Goal: Task Accomplishment & Management: Manage account settings

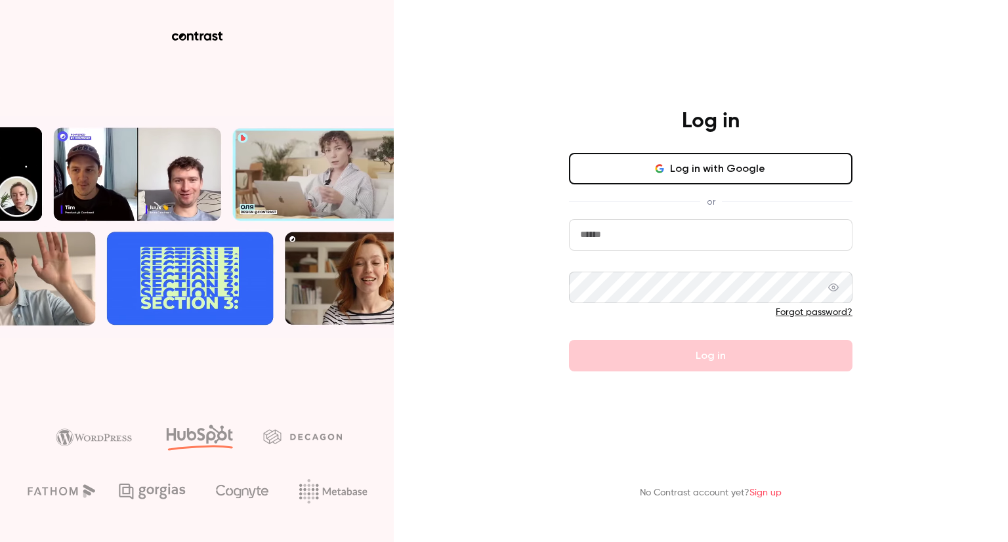
click at [683, 159] on button "Log in with Google" at bounding box center [711, 169] width 284 height 32
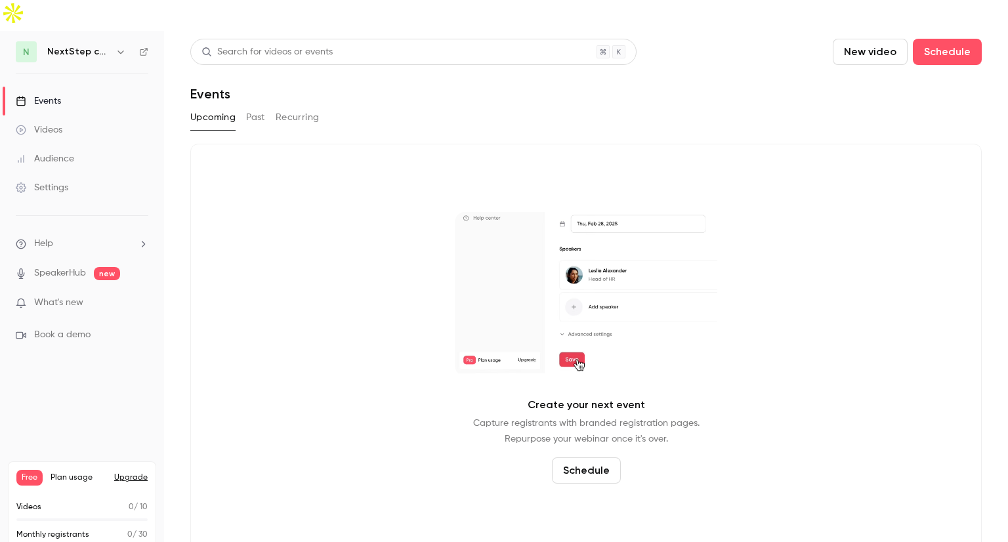
click at [80, 173] on link "Settings" at bounding box center [82, 187] width 164 height 29
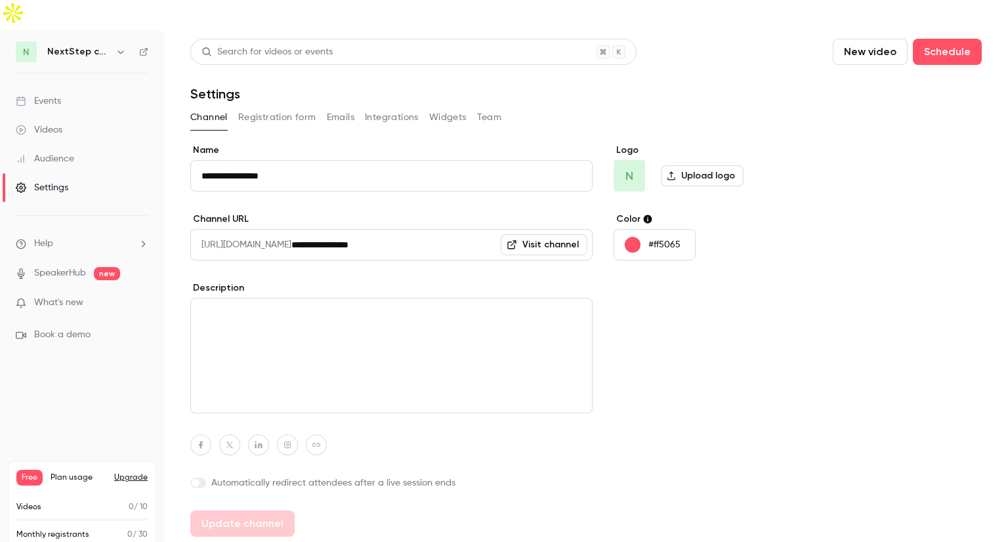
click at [58, 266] on link "SpeakerHub" at bounding box center [60, 273] width 52 height 14
click at [397, 107] on button "Integrations" at bounding box center [392, 117] width 54 height 21
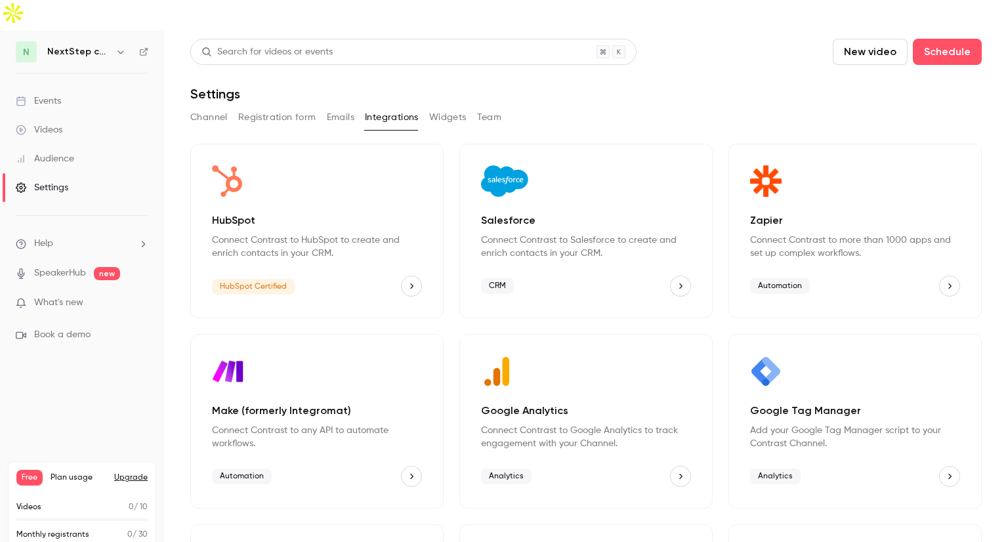
click at [369, 276] on div "HubSpot Certified" at bounding box center [317, 286] width 210 height 21
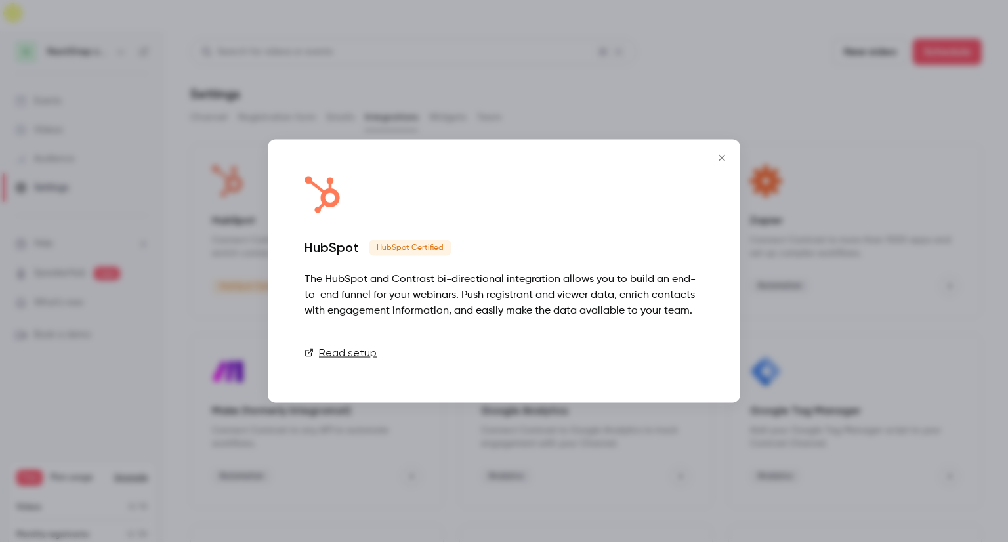
click at [677, 355] on link "Connect" at bounding box center [671, 353] width 66 height 26
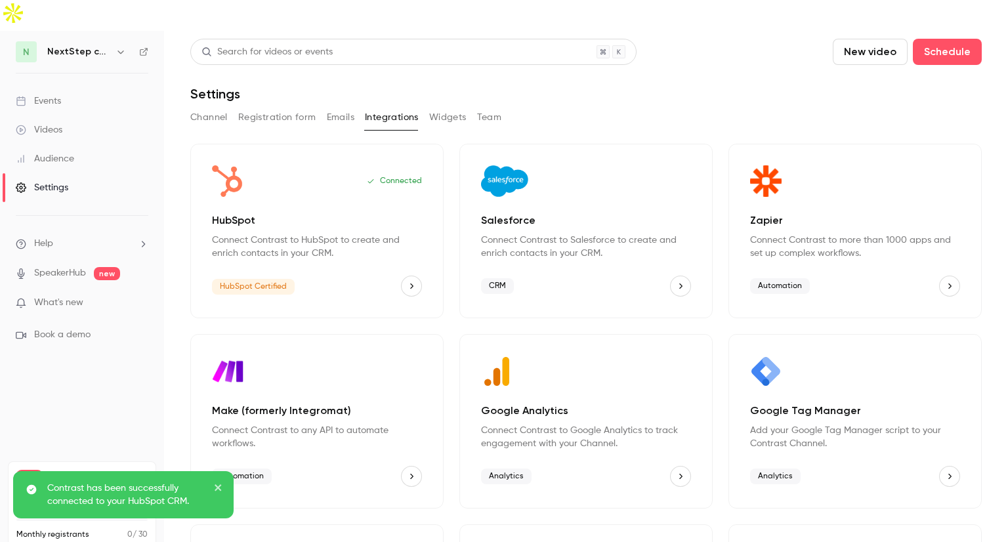
click at [295, 107] on button "Registration form" at bounding box center [277, 117] width 78 height 21
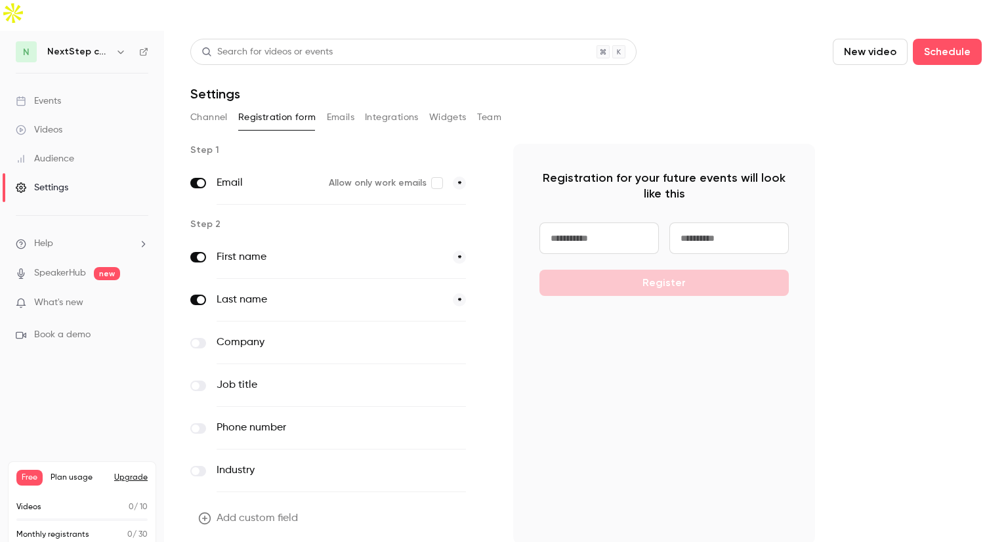
click at [217, 107] on button "Channel" at bounding box center [208, 117] width 37 height 21
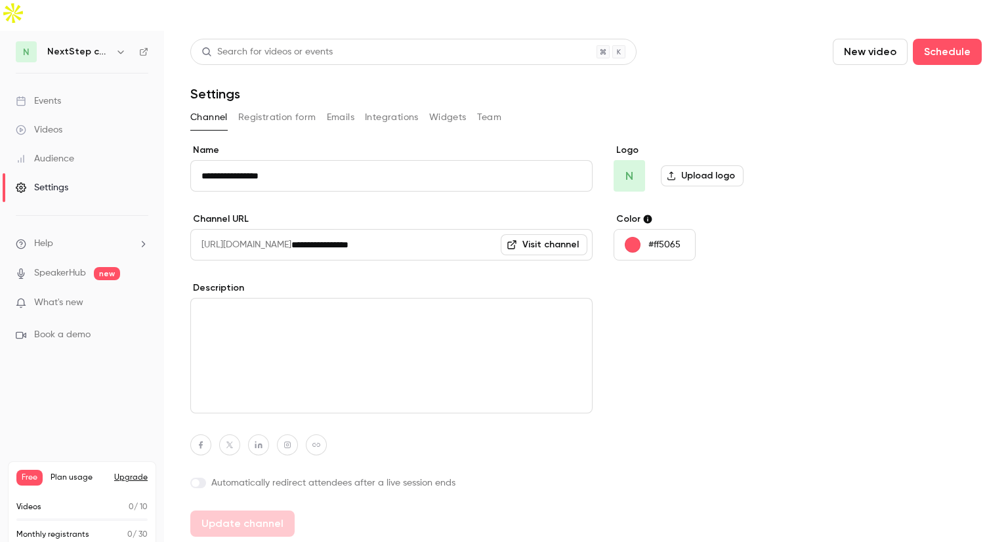
click at [536, 234] on link "Visit channel" at bounding box center [544, 244] width 87 height 21
click at [643, 229] on button "#ff5065" at bounding box center [655, 245] width 82 height 32
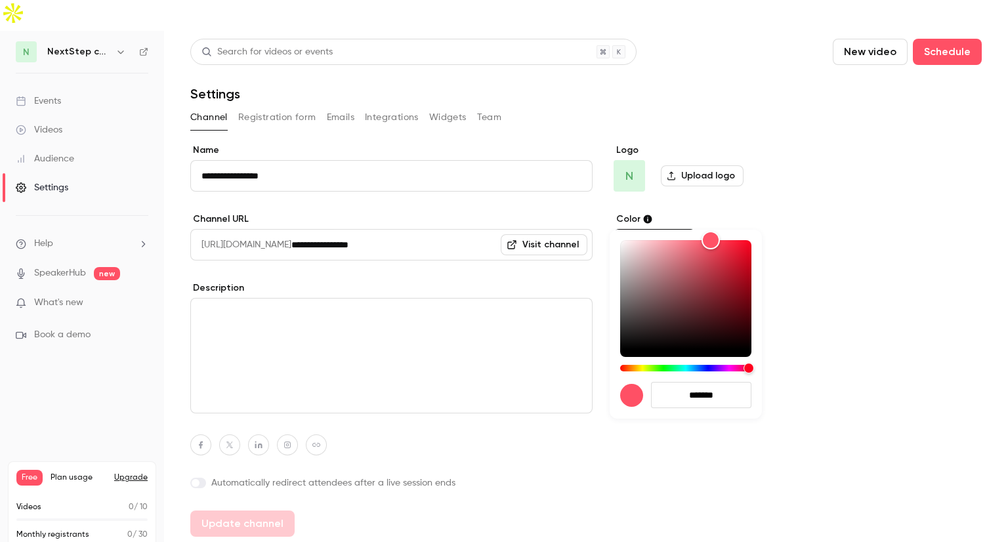
click at [638, 210] on div at bounding box center [504, 271] width 1008 height 542
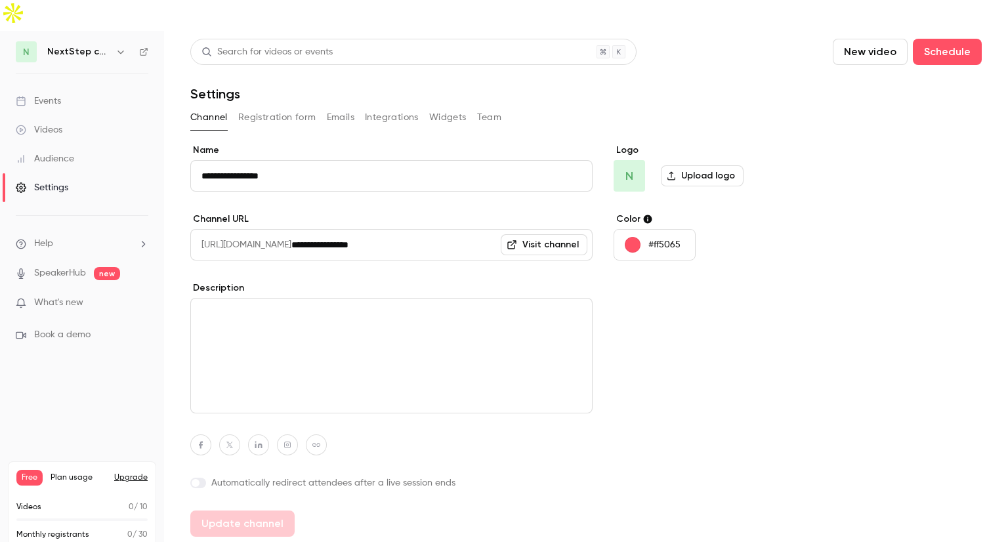
click at [635, 237] on div "button" at bounding box center [633, 245] width 16 height 16
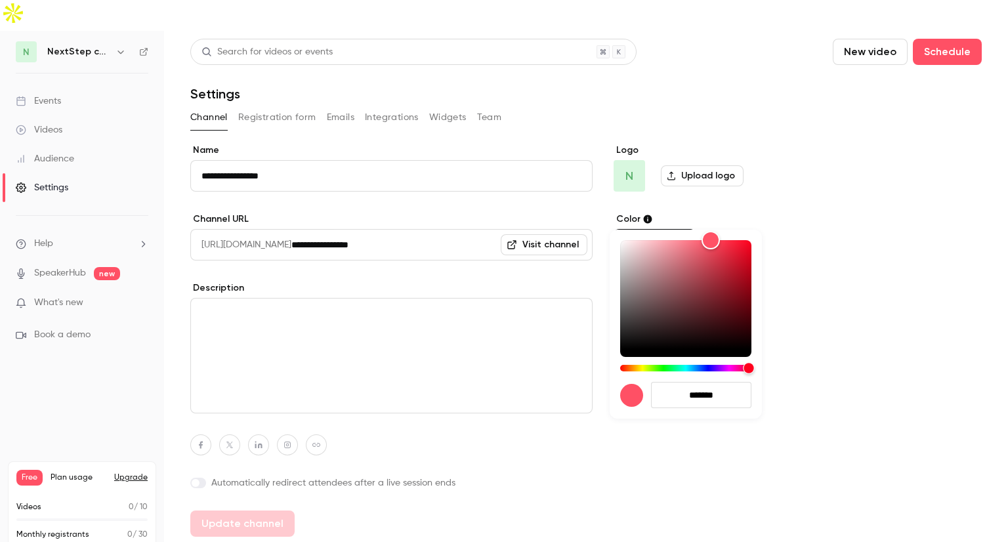
click at [679, 369] on div "Hue" at bounding box center [685, 368] width 131 height 7
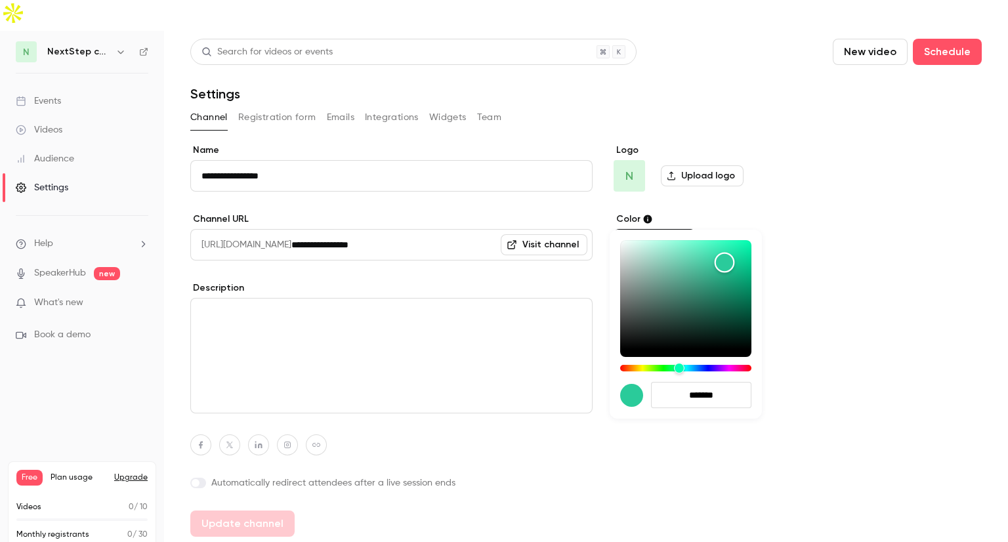
click at [725, 263] on div "Color" at bounding box center [685, 294] width 131 height 109
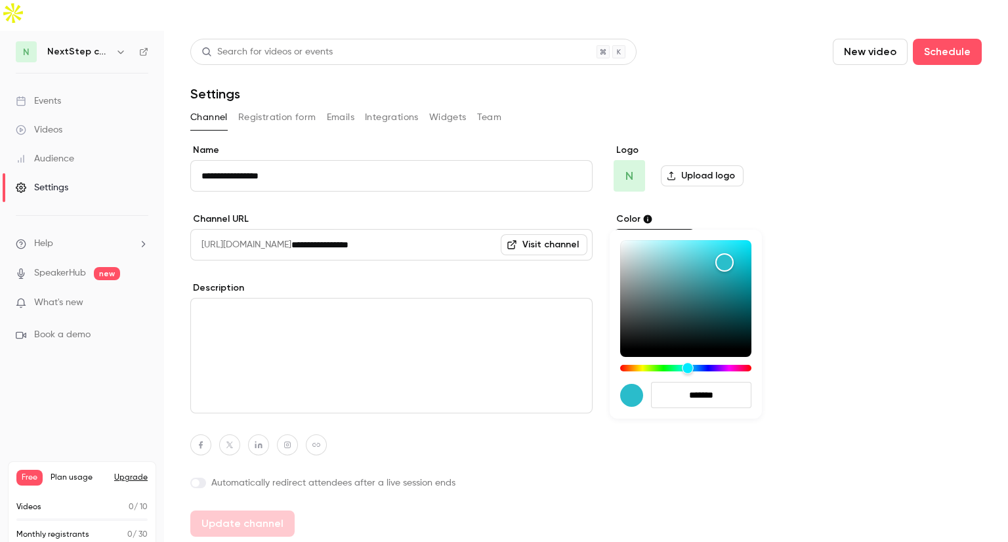
click at [688, 368] on div "Hue" at bounding box center [685, 368] width 131 height 7
click at [686, 368] on div "Hue" at bounding box center [686, 368] width 12 height 12
click at [752, 276] on div "*******" at bounding box center [686, 324] width 152 height 189
click at [749, 276] on div "Color" at bounding box center [685, 294] width 131 height 109
type input "*******"
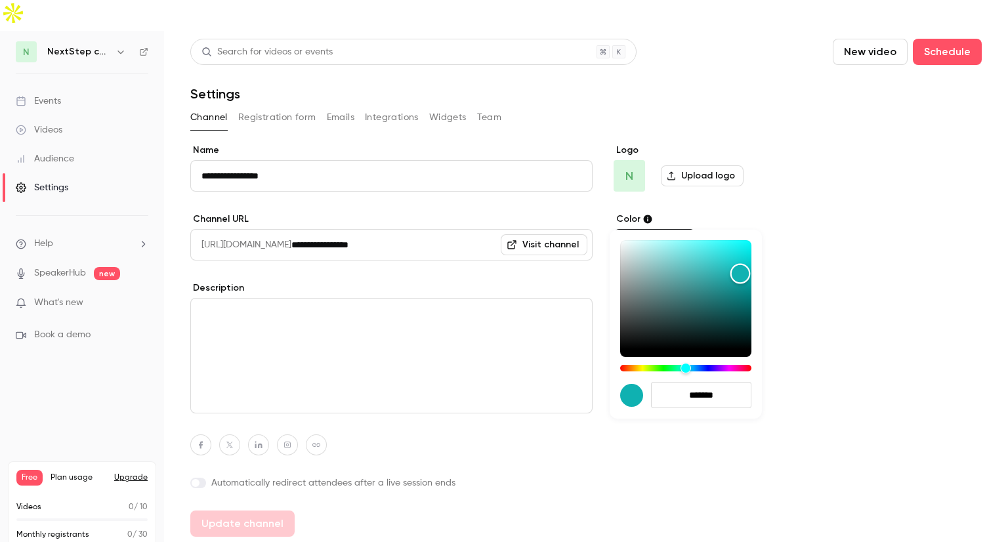
click at [740, 274] on div "Color" at bounding box center [740, 274] width 20 height 20
click at [818, 245] on div at bounding box center [504, 271] width 1008 height 542
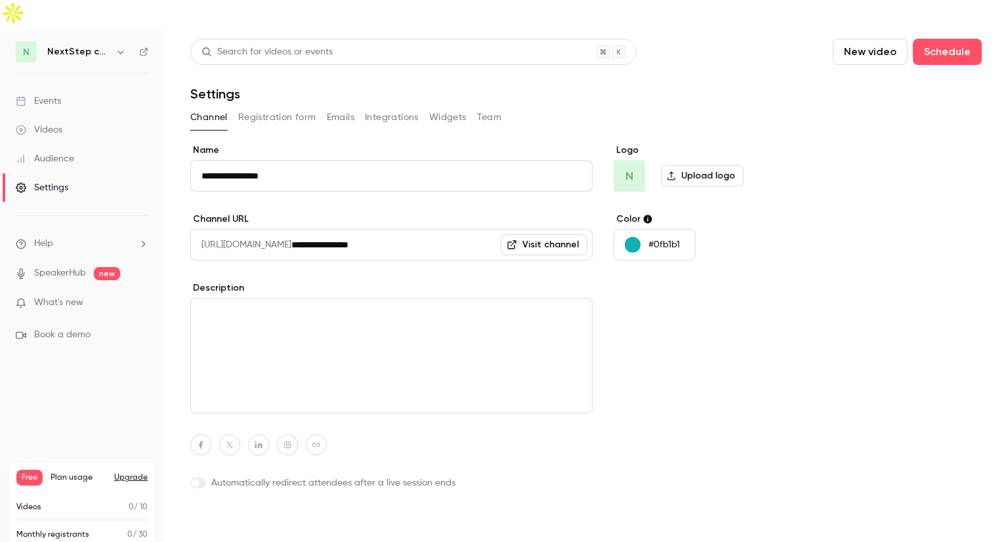
click at [276, 511] on button "Update channel" at bounding box center [242, 524] width 104 height 26
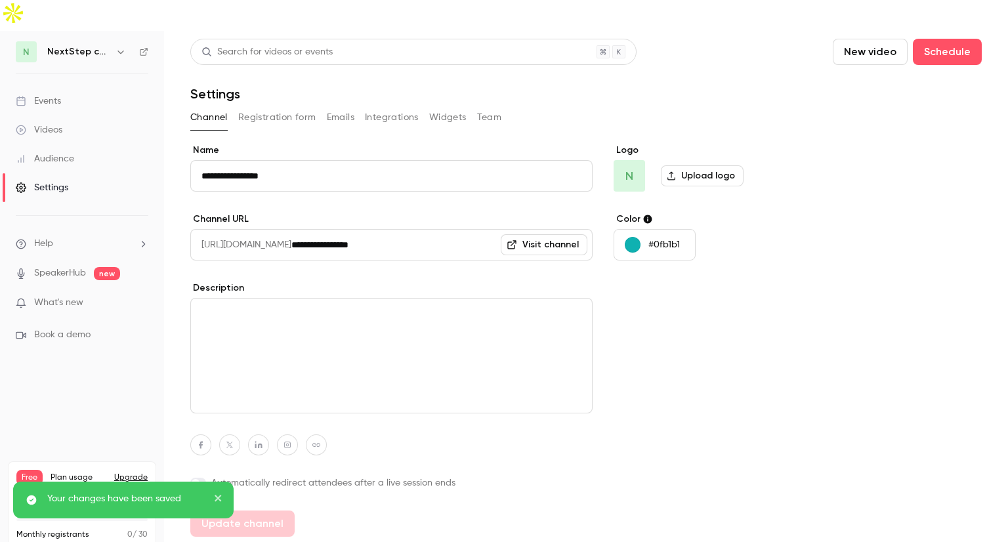
click at [452, 107] on button "Widgets" at bounding box center [447, 117] width 37 height 21
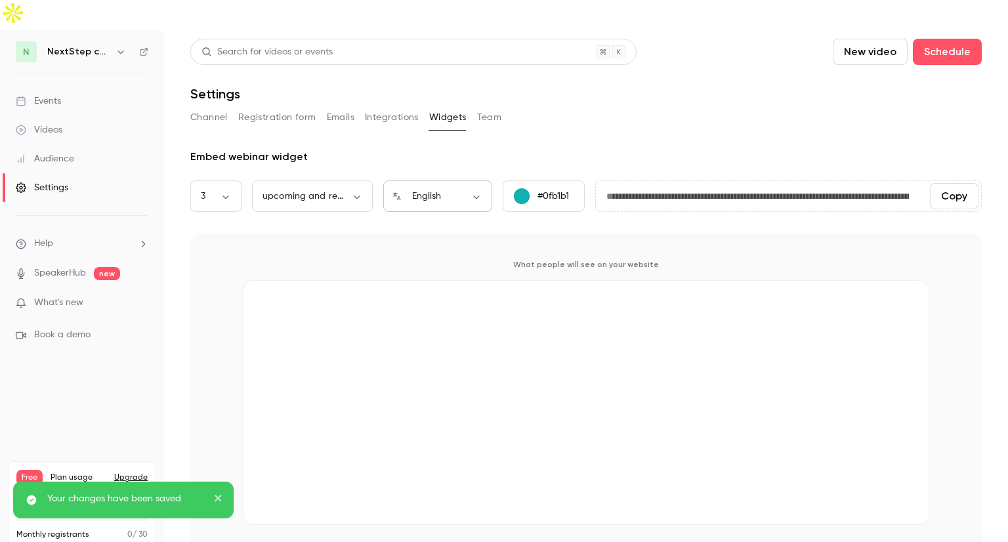
click at [433, 180] on div "English ** ​" at bounding box center [437, 196] width 109 height 32
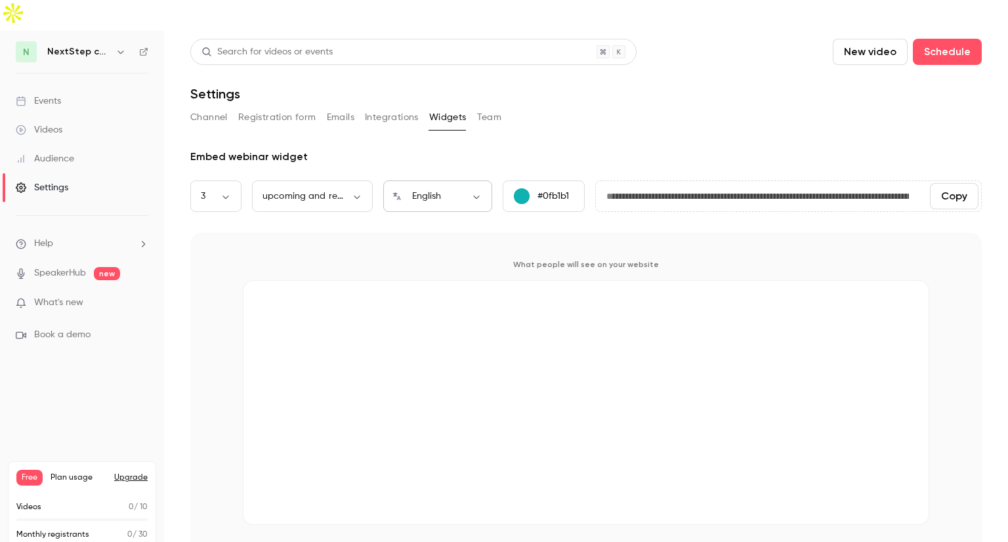
click at [475, 180] on div "English ** ​" at bounding box center [437, 196] width 109 height 32
click at [476, 170] on body "**********" at bounding box center [504, 338] width 1008 height 676
click at [436, 337] on li "Nederlands" at bounding box center [437, 345] width 109 height 34
type input "**"
type input "**********"
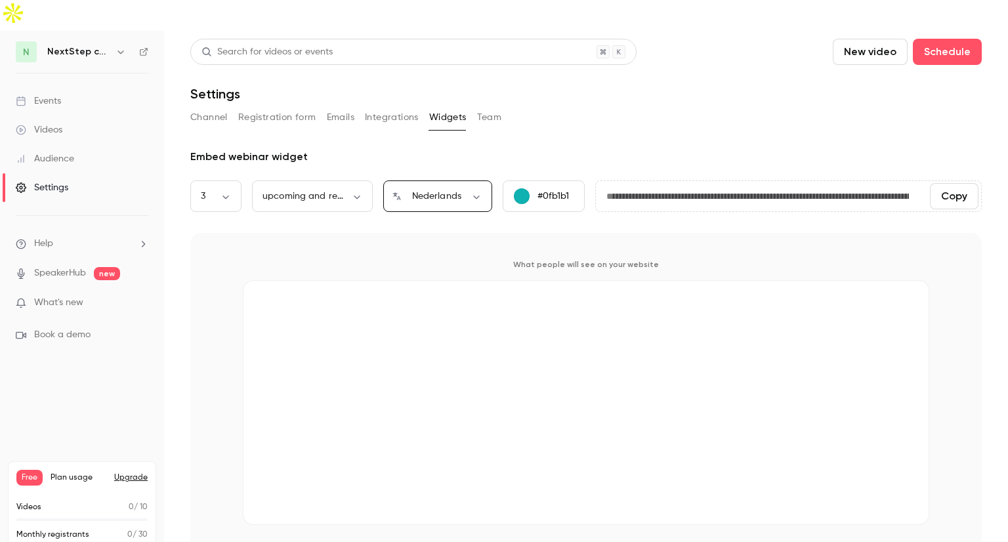
click at [410, 281] on iframe at bounding box center [585, 400] width 685 height 239
click at [236, 171] on body "**********" at bounding box center [504, 338] width 1008 height 676
click at [623, 85] on div at bounding box center [504, 271] width 1008 height 542
click at [693, 107] on div "Channel Registration form Emails Integrations Widgets Team" at bounding box center [586, 117] width 792 height 21
click at [42, 152] on div "Audience" at bounding box center [45, 158] width 58 height 13
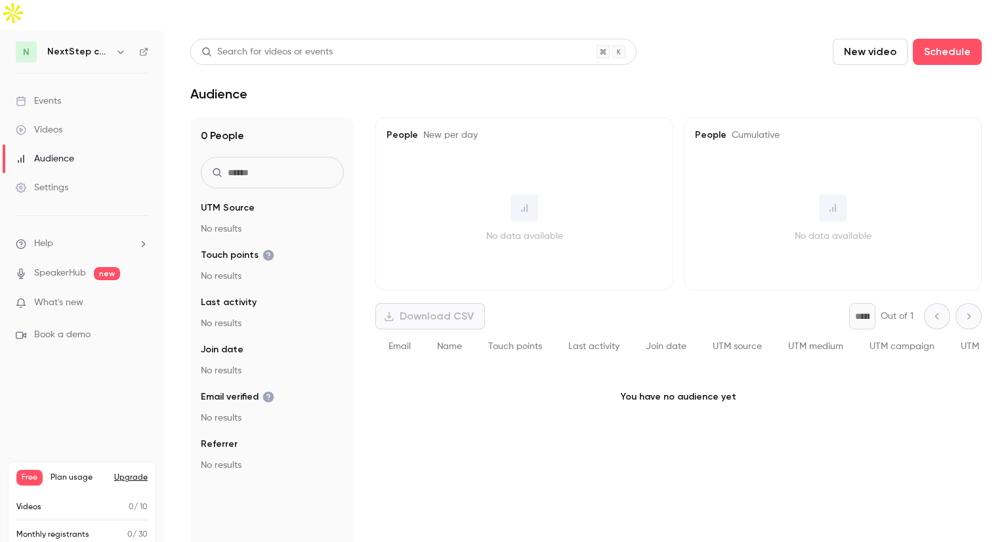
click at [49, 123] on div "Videos" at bounding box center [39, 129] width 47 height 13
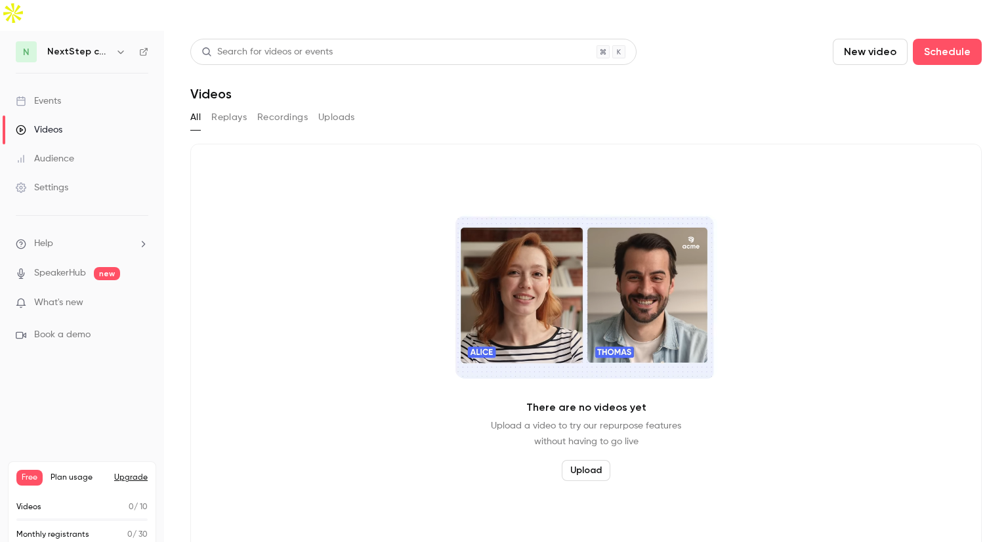
click at [81, 87] on link "Events" at bounding box center [82, 101] width 164 height 29
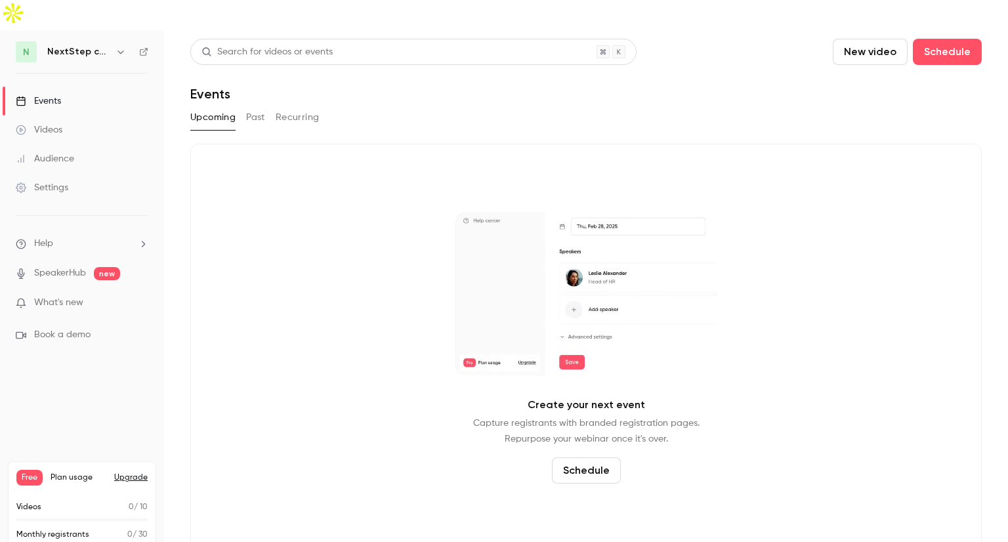
click at [120, 51] on icon "button" at bounding box center [120, 52] width 6 height 3
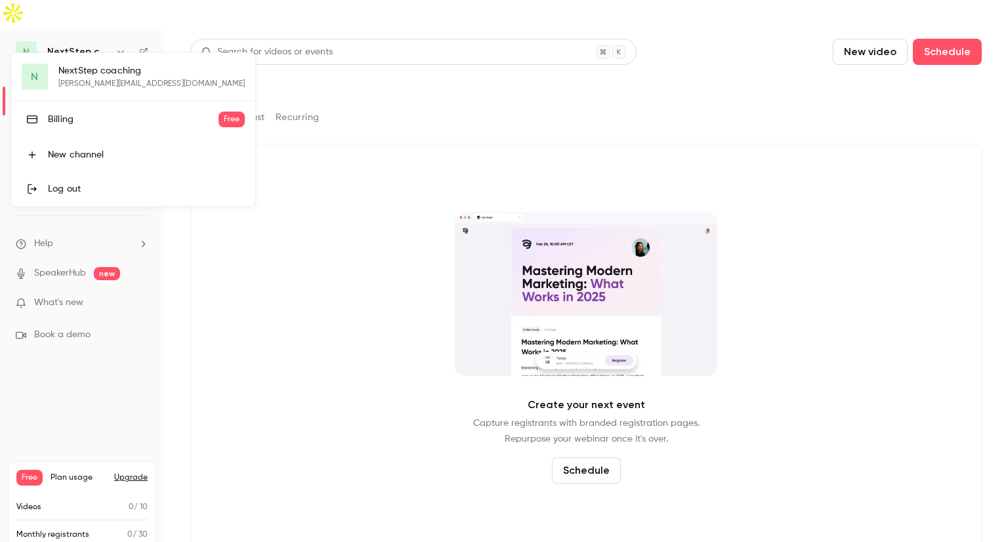
click at [146, 27] on div at bounding box center [504, 271] width 1008 height 542
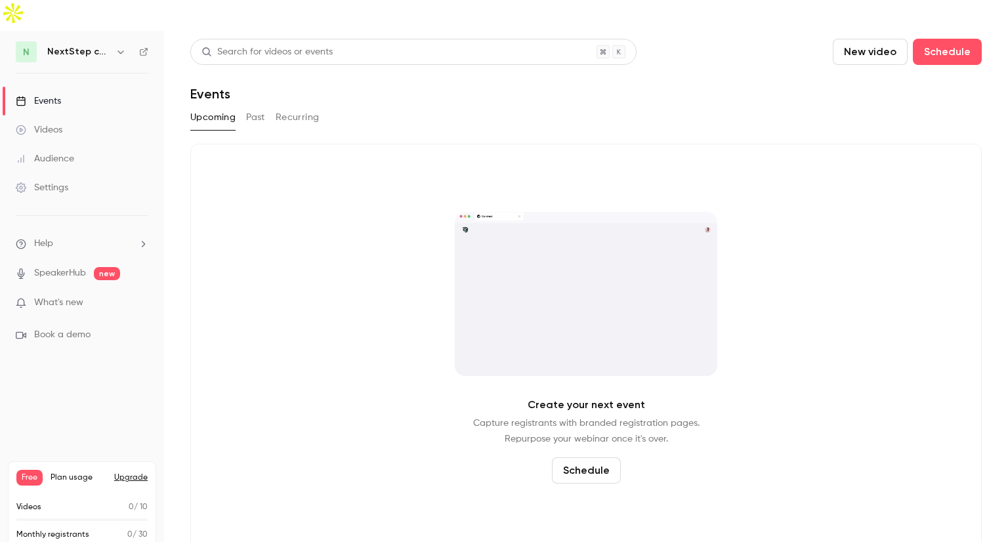
click at [145, 47] on icon at bounding box center [143, 51] width 9 height 9
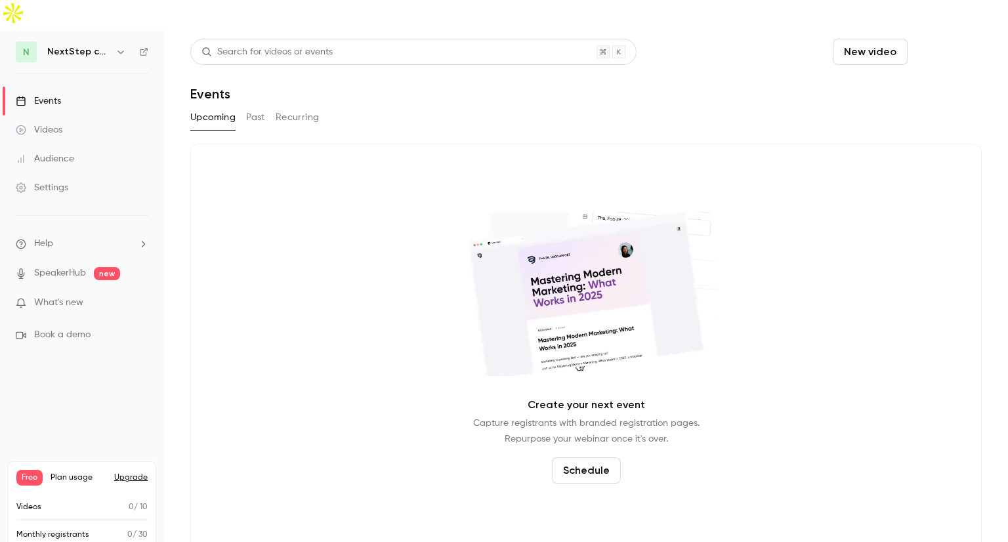
click at [926, 39] on button "Schedule" at bounding box center [947, 52] width 69 height 26
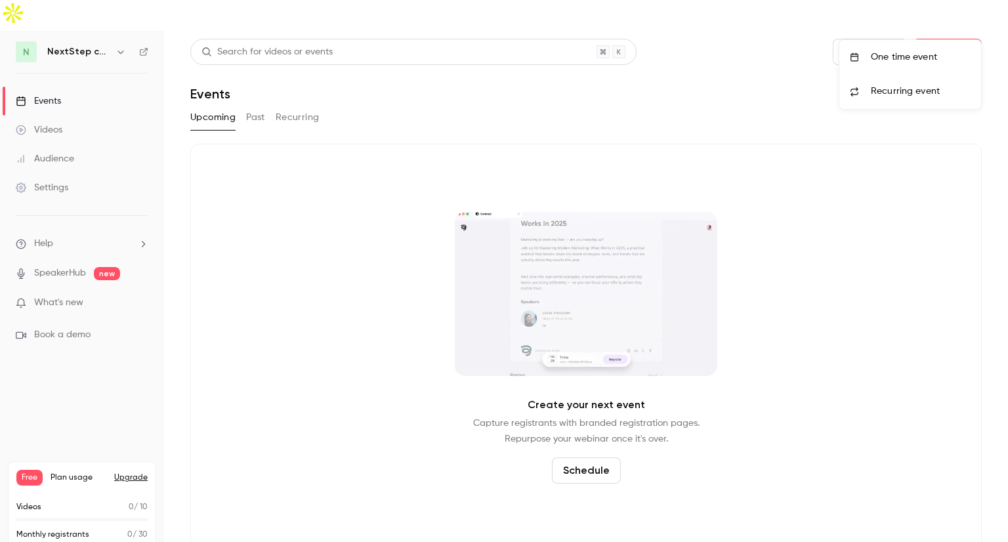
click at [895, 51] on div "One time event" at bounding box center [921, 57] width 100 height 13
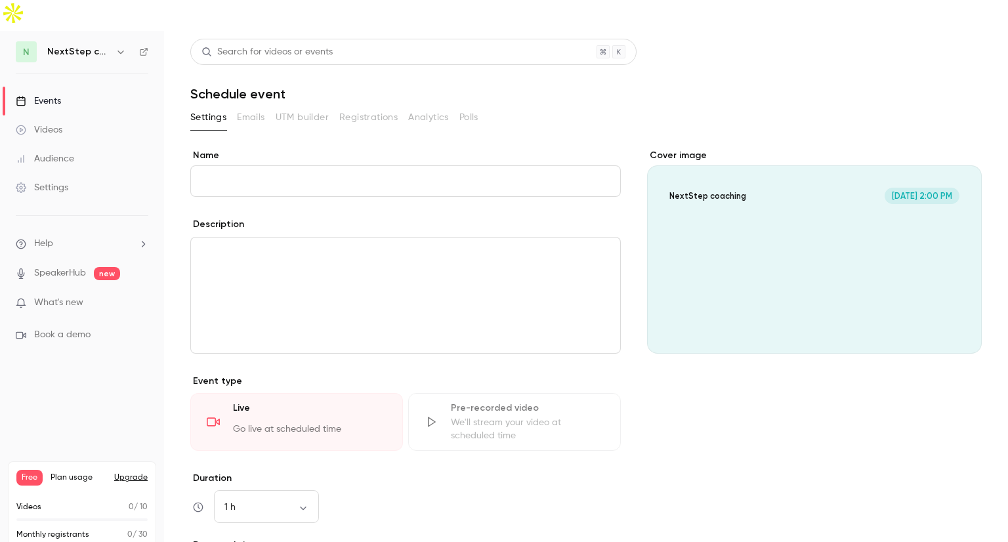
type input "*"
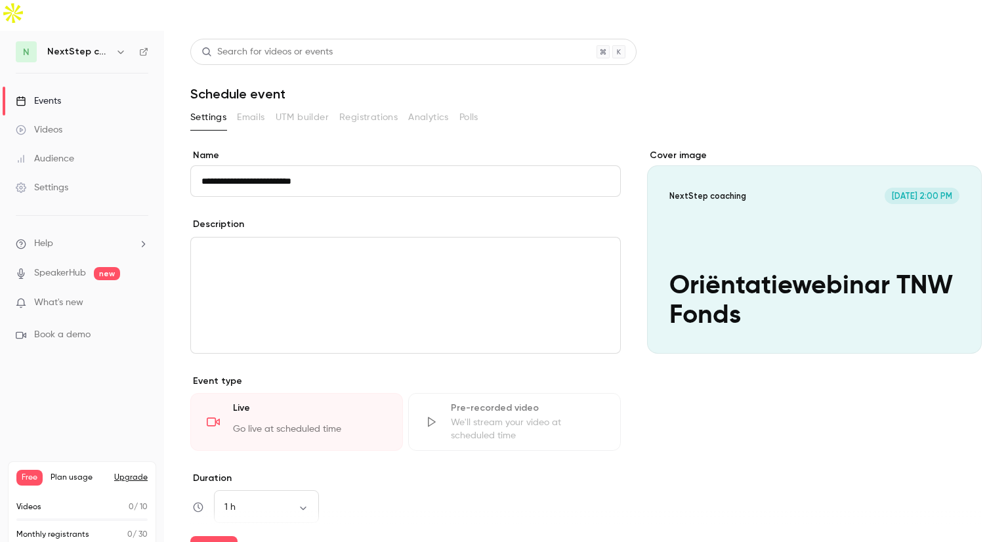
drag, startPoint x: 328, startPoint y: 148, endPoint x: 282, endPoint y: 155, distance: 46.5
click at [282, 165] on input "**********" at bounding box center [405, 181] width 431 height 32
click at [281, 165] on input "**********" at bounding box center [405, 181] width 431 height 32
click at [286, 165] on input "**********" at bounding box center [405, 181] width 431 height 32
drag, startPoint x: 278, startPoint y: 151, endPoint x: 327, endPoint y: 150, distance: 48.6
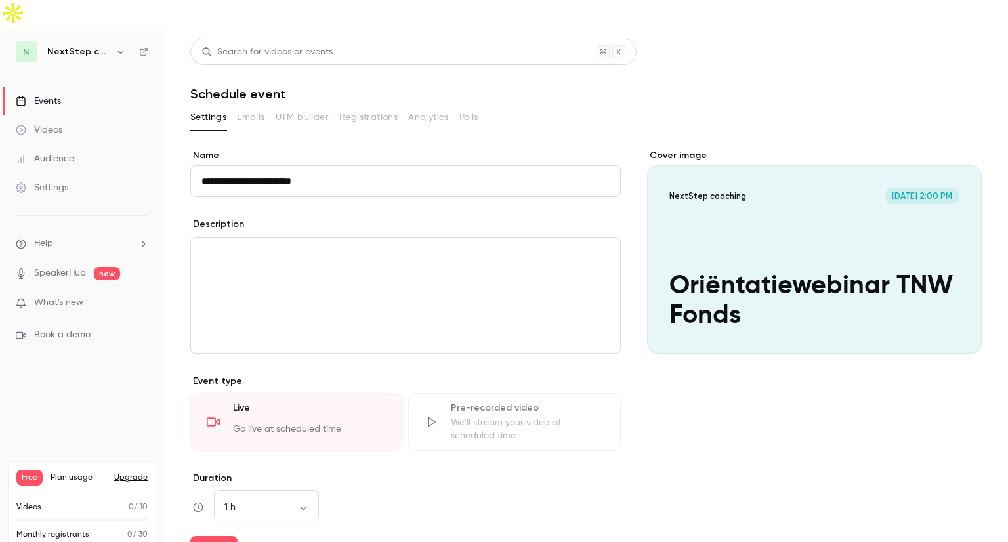
click at [327, 165] on input "**********" at bounding box center [405, 181] width 431 height 32
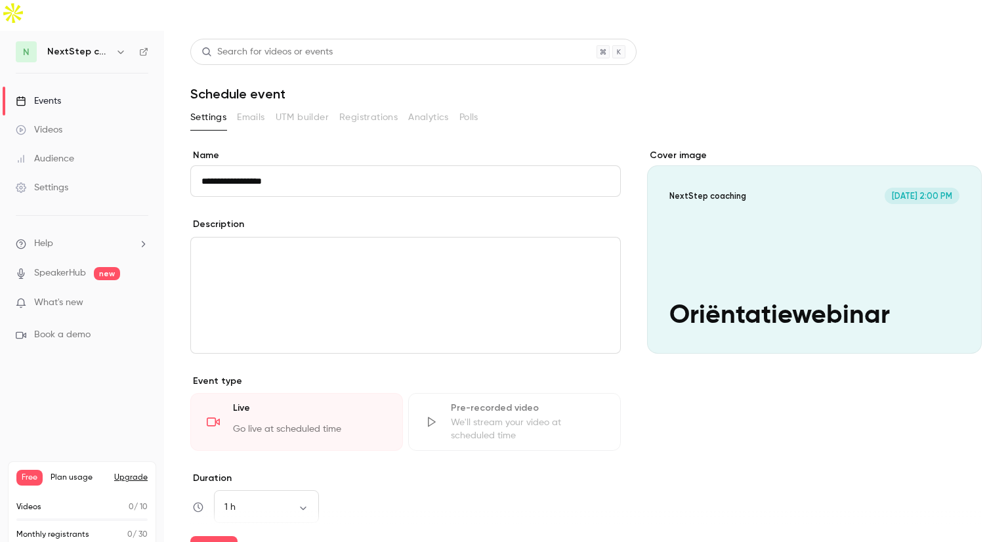
paste input "**********"
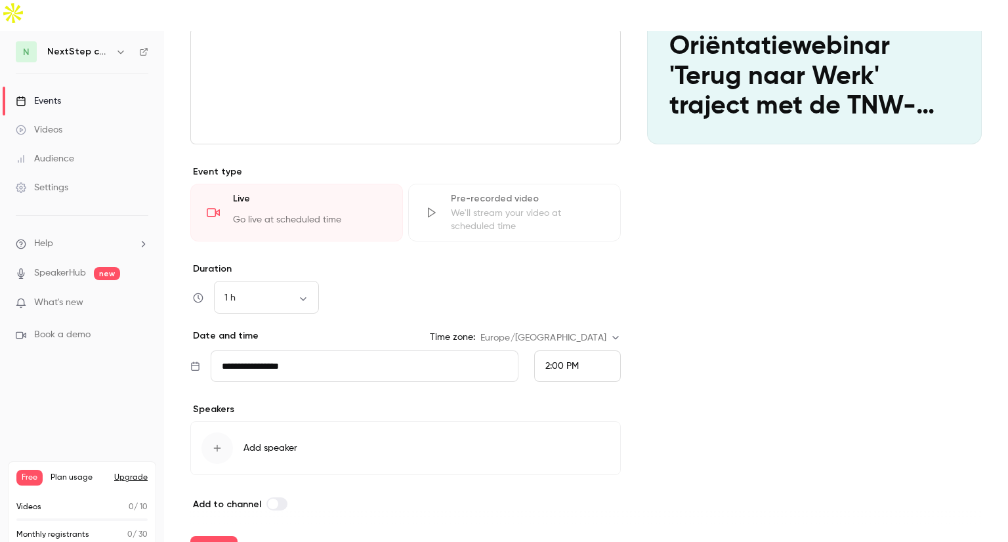
scroll to position [216, 0]
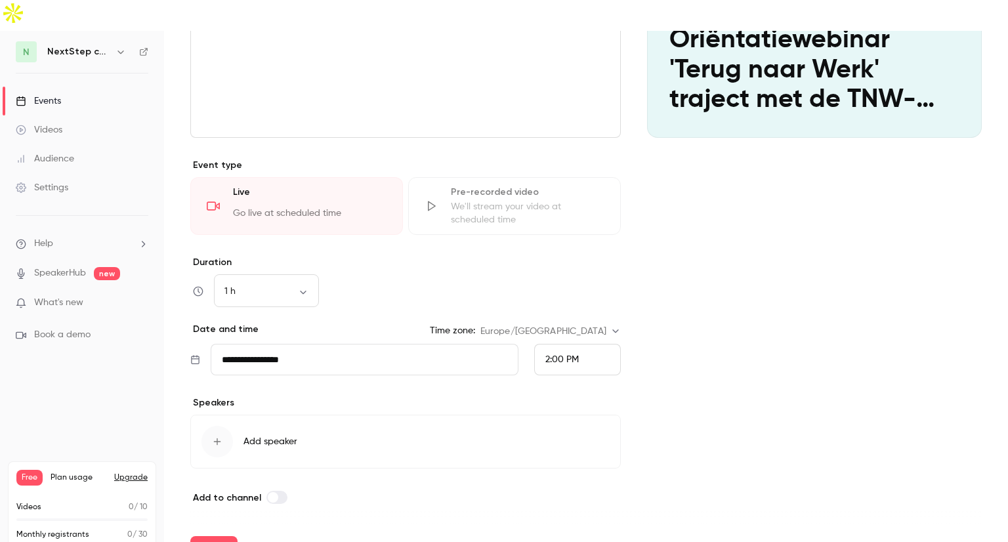
type input "**********"
click at [326, 344] on input "**********" at bounding box center [365, 360] width 308 height 32
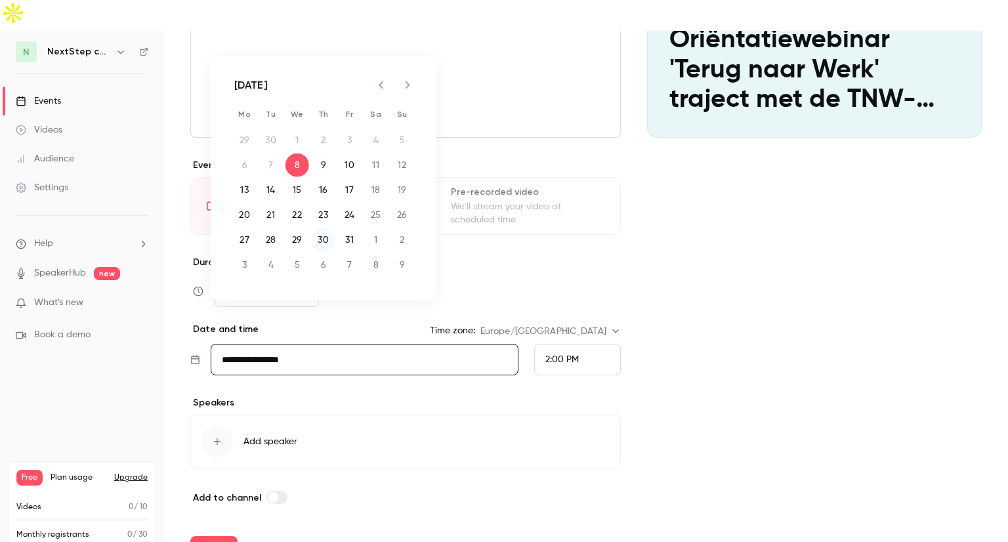
click at [333, 240] on button "30" at bounding box center [324, 240] width 24 height 24
type input "**********"
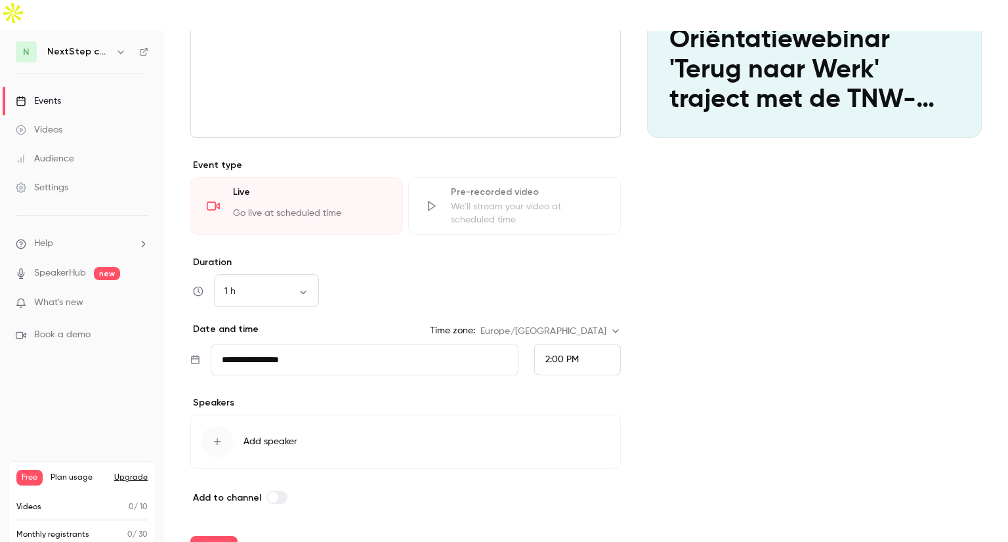
click at [566, 355] on span "2:00 PM" at bounding box center [561, 359] width 33 height 9
click at [561, 232] on span "7:00 PM" at bounding box center [556, 235] width 33 height 9
click at [701, 256] on div "Cover image NextStep coaching [DATE] 7:00 PM Oriëntatiewebinar 'Terug naar Werk…" at bounding box center [814, 219] width 335 height 572
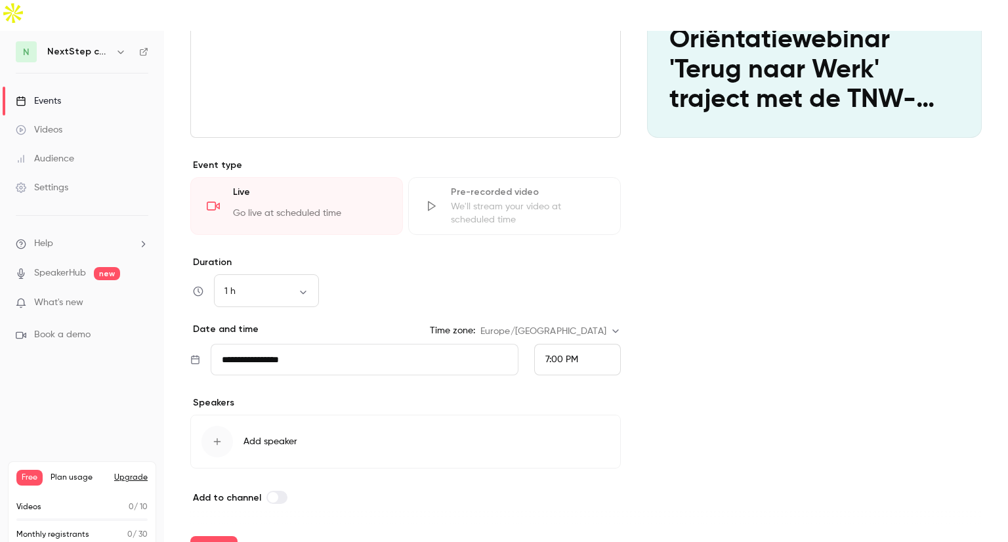
click at [232, 426] on div "button" at bounding box center [217, 442] width 32 height 32
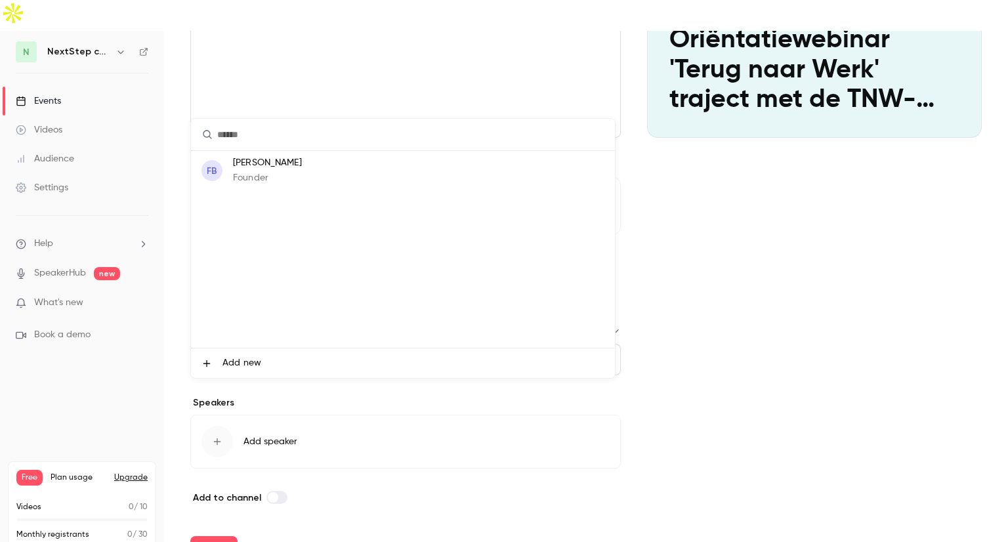
click at [236, 171] on p "Founder" at bounding box center [267, 178] width 69 height 14
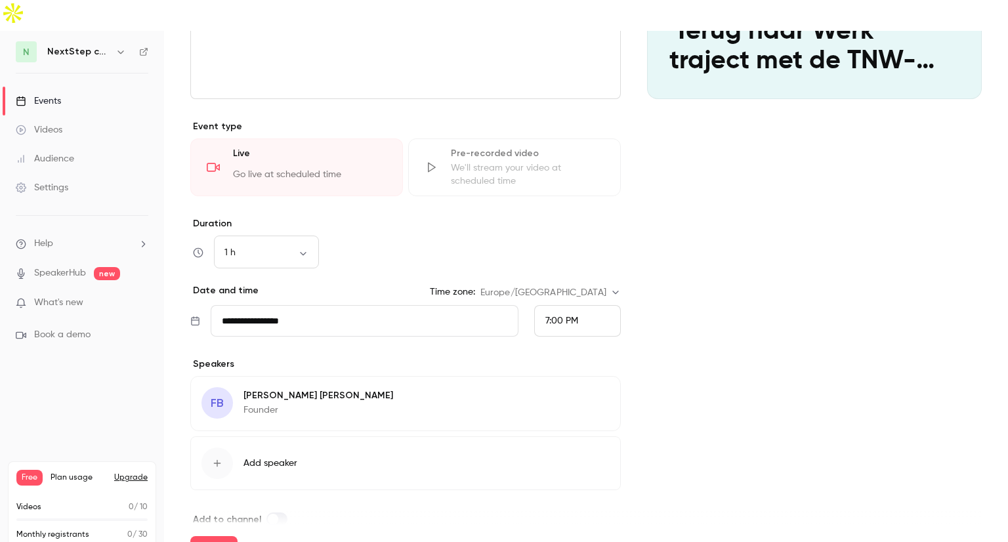
scroll to position [276, 0]
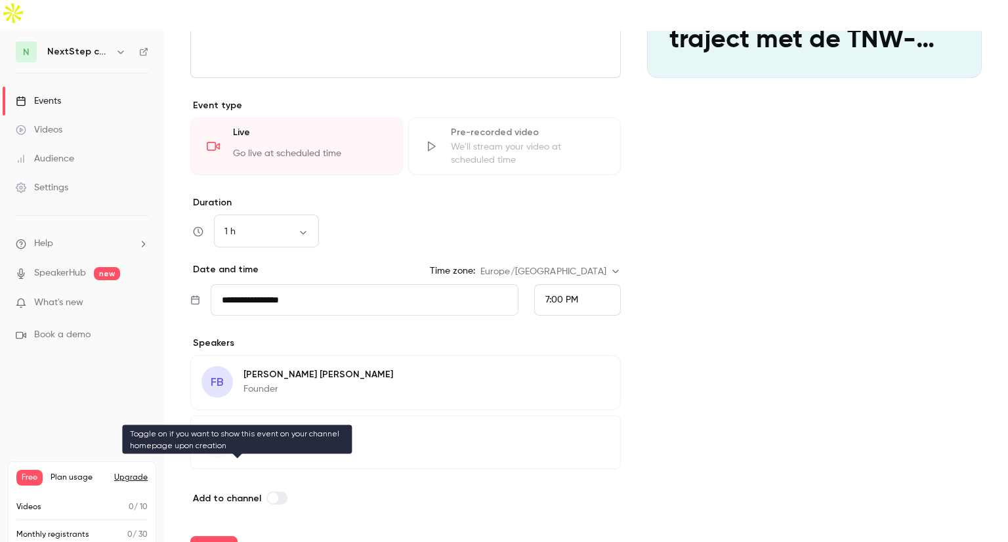
click at [270, 492] on label at bounding box center [276, 498] width 21 height 13
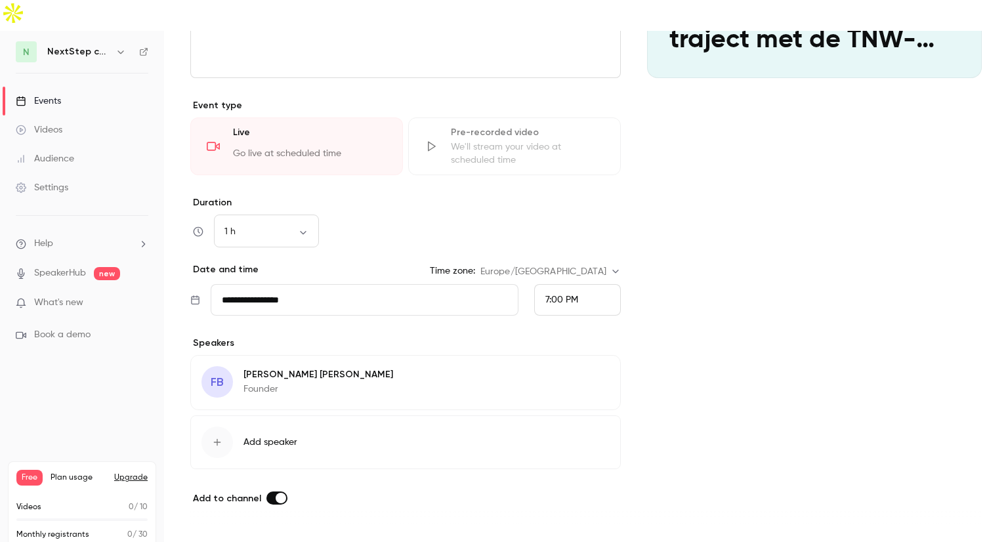
click at [221, 536] on button "Save" at bounding box center [213, 549] width 47 height 26
type input "**********"
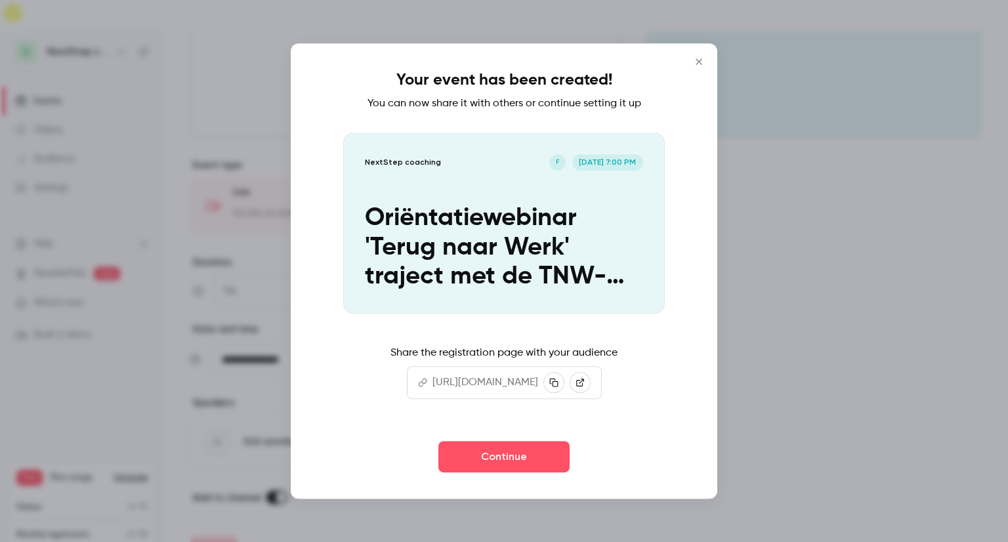
click at [585, 379] on icon at bounding box center [580, 382] width 9 height 9
click at [698, 60] on icon "Close" at bounding box center [699, 61] width 16 height 11
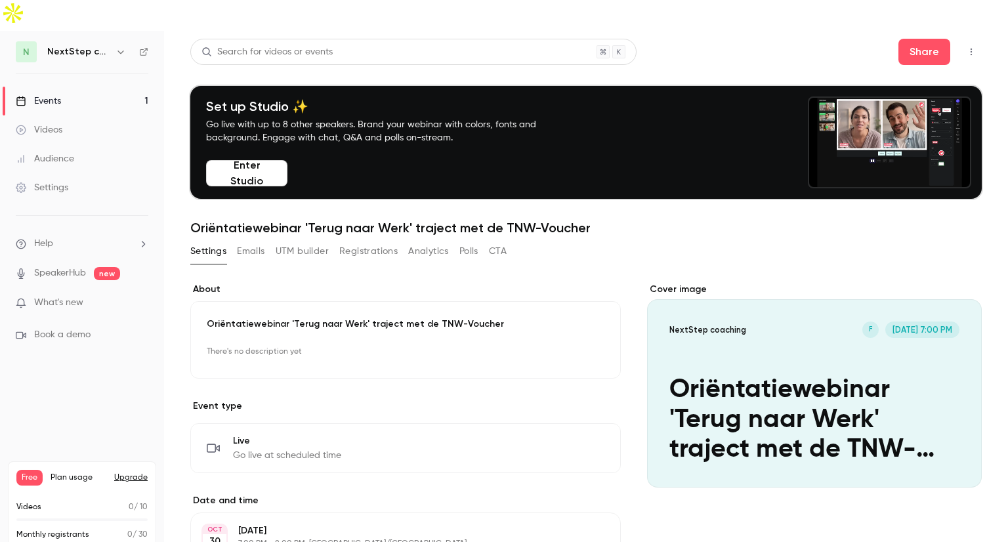
click at [89, 87] on link "Events 1" at bounding box center [82, 101] width 164 height 29
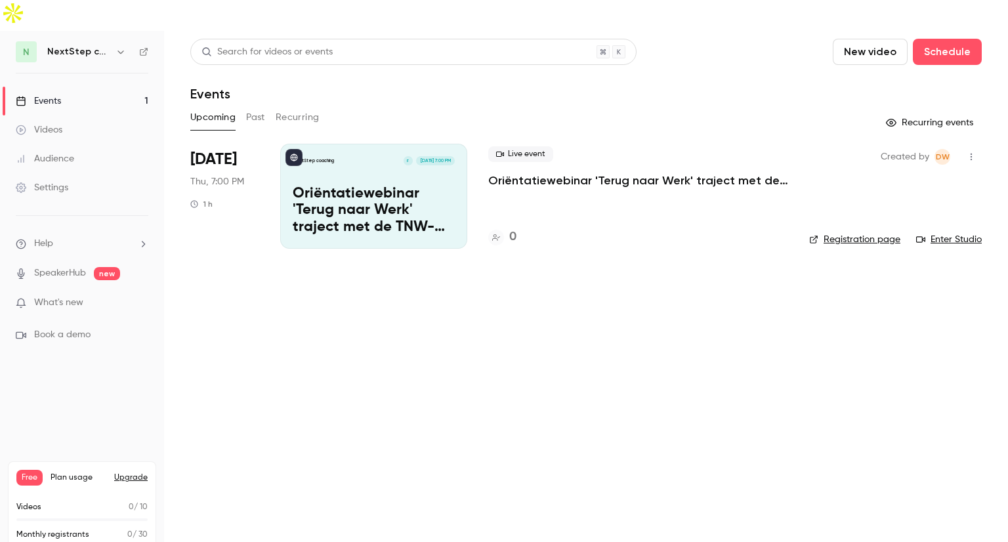
click at [381, 153] on div "NextStep coaching F [DATE] 7:00 PM Oriëntatiewebinar 'Terug naar Werk' traject …" at bounding box center [373, 196] width 187 height 105
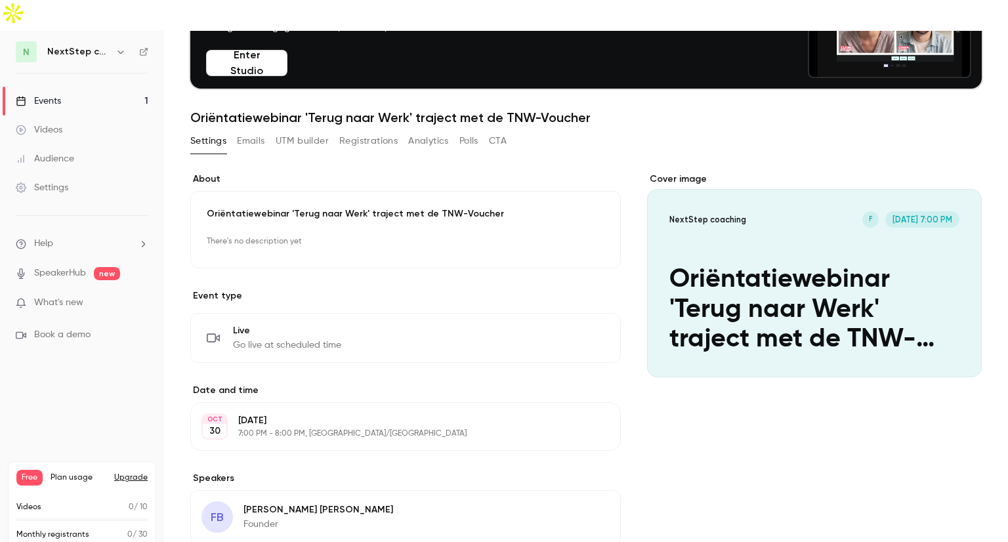
scroll to position [131, 0]
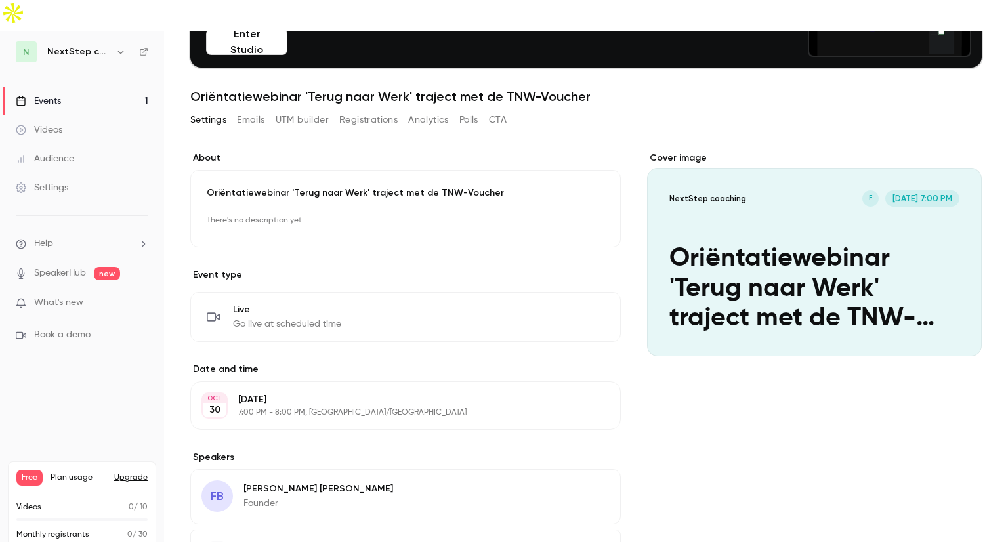
click at [248, 110] on button "Emails" at bounding box center [251, 120] width 28 height 21
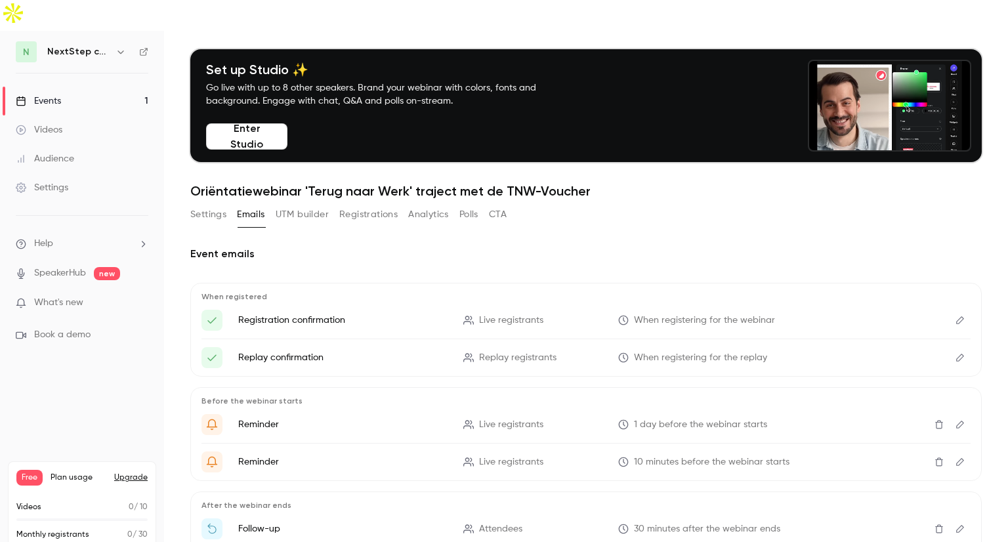
scroll to position [56, 0]
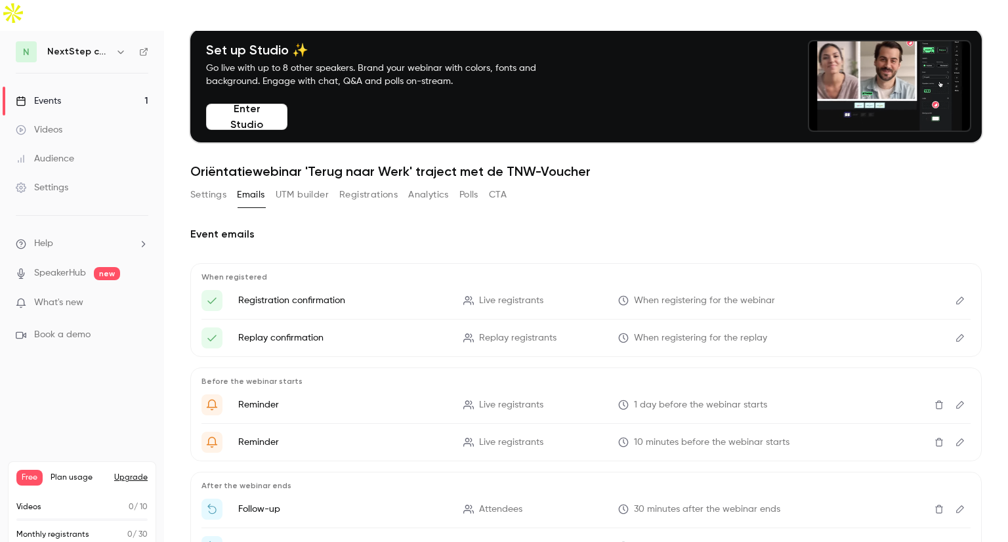
click at [311, 184] on button "UTM builder" at bounding box center [302, 194] width 53 height 21
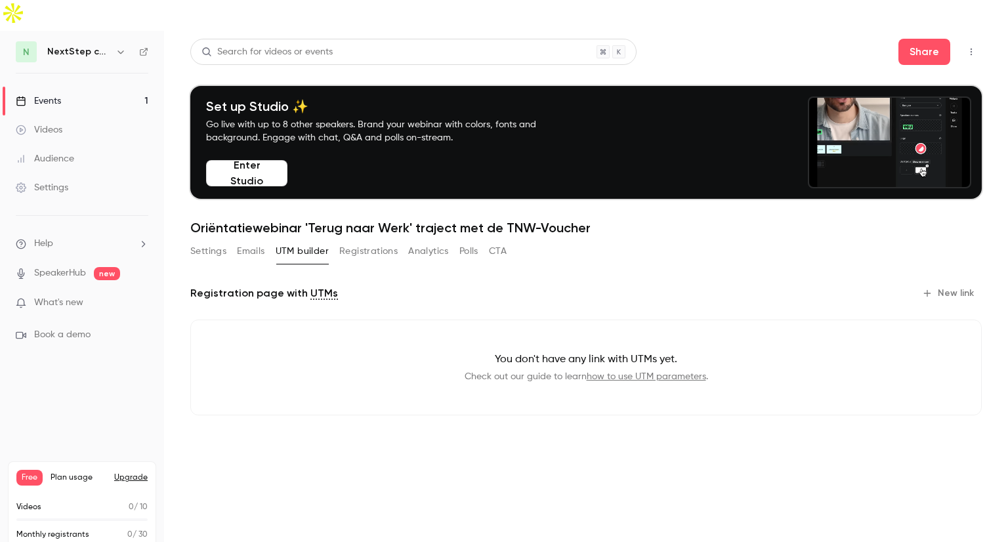
click at [362, 241] on button "Registrations" at bounding box center [368, 251] width 58 height 21
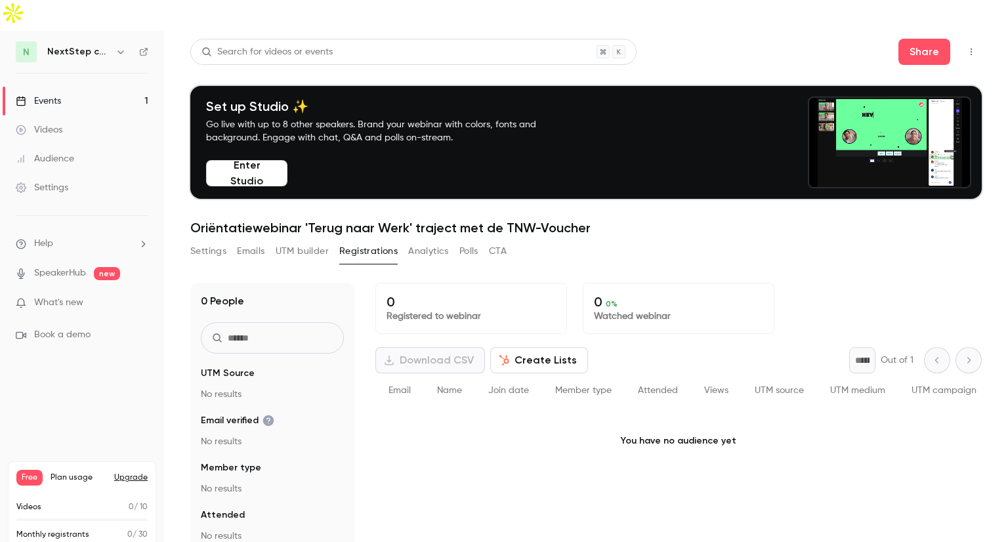
click at [421, 241] on button "Analytics" at bounding box center [428, 251] width 41 height 21
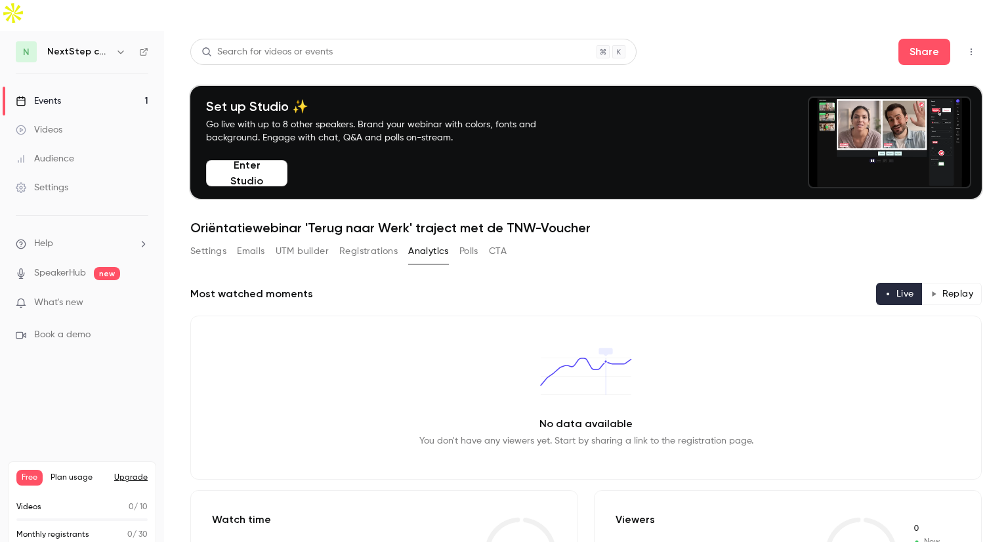
click at [465, 241] on button "Polls" at bounding box center [468, 251] width 19 height 21
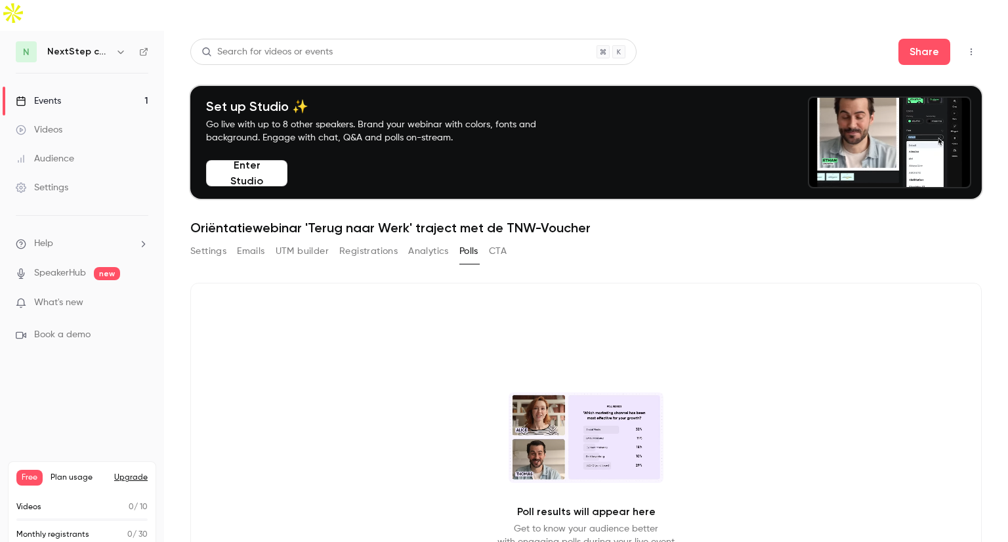
click at [506, 241] on button "CTA" at bounding box center [498, 251] width 18 height 21
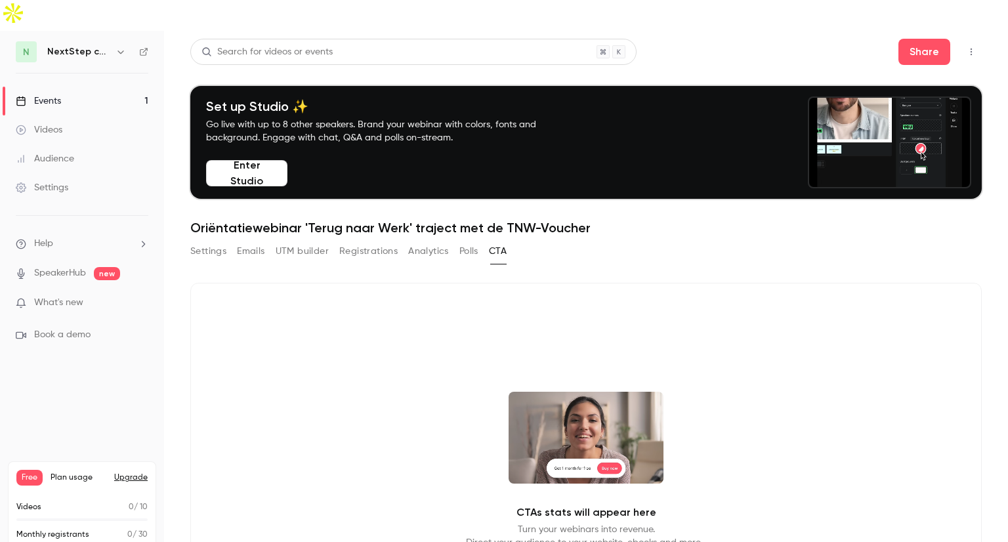
click at [215, 241] on button "Settings" at bounding box center [208, 251] width 36 height 21
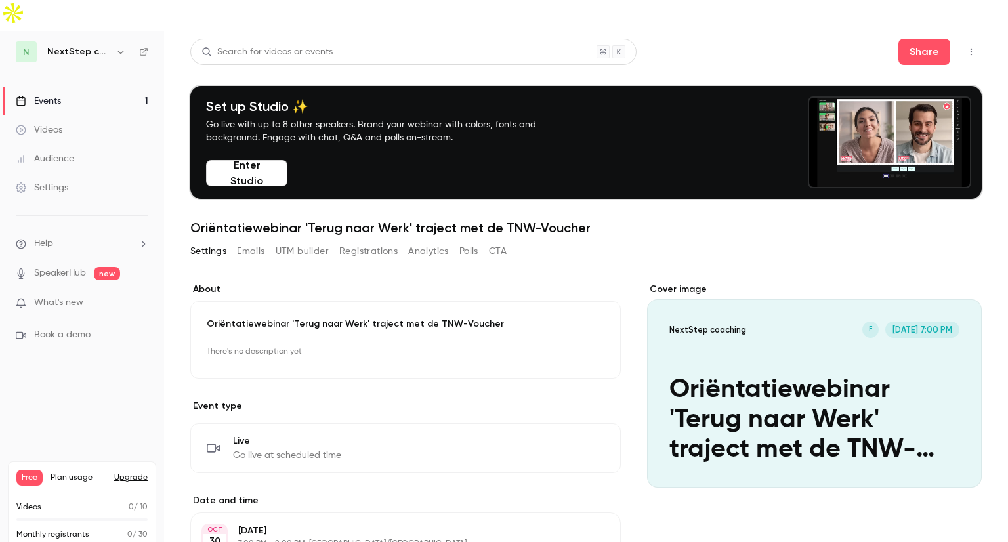
click at [66, 181] on div "Settings" at bounding box center [42, 187] width 53 height 13
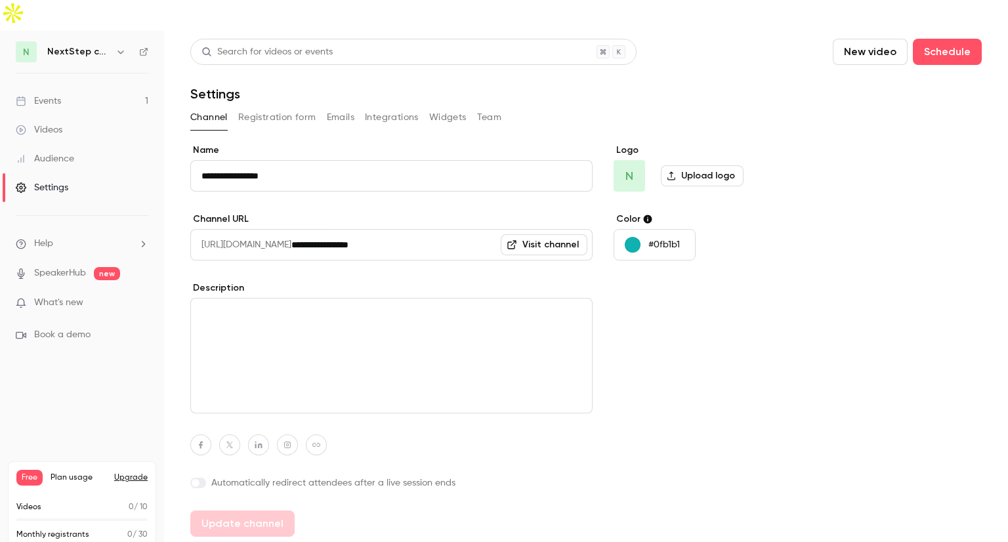
click at [386, 107] on button "Integrations" at bounding box center [392, 117] width 54 height 21
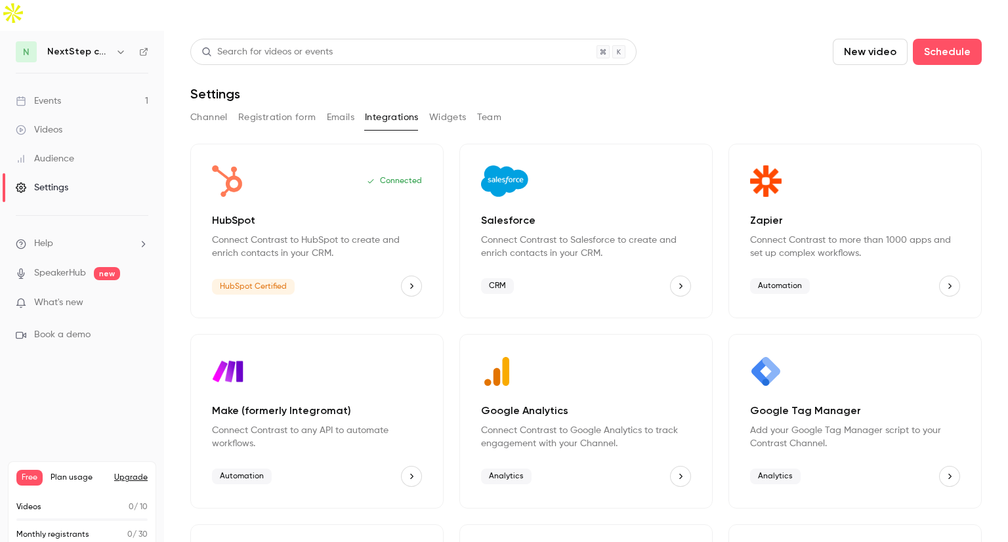
click at [402, 276] on button "HubSpot" at bounding box center [411, 286] width 21 height 21
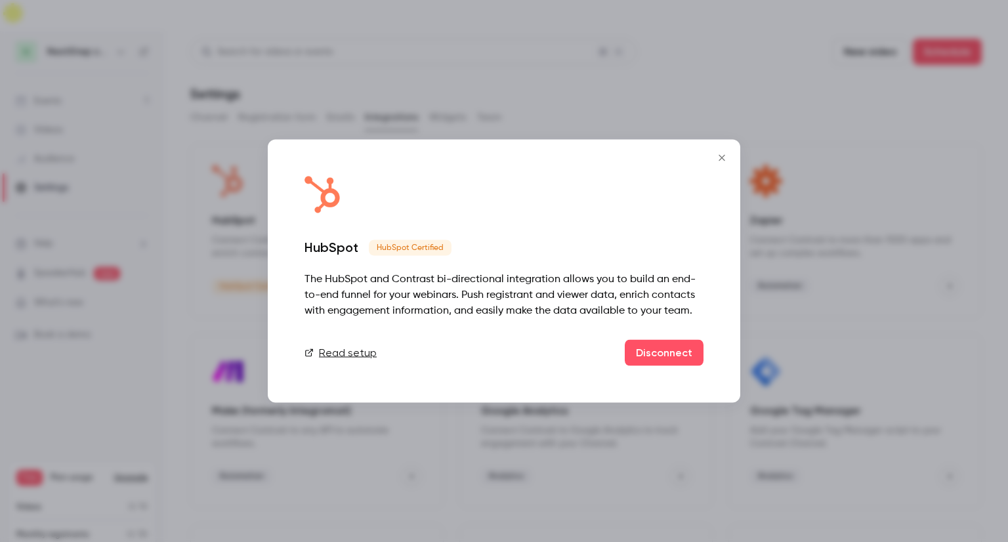
click at [349, 350] on link "Read setup" at bounding box center [341, 353] width 72 height 16
click at [717, 158] on icon "Close" at bounding box center [722, 158] width 16 height 11
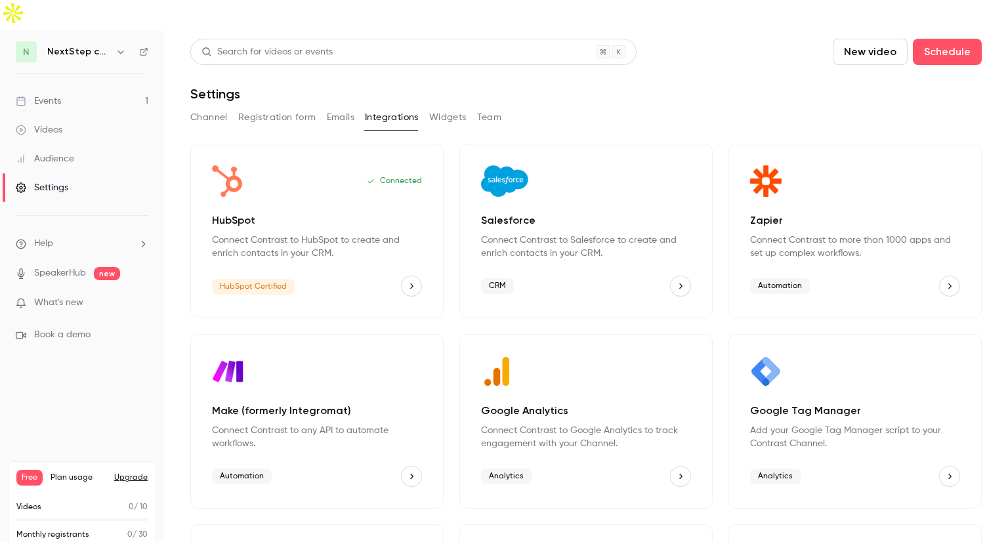
click at [383, 234] on p "Connect Contrast to HubSpot to create and enrich contacts in your CRM." at bounding box center [317, 247] width 210 height 26
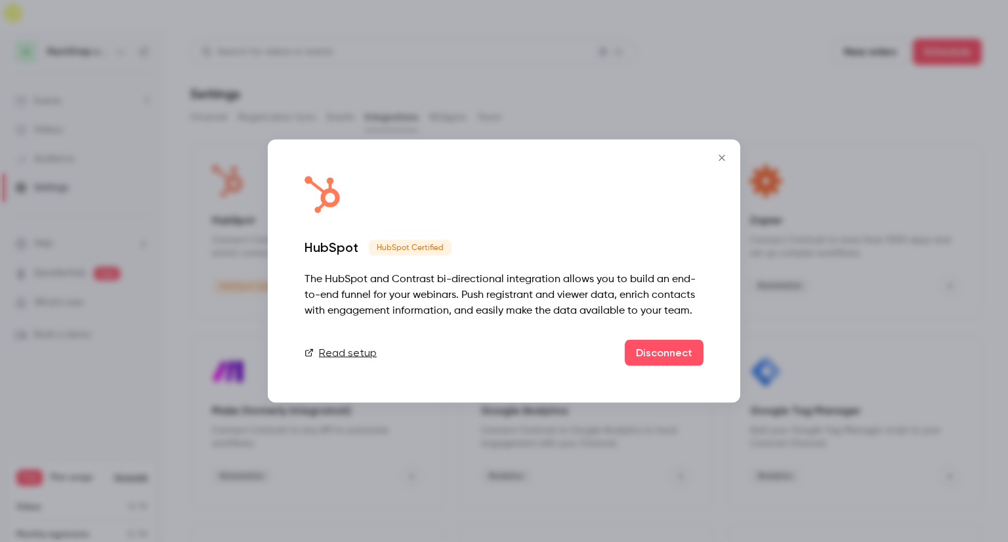
click at [721, 163] on icon "Close" at bounding box center [722, 158] width 16 height 11
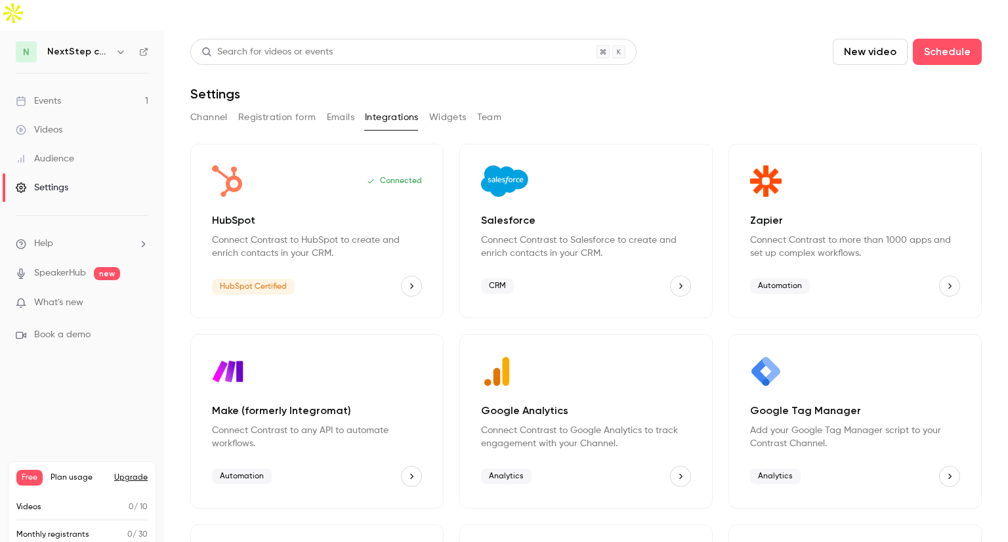
click at [255, 107] on button "Registration form" at bounding box center [277, 117] width 78 height 21
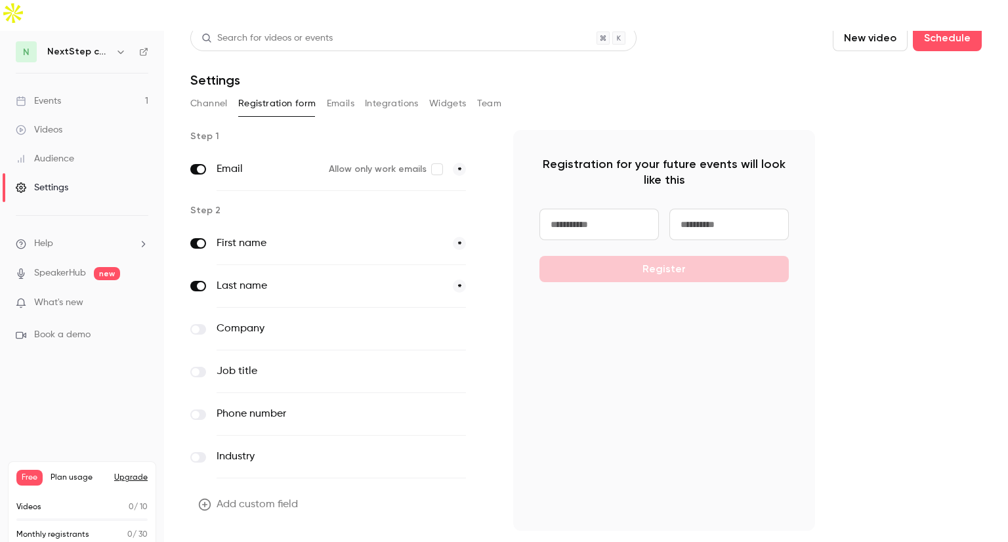
scroll to position [18, 0]
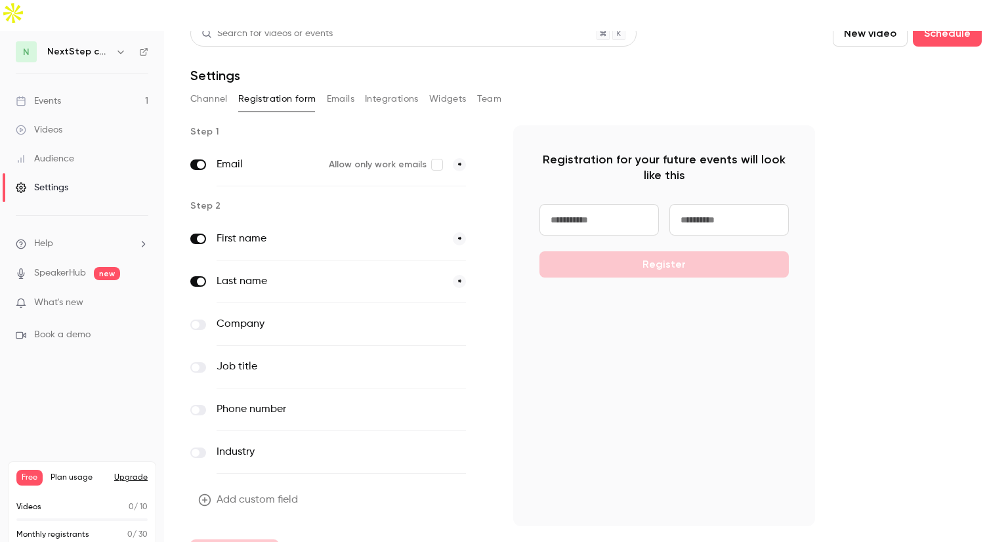
click at [276, 402] on label "Phone number" at bounding box center [314, 410] width 195 height 16
click at [194, 406] on span at bounding box center [196, 410] width 8 height 8
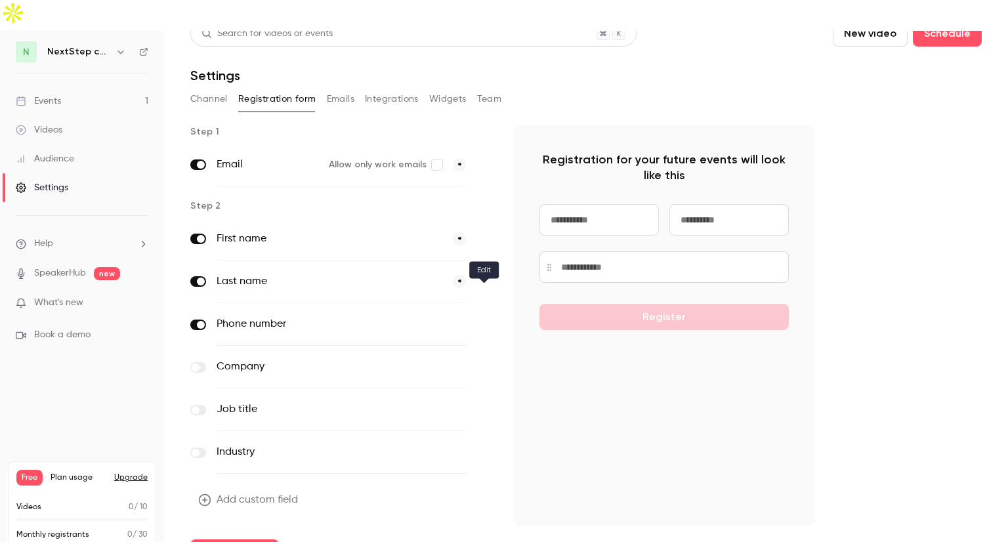
click at [487, 321] on icon "button" at bounding box center [484, 325] width 8 height 8
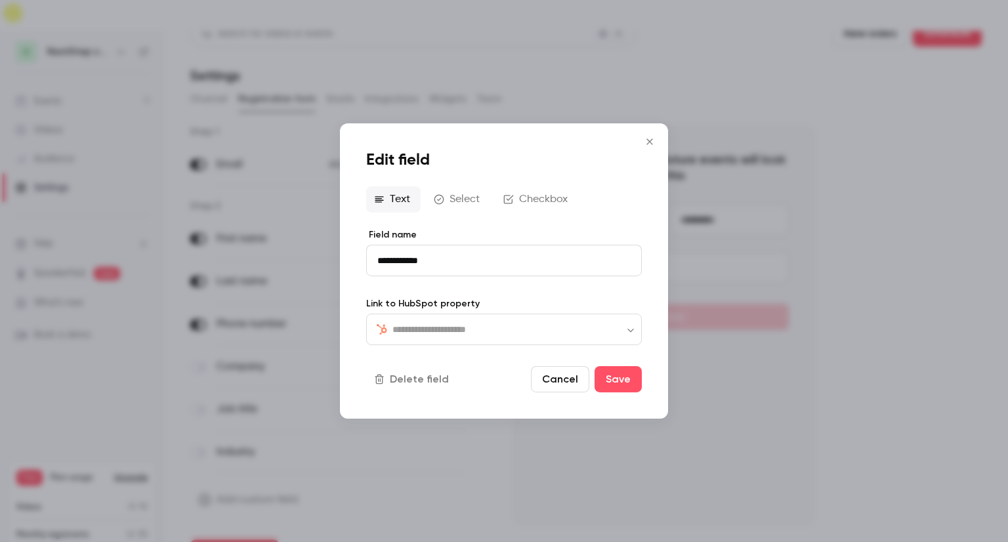
type input "**********"
click at [428, 269] on input "**********" at bounding box center [504, 261] width 276 height 32
click at [428, 268] on input "**********" at bounding box center [504, 261] width 276 height 32
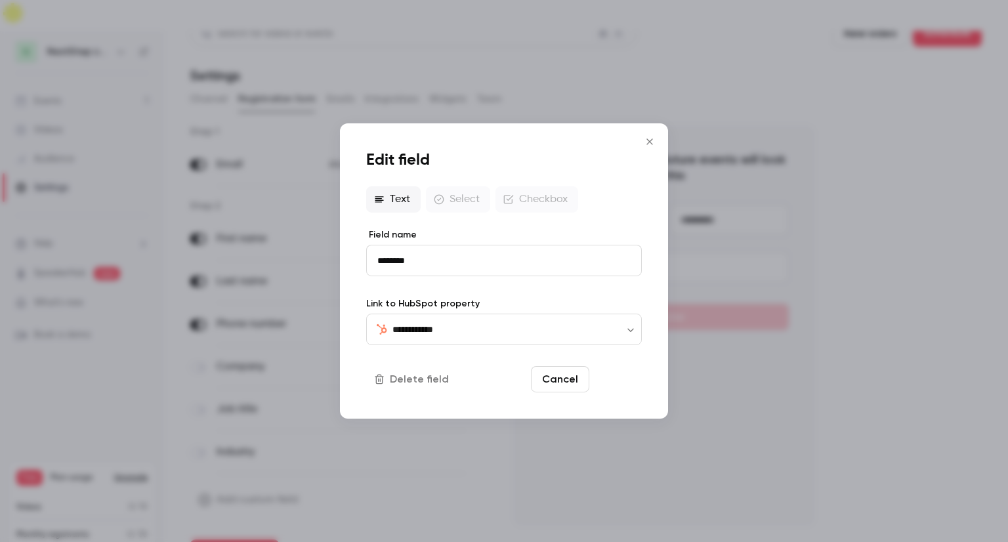
type input "********"
click at [626, 376] on button "Save" at bounding box center [618, 379] width 47 height 26
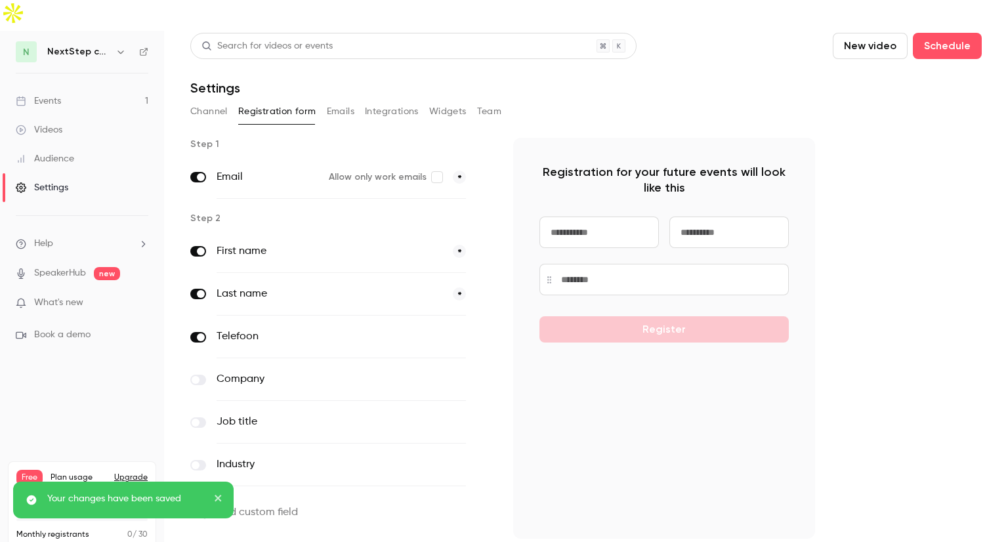
scroll to position [0, 0]
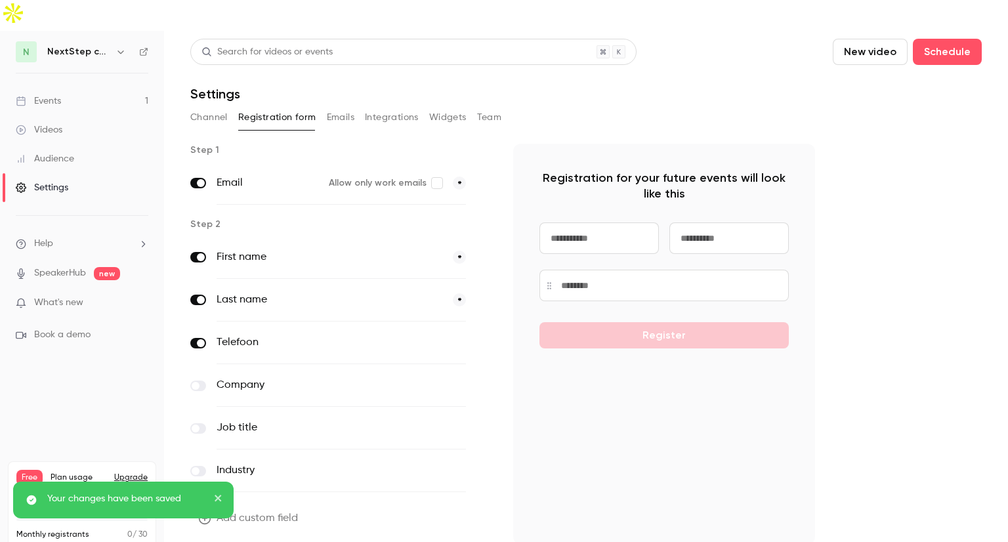
click at [343, 107] on button "Emails" at bounding box center [341, 117] width 28 height 21
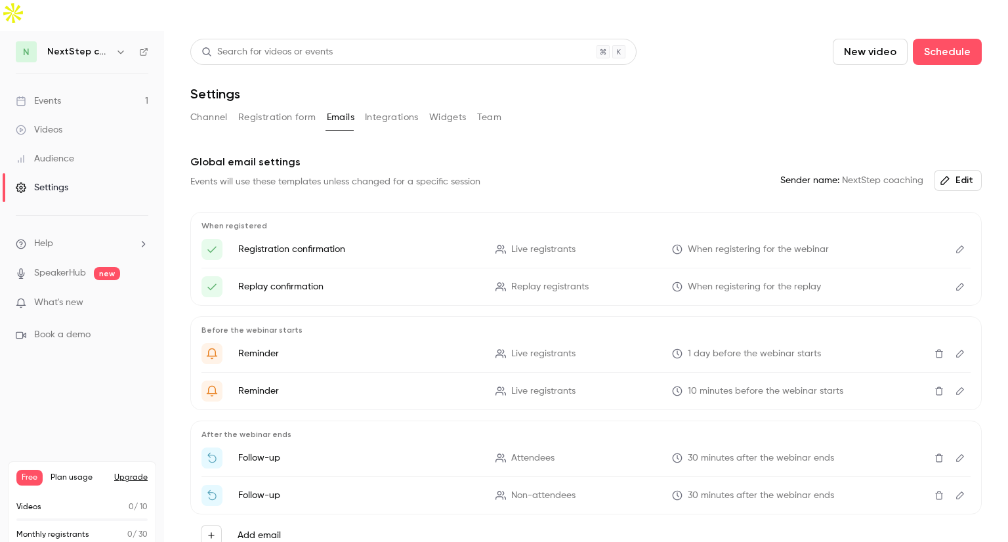
click at [955, 245] on icon "Edit" at bounding box center [960, 249] width 11 height 9
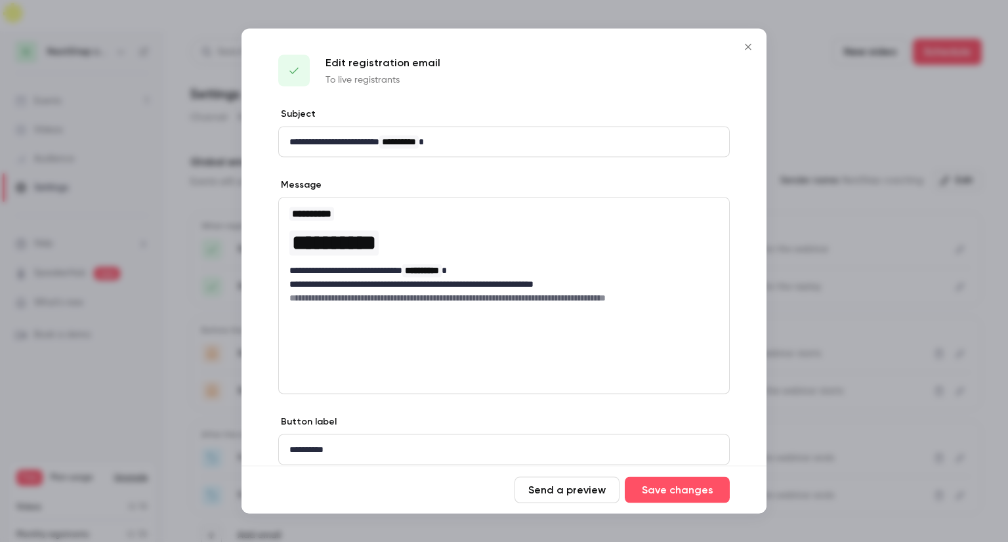
click at [432, 376] on div "**********" at bounding box center [504, 296] width 452 height 197
drag, startPoint x: 438, startPoint y: 275, endPoint x: 436, endPoint y: 373, distance: 97.8
click at [436, 373] on div "**********" at bounding box center [504, 296] width 452 height 197
click at [502, 327] on div "**********" at bounding box center [504, 296] width 452 height 197
click at [395, 291] on h6 "**********" at bounding box center [498, 297] width 419 height 13
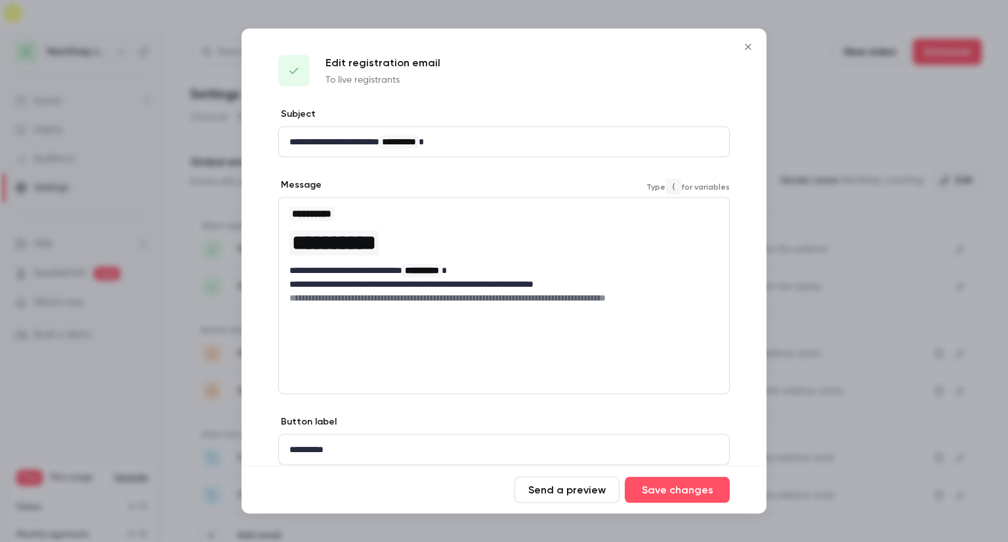
scroll to position [46, 0]
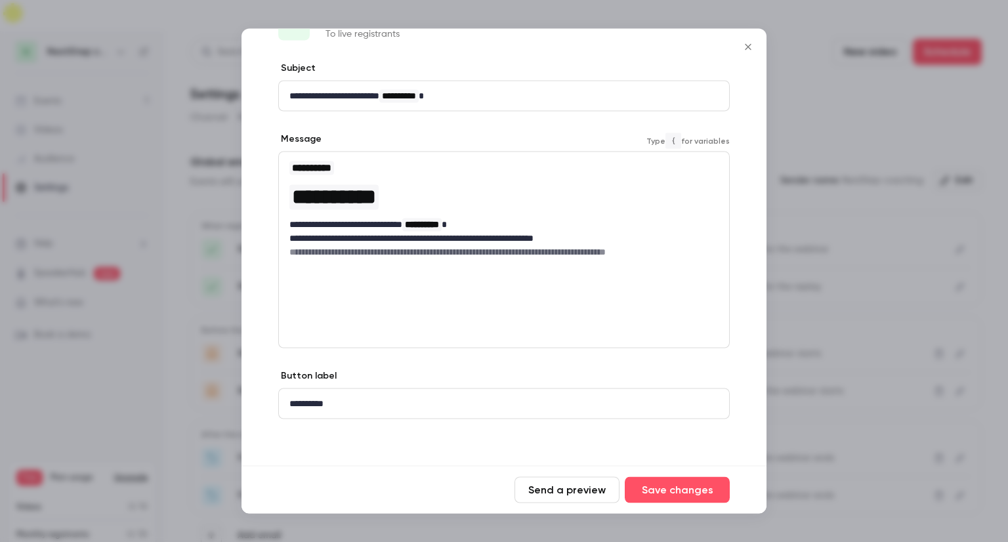
click at [555, 480] on button "Send a preview" at bounding box center [567, 490] width 105 height 26
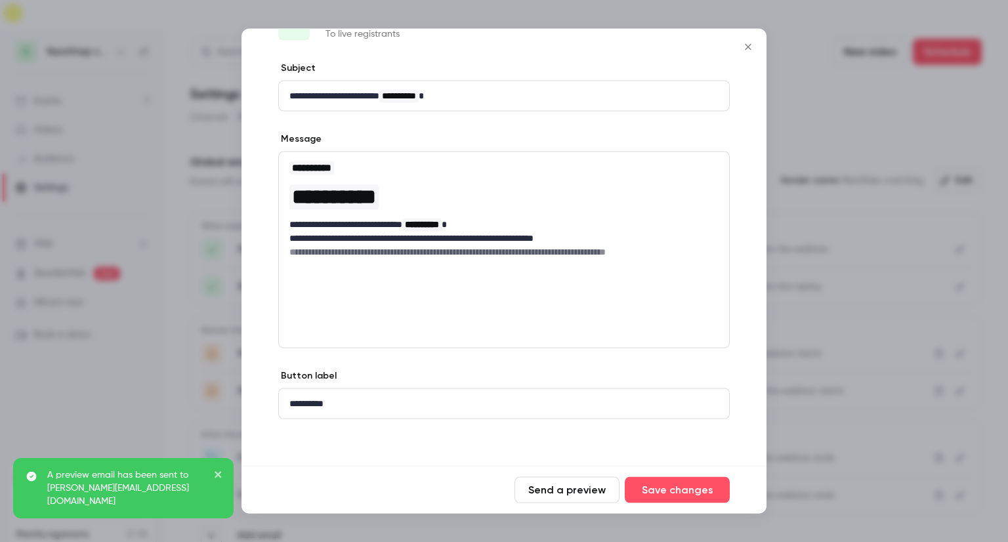
scroll to position [0, 0]
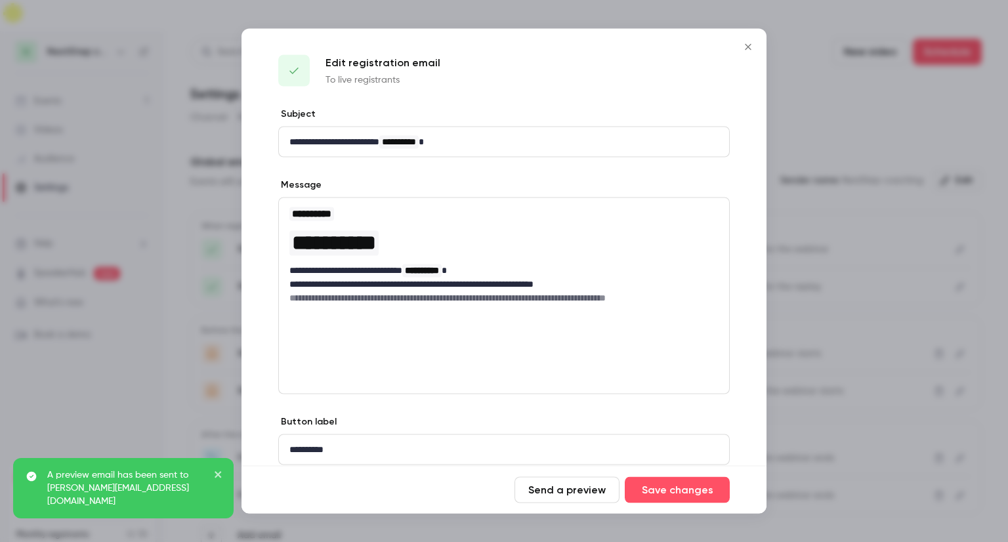
click at [746, 45] on icon "Close" at bounding box center [748, 47] width 6 height 6
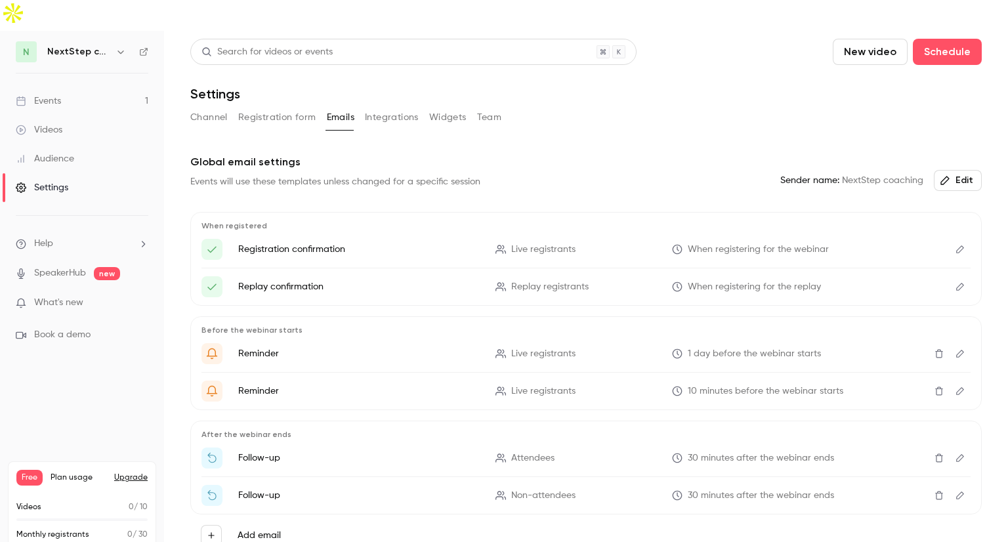
click at [121, 51] on icon "button" at bounding box center [120, 52] width 6 height 3
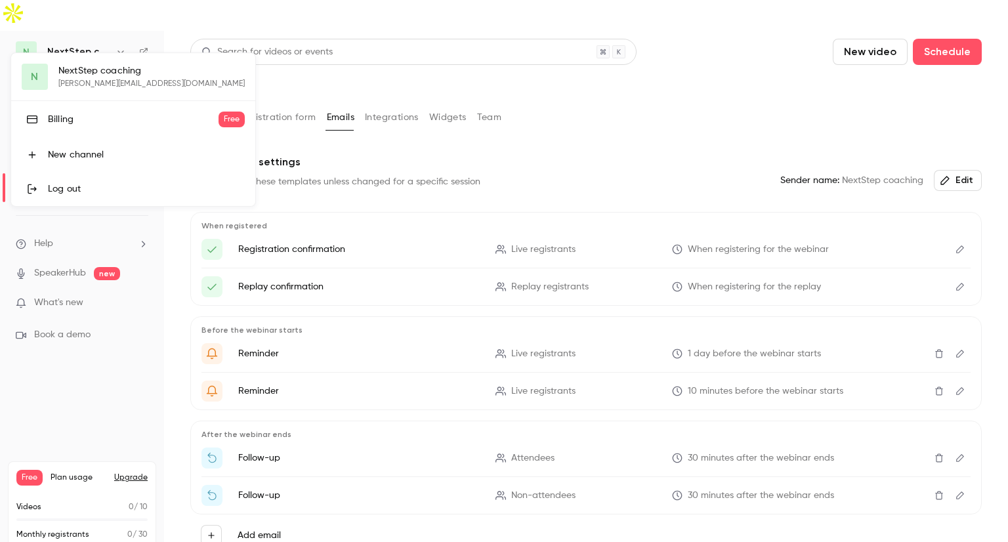
click at [435, 87] on div at bounding box center [504, 271] width 1008 height 542
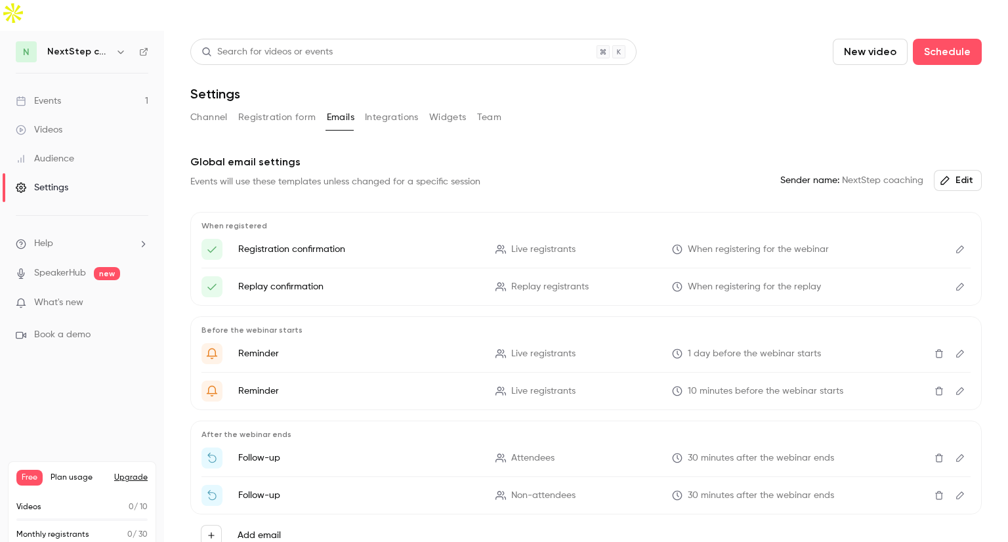
click at [436, 107] on button "Widgets" at bounding box center [447, 117] width 37 height 21
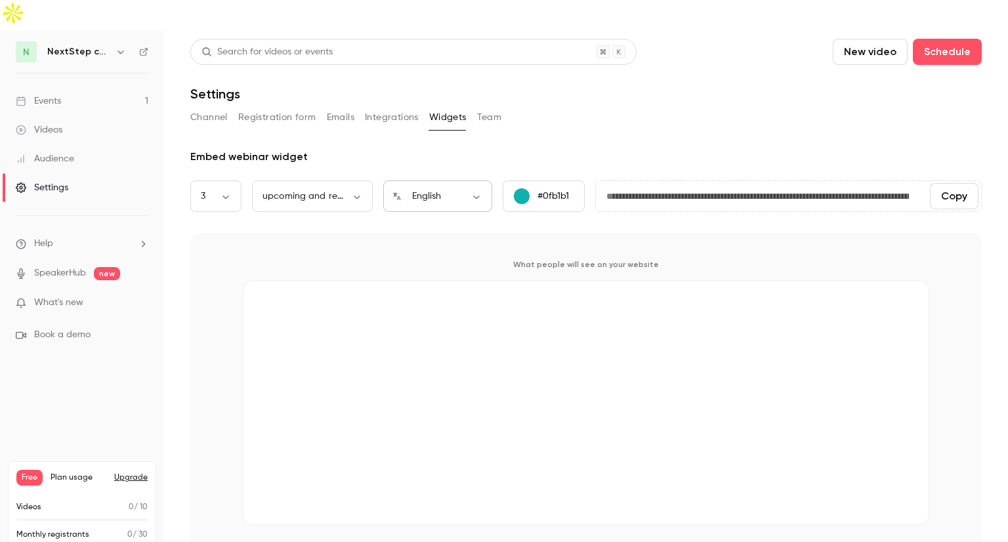
click at [445, 180] on div "English ** ​" at bounding box center [437, 196] width 109 height 32
click at [944, 183] on button "Copy" at bounding box center [954, 196] width 49 height 26
click at [640, 72] on div "**********" at bounding box center [586, 295] width 792 height 513
click at [494, 107] on button "Team" at bounding box center [489, 117] width 25 height 21
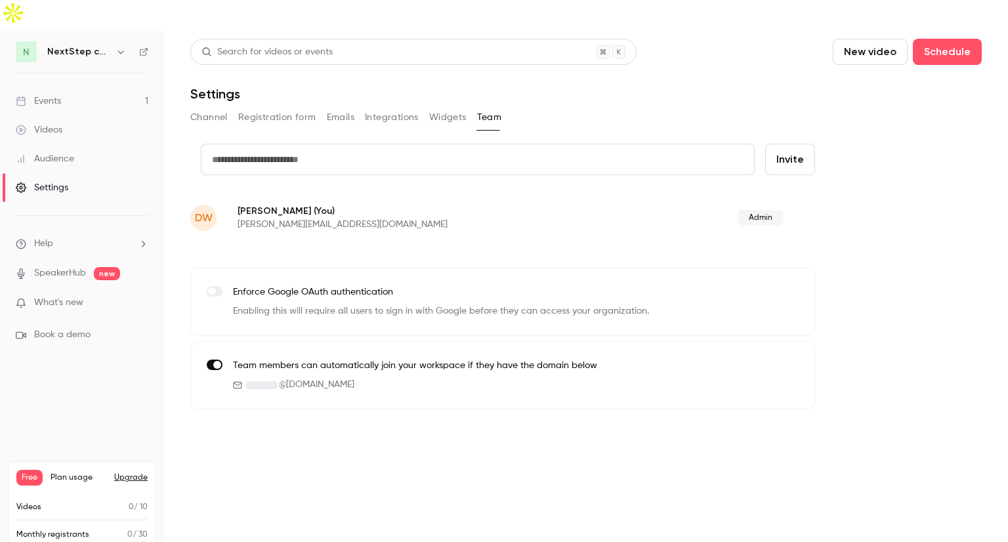
click at [121, 51] on icon "button" at bounding box center [120, 52] width 6 height 3
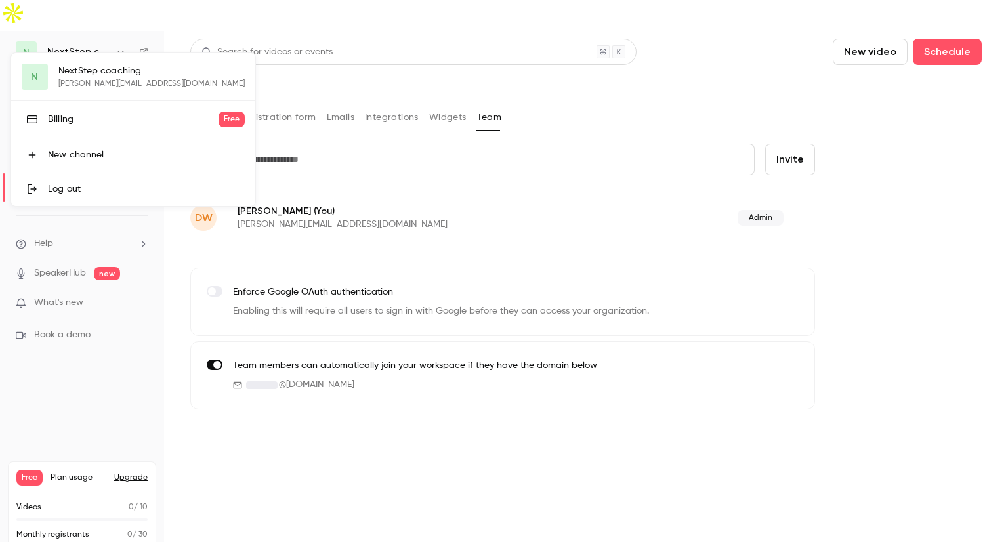
click at [95, 77] on div "N NextStep coaching [PERSON_NAME][EMAIL_ADDRESS][DOMAIN_NAME] Billing Free New …" at bounding box center [133, 129] width 244 height 153
click at [898, 74] on div at bounding box center [504, 271] width 1008 height 542
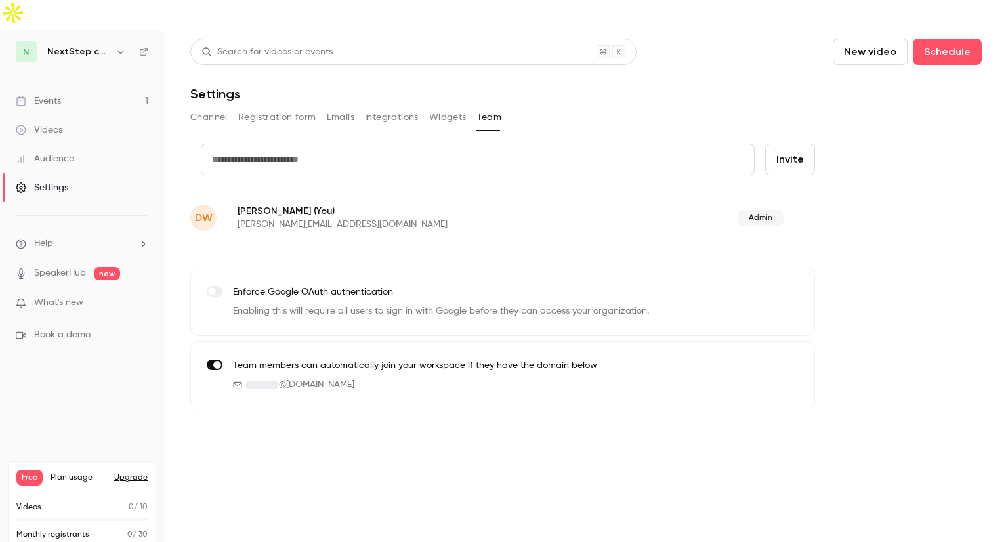
click at [33, 181] on div "Settings" at bounding box center [42, 187] width 53 height 13
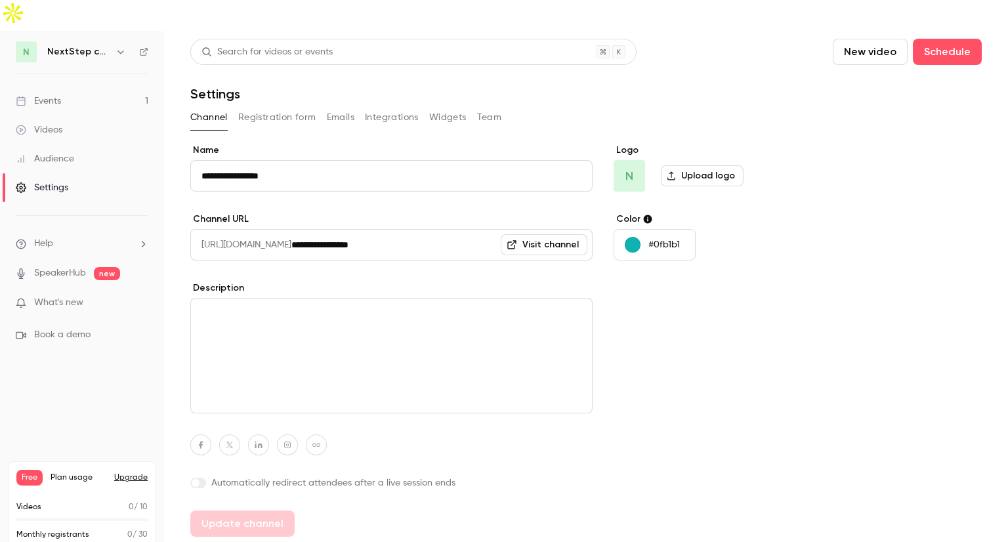
click at [710, 165] on label "Upload logo" at bounding box center [702, 175] width 83 height 21
click at [0, 0] on input "Upload logo" at bounding box center [0, 0] width 0 height 0
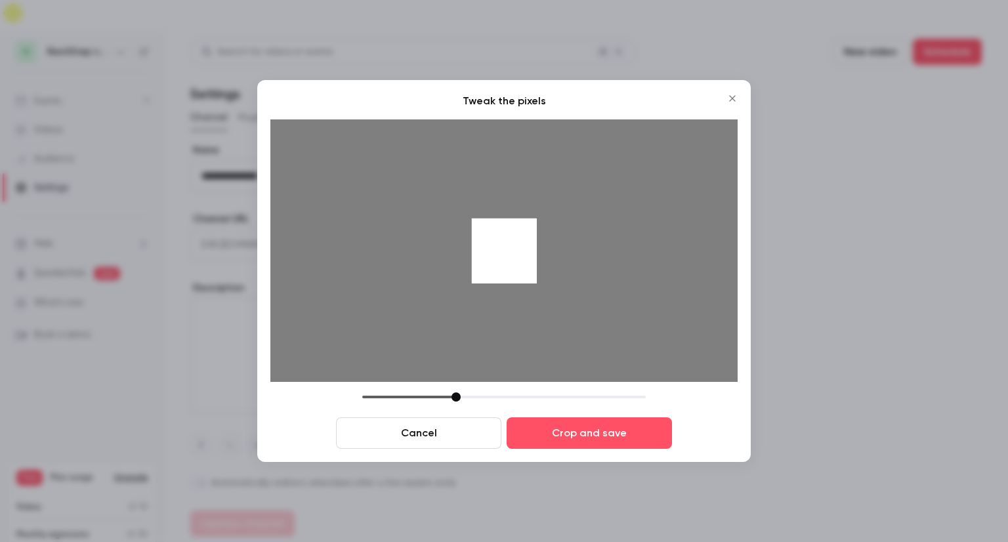
drag, startPoint x: 488, startPoint y: 242, endPoint x: 497, endPoint y: 245, distance: 10.0
click at [497, 245] on div at bounding box center [504, 251] width 65 height 65
drag, startPoint x: 539, startPoint y: 221, endPoint x: 585, endPoint y: 213, distance: 47.4
click at [585, 213] on div at bounding box center [503, 250] width 467 height 263
drag, startPoint x: 541, startPoint y: 244, endPoint x: 601, endPoint y: 259, distance: 61.6
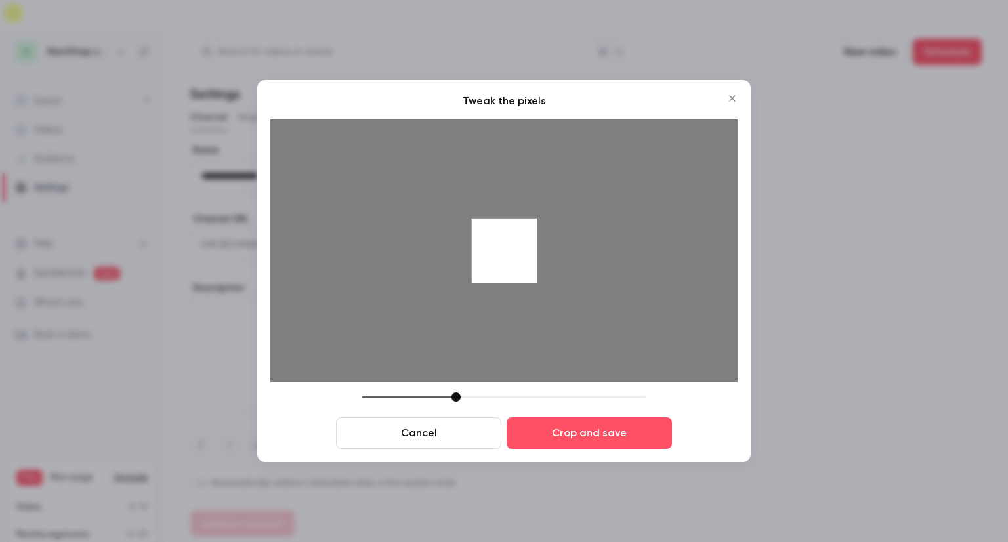
click at [601, 259] on img at bounding box center [537, 250] width 467 height 263
drag, startPoint x: 457, startPoint y: 396, endPoint x: 419, endPoint y: 381, distance: 40.6
click at [406, 421] on div "Cancel Crop and save" at bounding box center [503, 420] width 467 height 56
drag, startPoint x: 538, startPoint y: 261, endPoint x: 505, endPoint y: 263, distance: 33.5
click at [505, 263] on div at bounding box center [503, 250] width 467 height 263
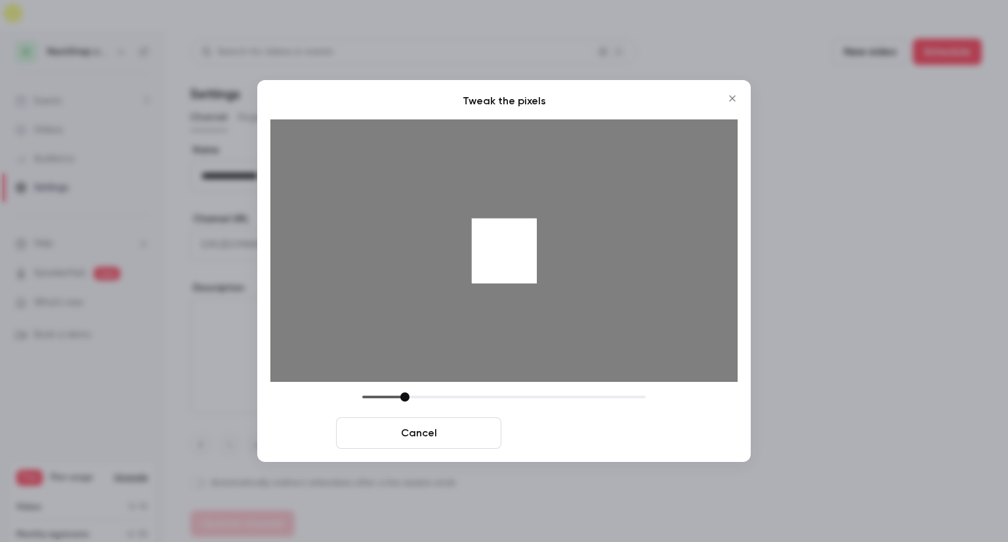
click at [575, 440] on button "Crop and save" at bounding box center [589, 433] width 165 height 32
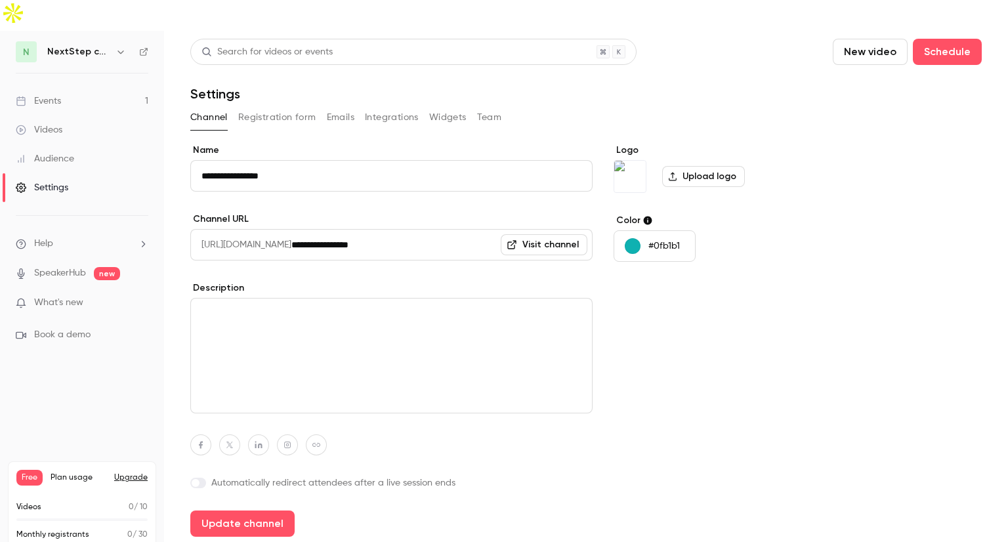
click at [284, 107] on button "Registration form" at bounding box center [277, 117] width 78 height 21
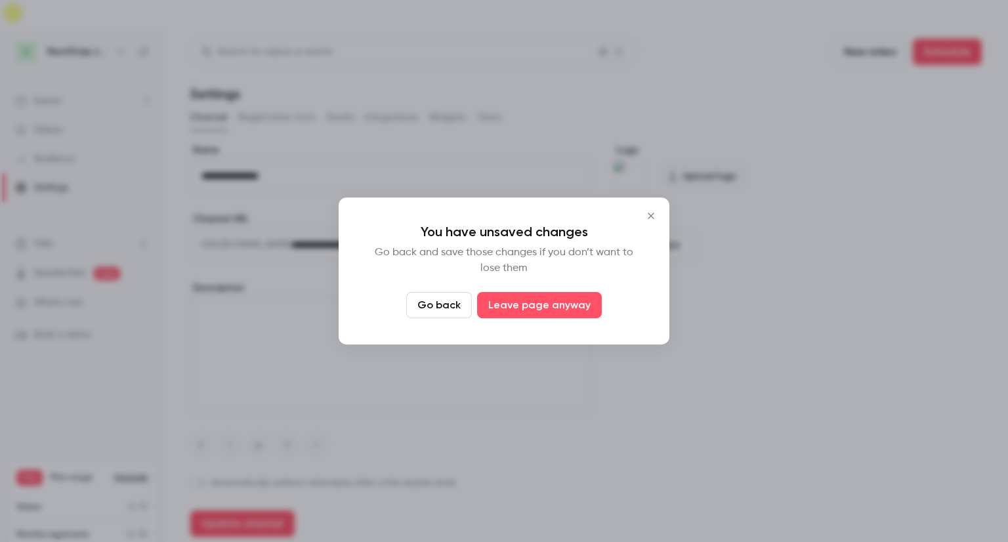
click at [434, 304] on button "Go back" at bounding box center [439, 305] width 66 height 26
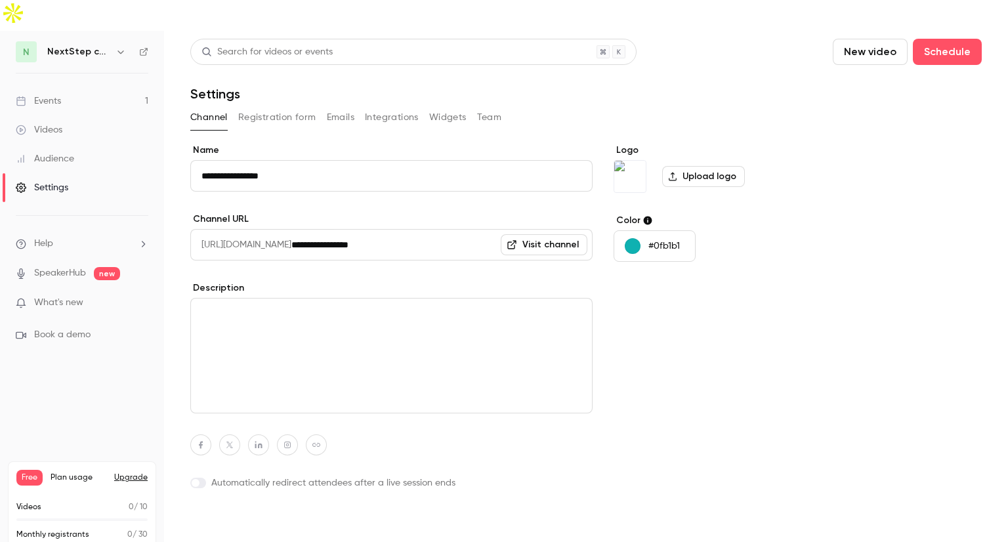
click at [222, 511] on button "Update channel" at bounding box center [242, 524] width 104 height 26
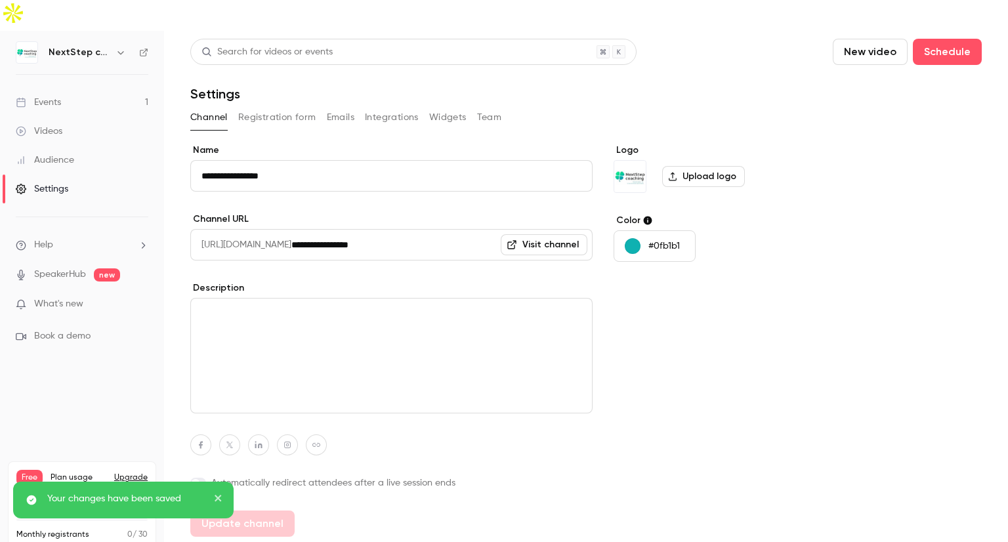
click at [457, 107] on button "Widgets" at bounding box center [447, 117] width 37 height 21
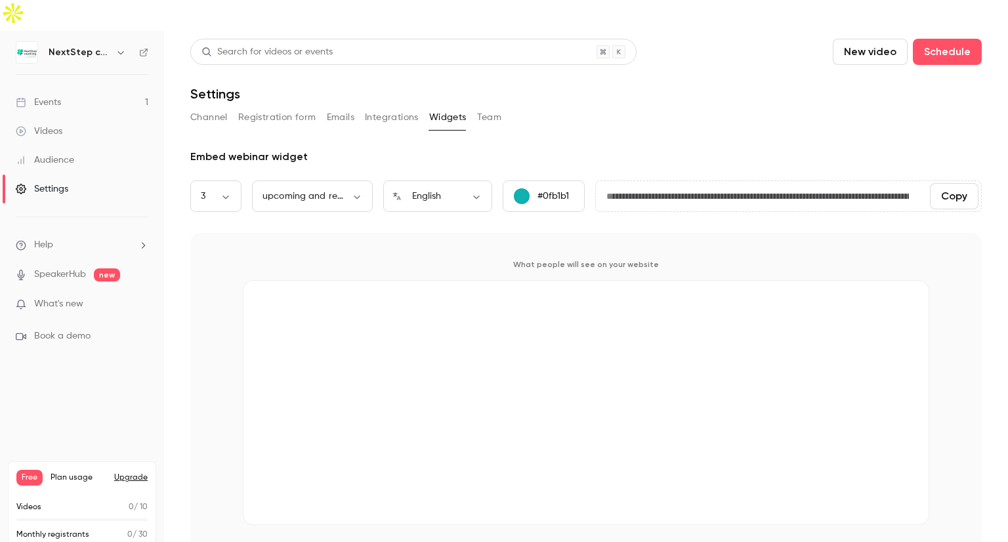
click at [626, 86] on div "Settings" at bounding box center [586, 94] width 792 height 16
click at [375, 107] on button "Integrations" at bounding box center [392, 117] width 54 height 21
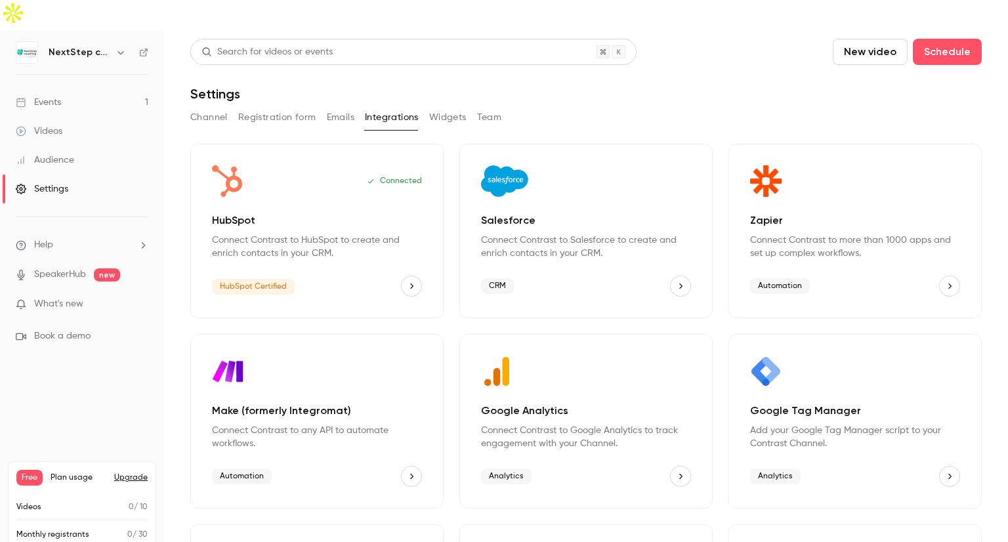
click at [87, 88] on link "Events 1" at bounding box center [82, 102] width 164 height 29
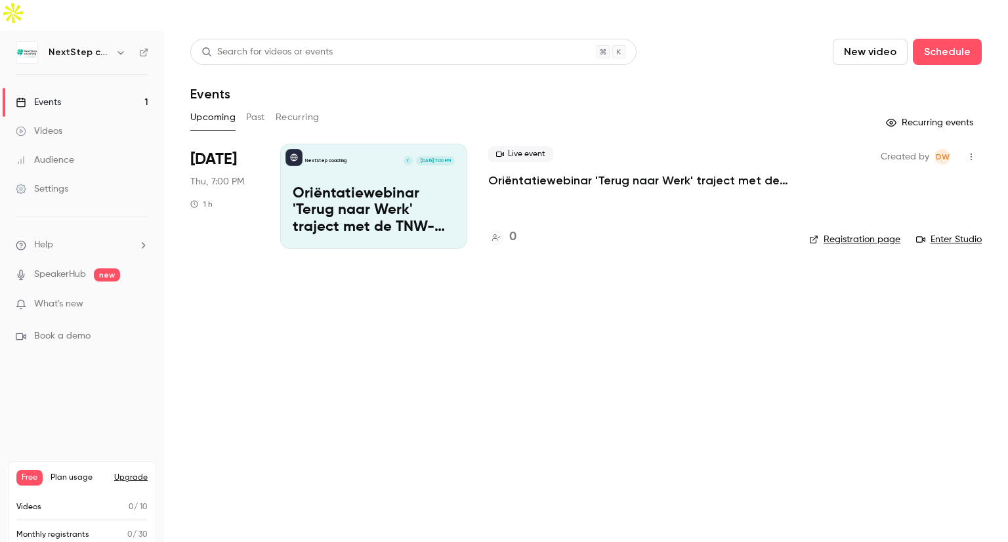
click at [488, 347] on main "Search for videos or events New video Schedule Events Upcoming Past Recurring R…" at bounding box center [586, 302] width 844 height 542
click at [958, 233] on link "Enter Studio" at bounding box center [949, 239] width 66 height 13
click at [442, 391] on main "Search for videos or events New video Schedule Events Upcoming Past Recurring R…" at bounding box center [586, 302] width 844 height 542
click at [348, 301] on main "Search for videos or events New video Schedule Events Upcoming Past Recurring R…" at bounding box center [586, 302] width 844 height 542
click at [969, 152] on icon "button" at bounding box center [971, 156] width 11 height 9
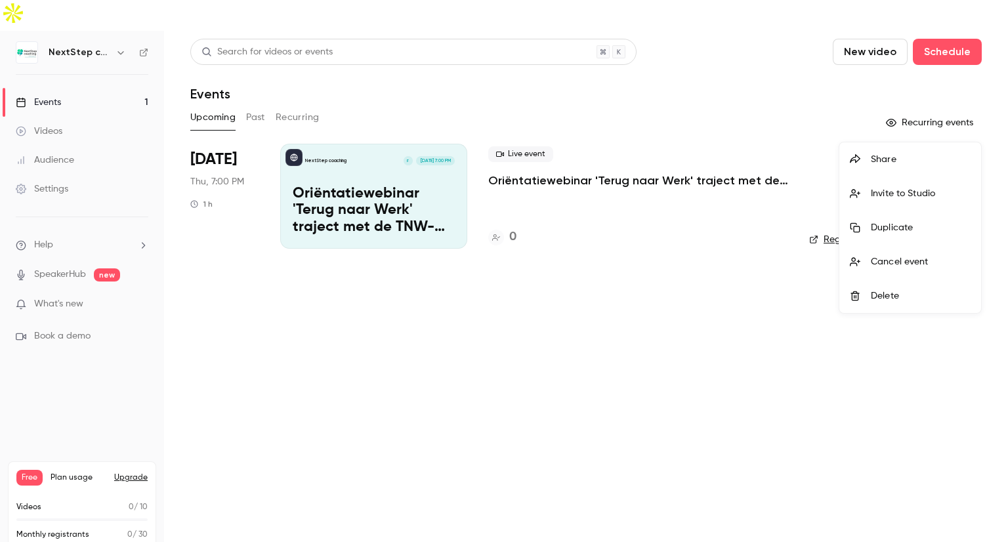
click at [613, 305] on div at bounding box center [504, 271] width 1008 height 542
click at [74, 175] on link "Settings" at bounding box center [82, 189] width 164 height 29
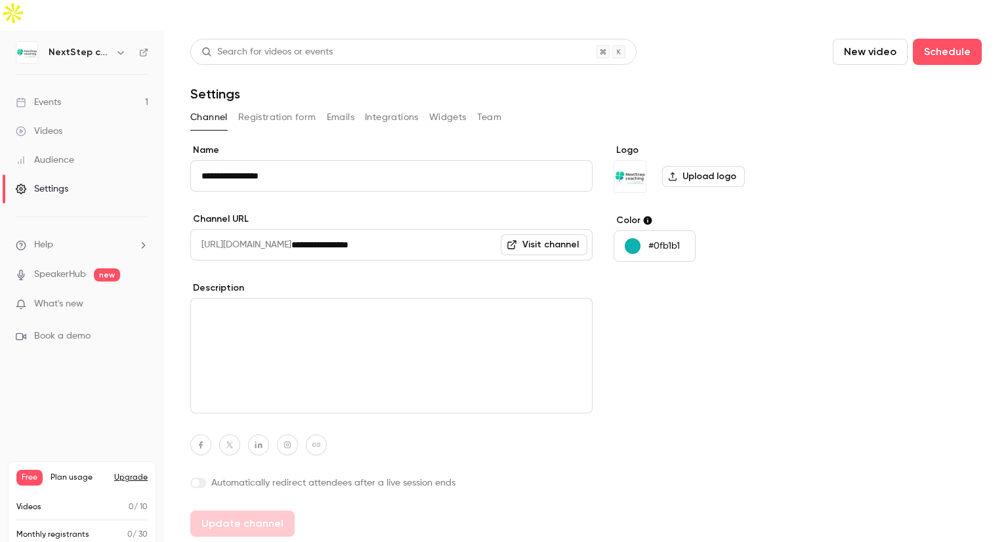
click at [404, 107] on button "Integrations" at bounding box center [392, 117] width 54 height 21
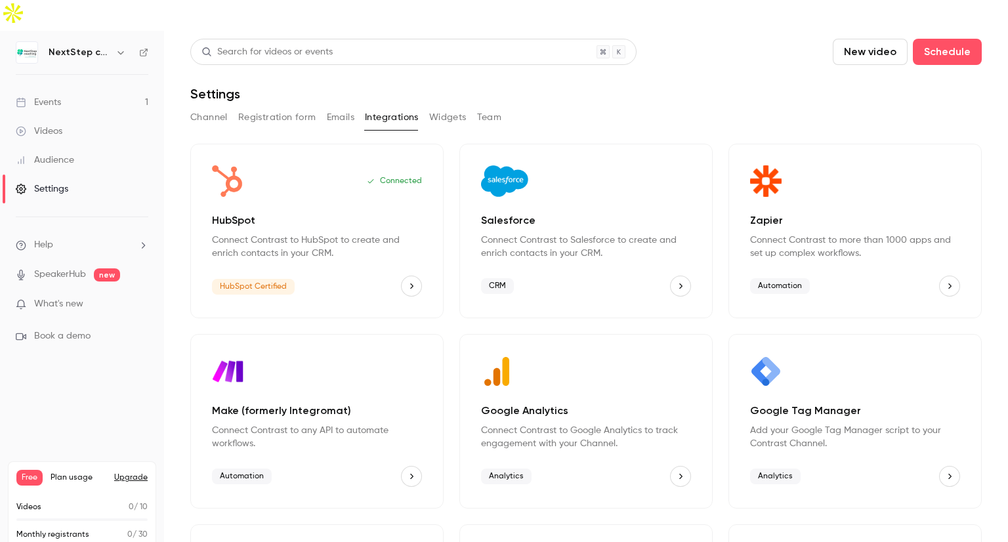
click at [486, 107] on button "Team" at bounding box center [489, 117] width 25 height 21
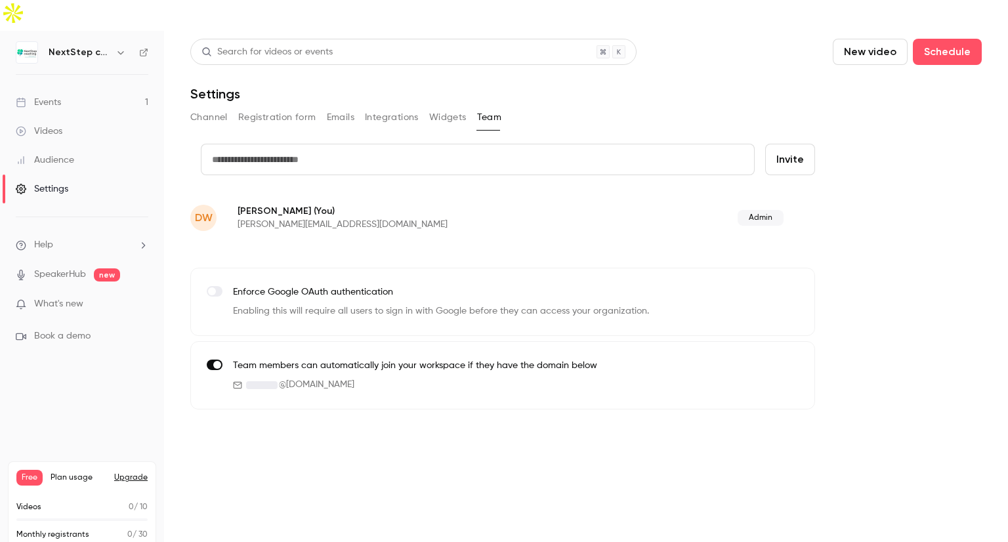
click at [451, 107] on button "Widgets" at bounding box center [447, 117] width 37 height 21
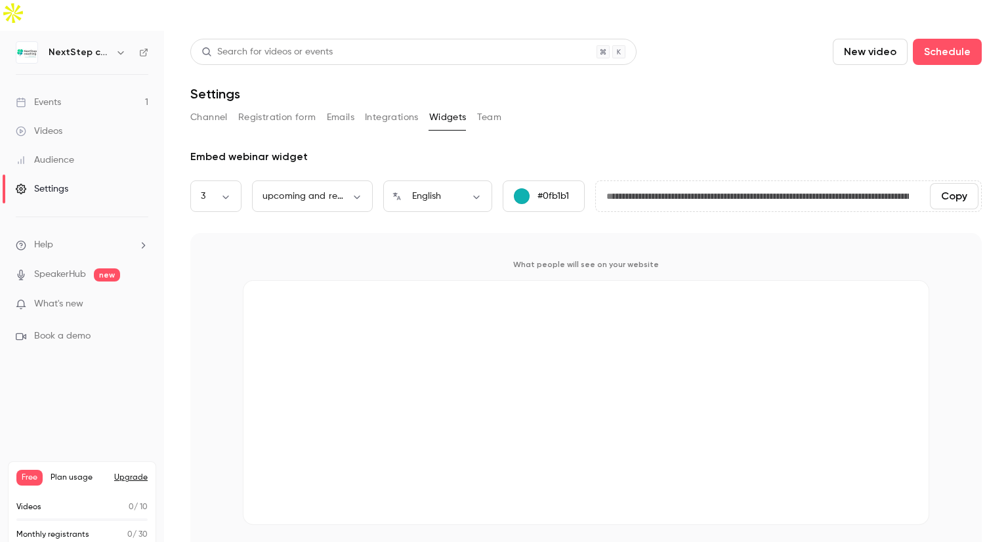
click at [61, 88] on link "Events 1" at bounding box center [82, 102] width 164 height 29
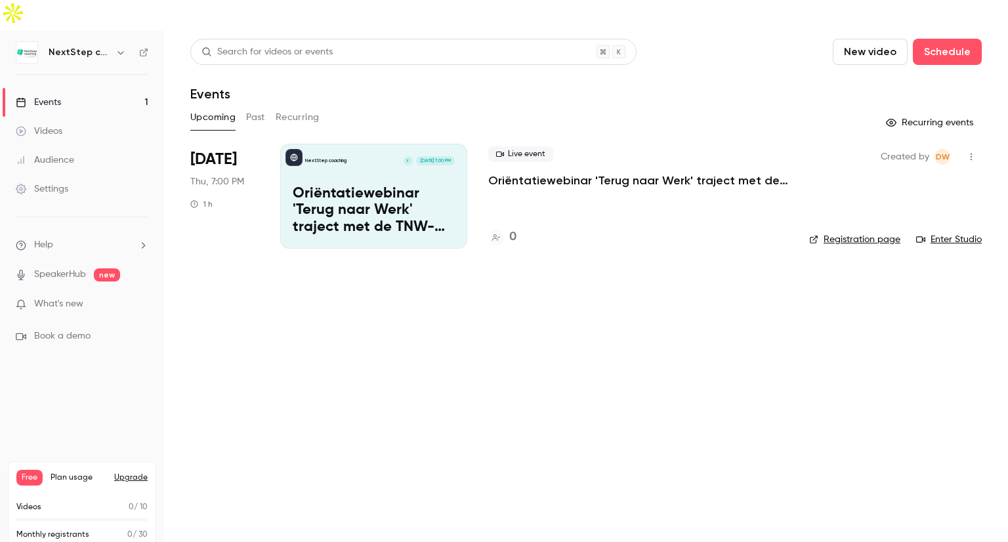
click at [357, 186] on p "Oriëntatiewebinar 'Terug naar Werk' traject met de TNW-Voucher" at bounding box center [374, 211] width 162 height 51
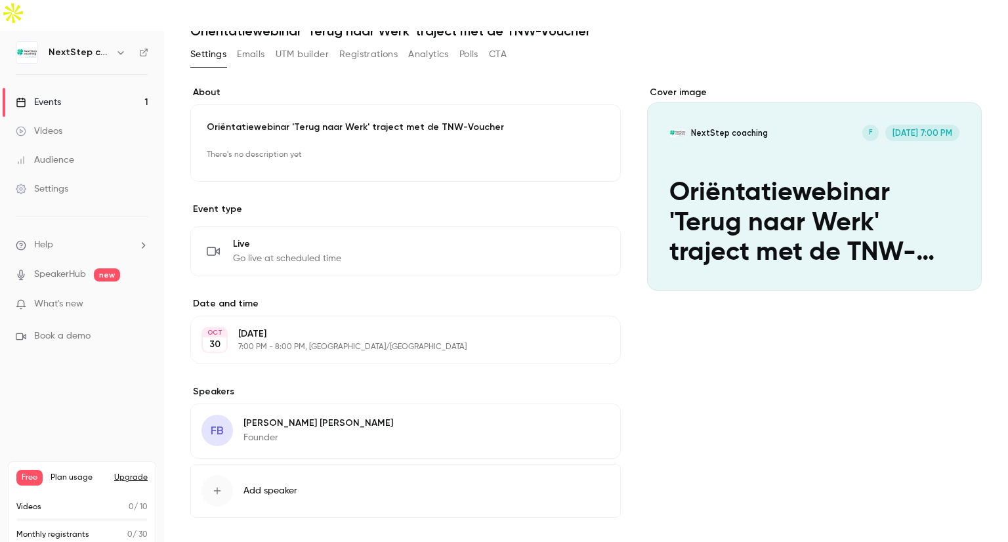
scroll to position [222, 0]
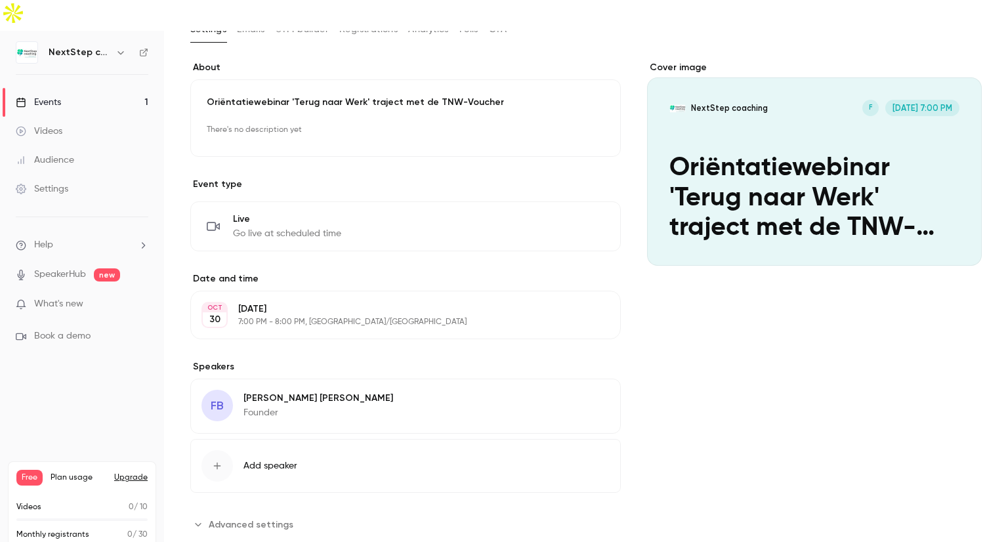
click at [569, 390] on button "Edit" at bounding box center [586, 400] width 48 height 21
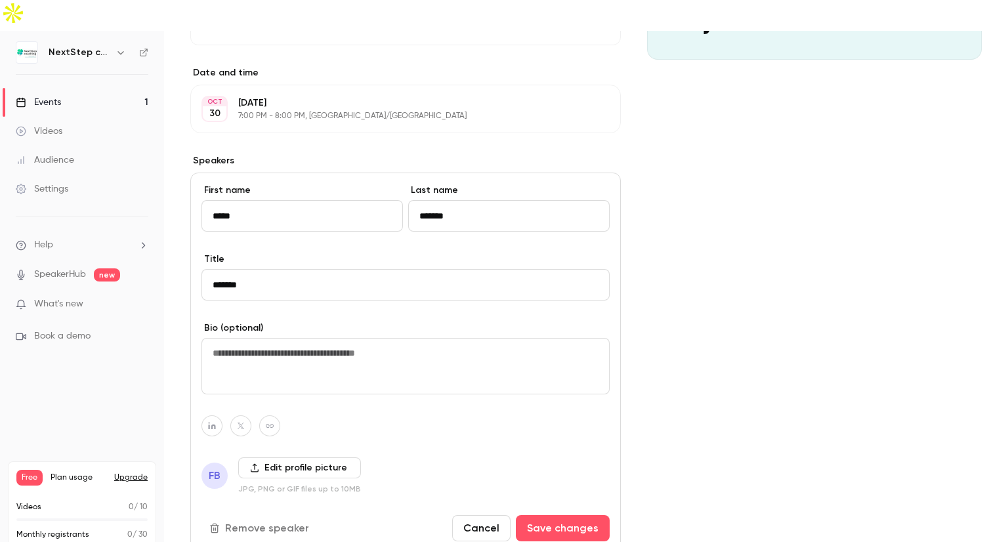
scroll to position [419, 0]
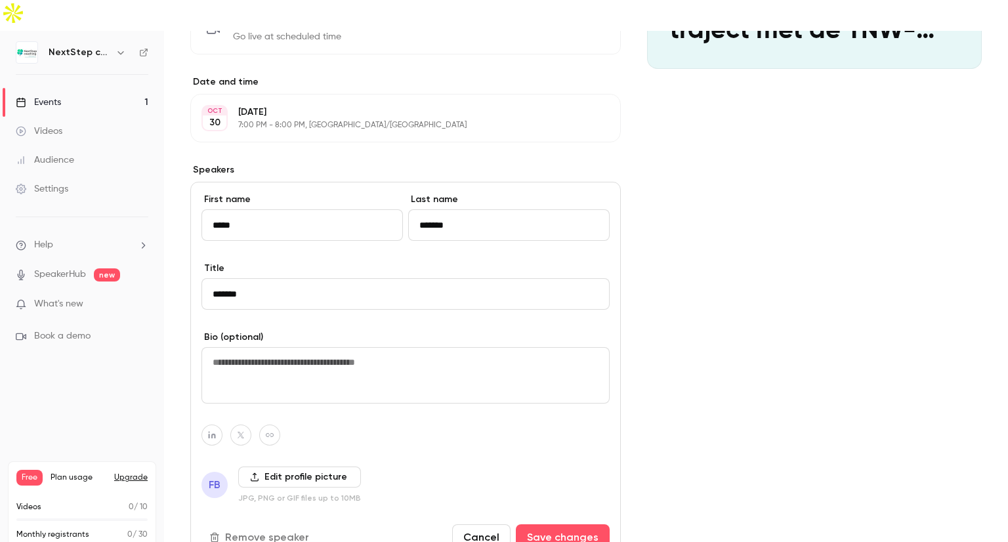
click at [268, 467] on label "Edit profile picture" at bounding box center [299, 477] width 123 height 21
click at [0, 0] on input "Edit profile picture" at bounding box center [0, 0] width 0 height 0
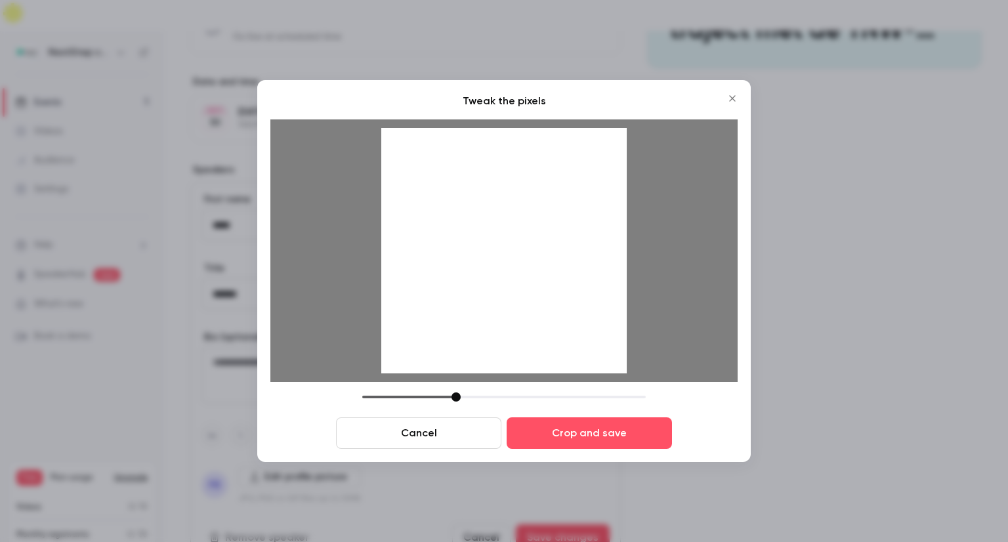
drag, startPoint x: 551, startPoint y: 325, endPoint x: 526, endPoint y: 325, distance: 25.6
click at [526, 325] on div at bounding box center [503, 250] width 245 height 245
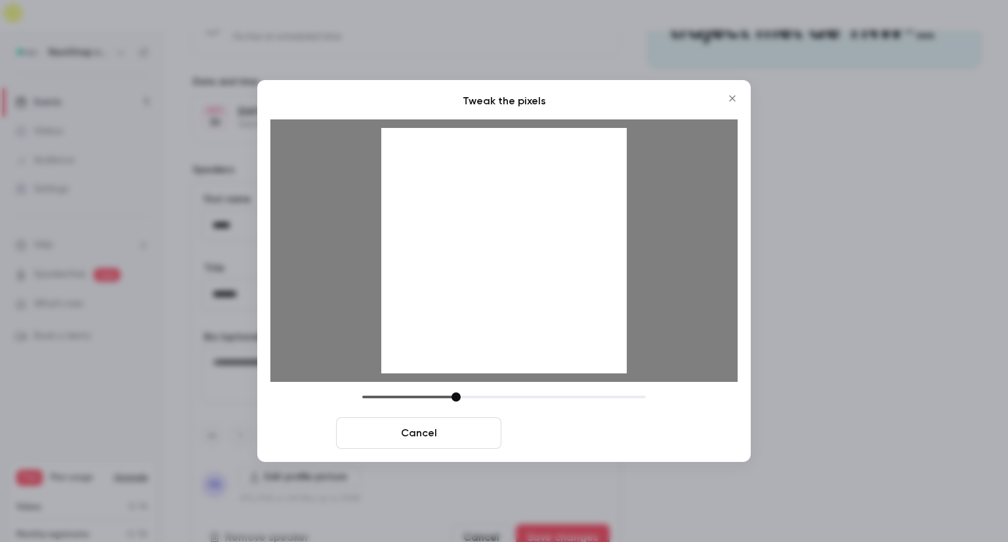
click at [547, 433] on button "Crop and save" at bounding box center [589, 433] width 165 height 32
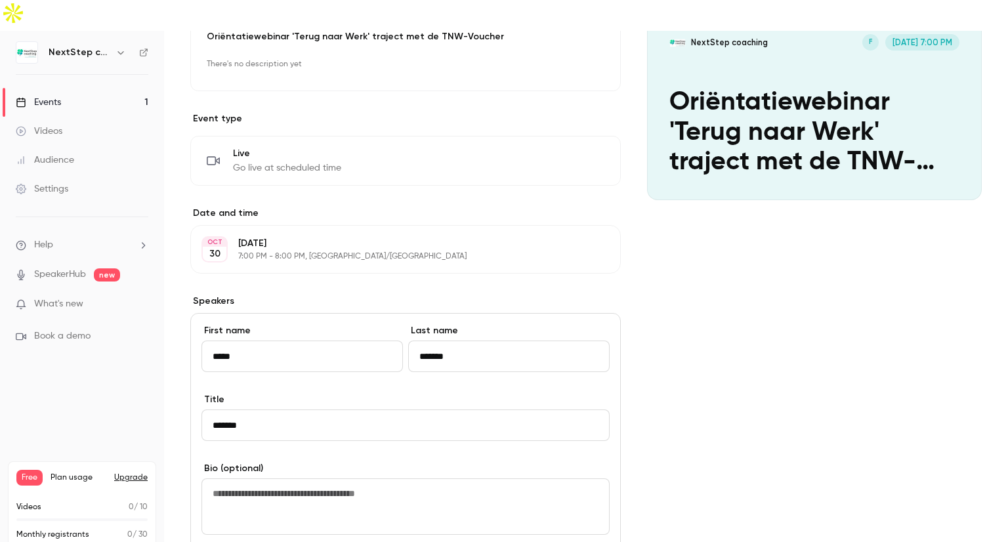
scroll to position [25, 0]
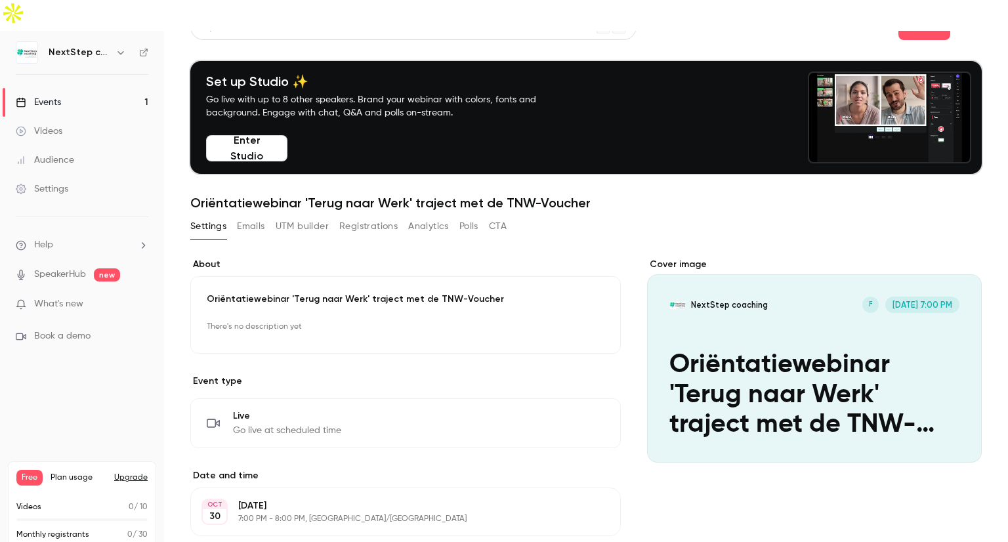
click at [300, 316] on p "There's no description yet" at bounding box center [406, 326] width 398 height 21
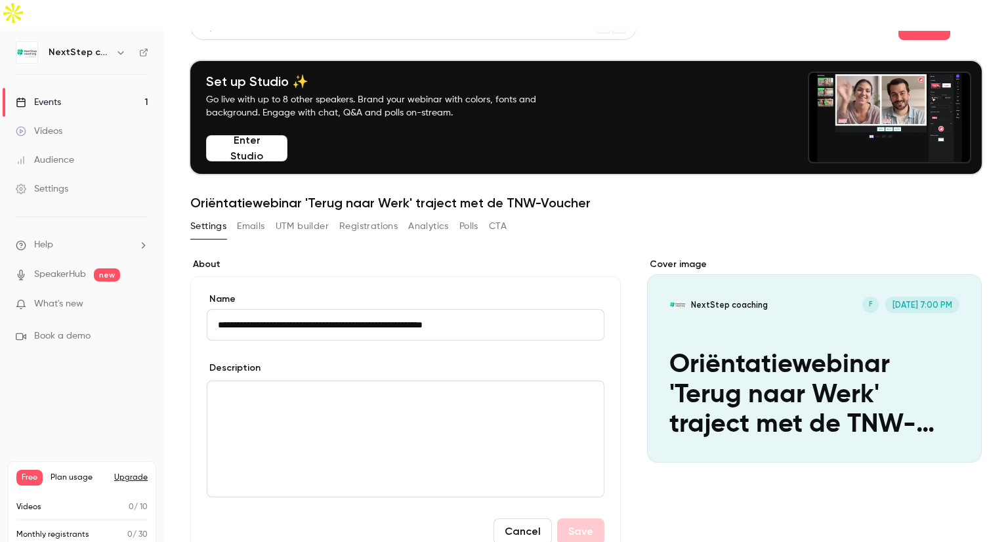
drag, startPoint x: 375, startPoint y: 291, endPoint x: 541, endPoint y: 289, distance: 166.1
click at [541, 309] on input "**********" at bounding box center [406, 325] width 398 height 32
type input "**********"
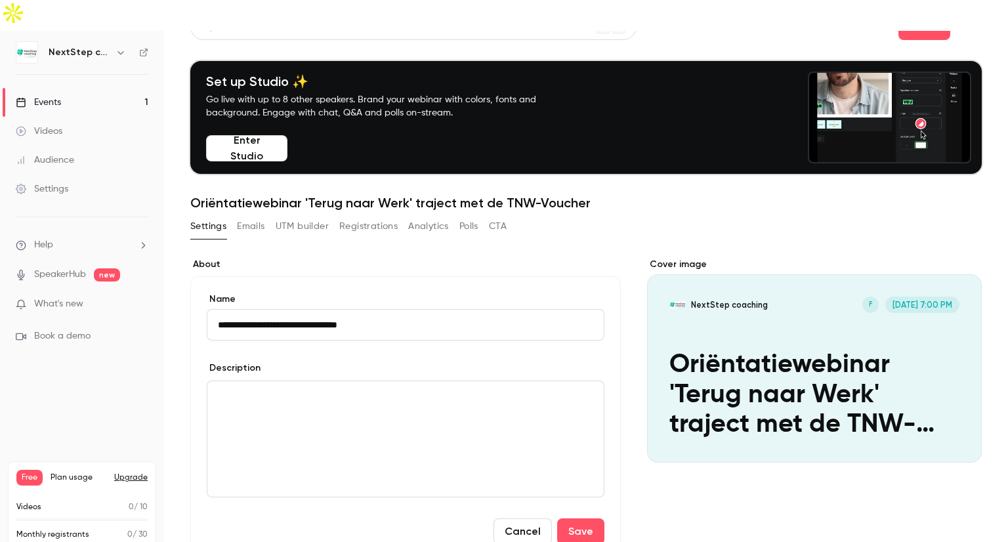
click at [327, 436] on div "editor" at bounding box center [405, 439] width 396 height 116
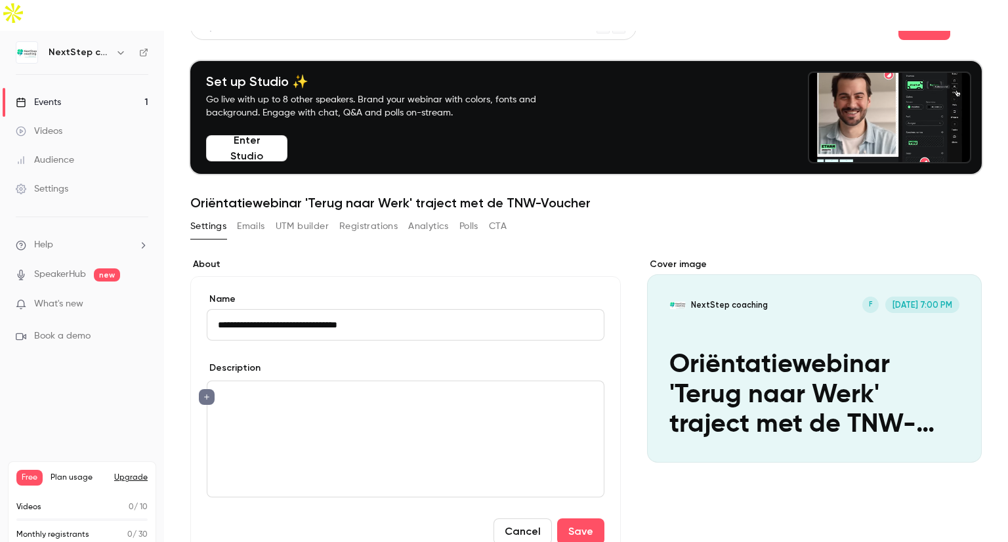
click at [209, 389] on button "editor" at bounding box center [207, 397] width 16 height 16
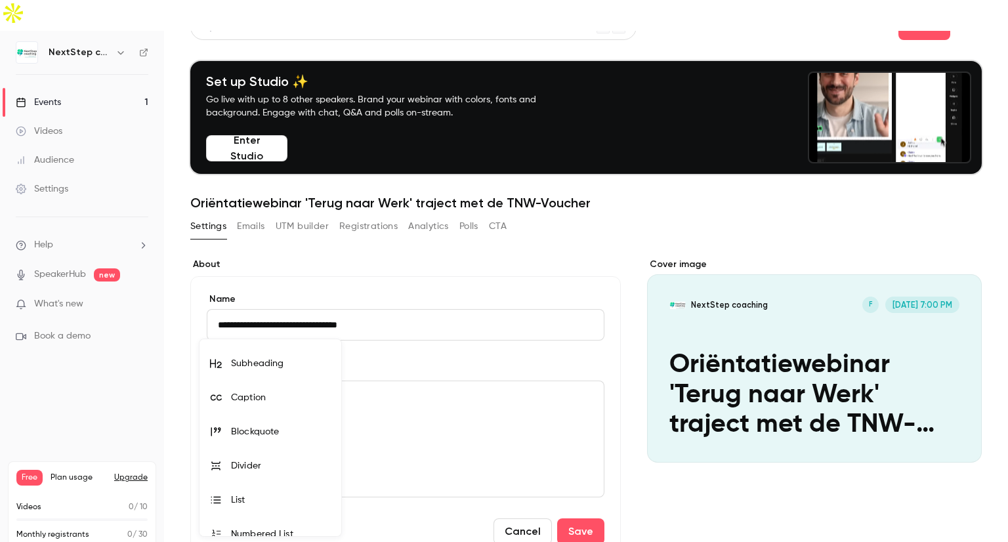
scroll to position [42, 0]
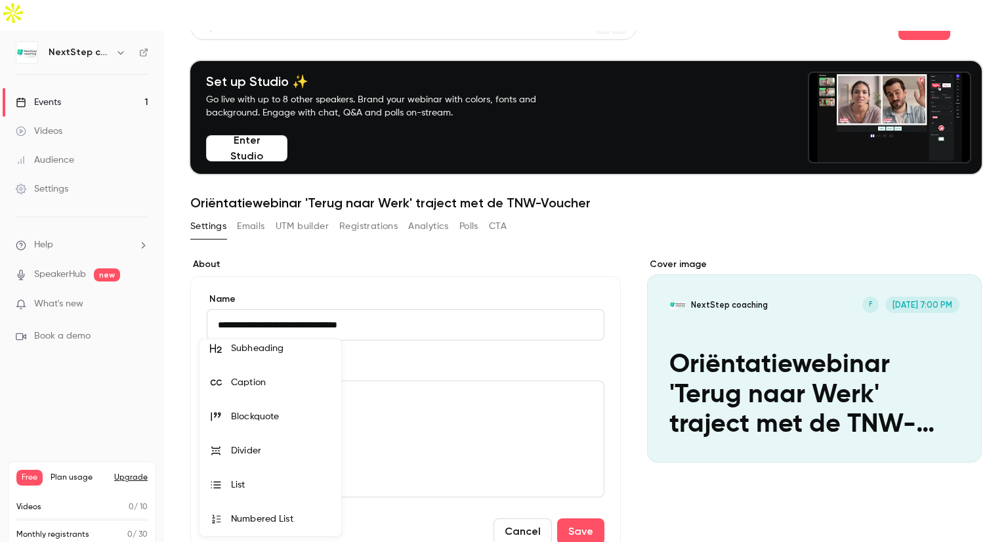
click at [499, 242] on div at bounding box center [504, 271] width 1008 height 542
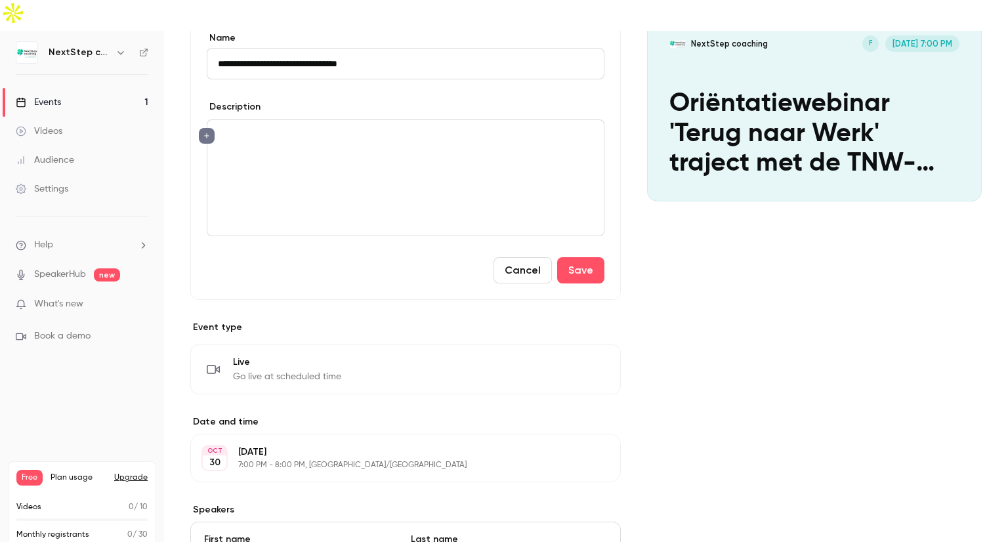
scroll to position [353, 0]
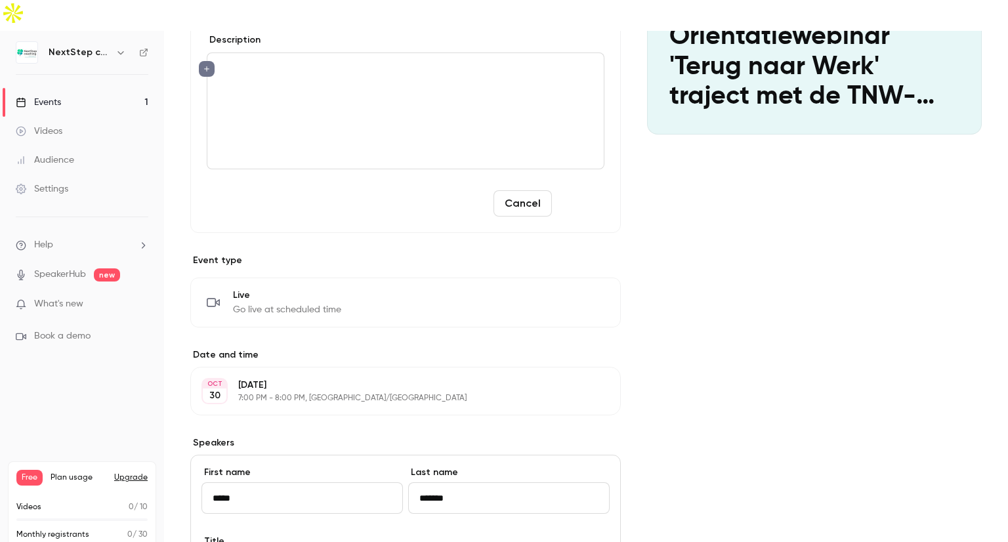
click at [593, 190] on button "Save" at bounding box center [580, 203] width 47 height 26
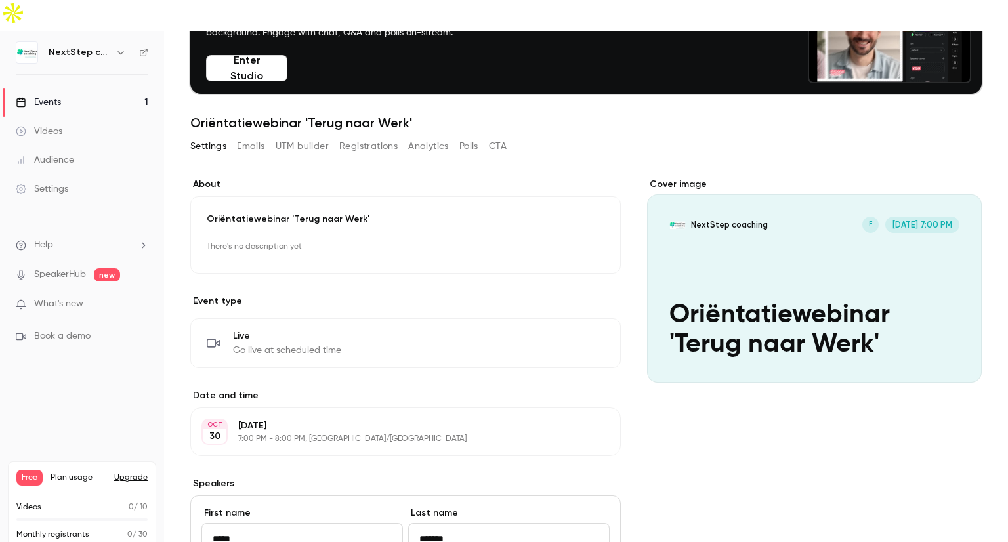
scroll to position [91, 0]
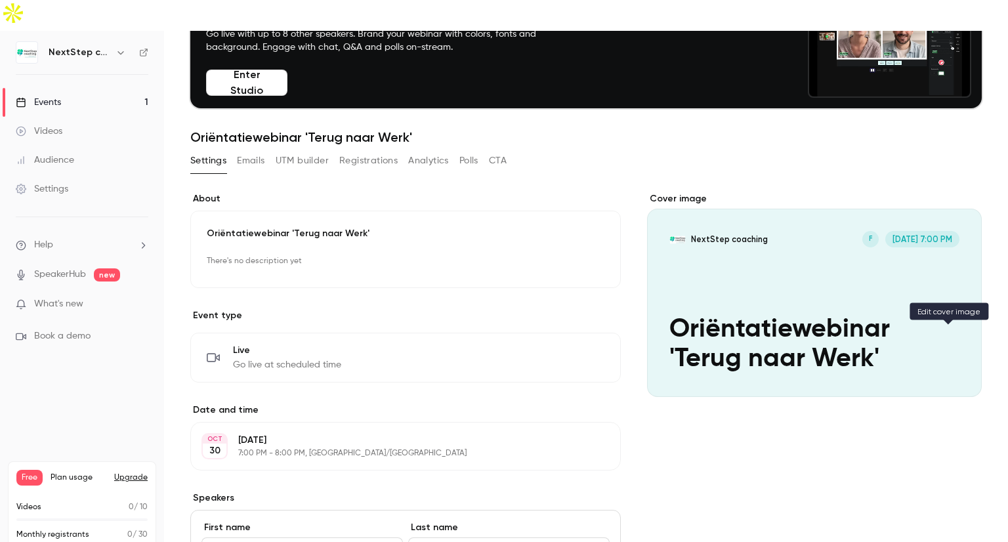
click at [954, 369] on icon "Cover image" at bounding box center [958, 373] width 9 height 9
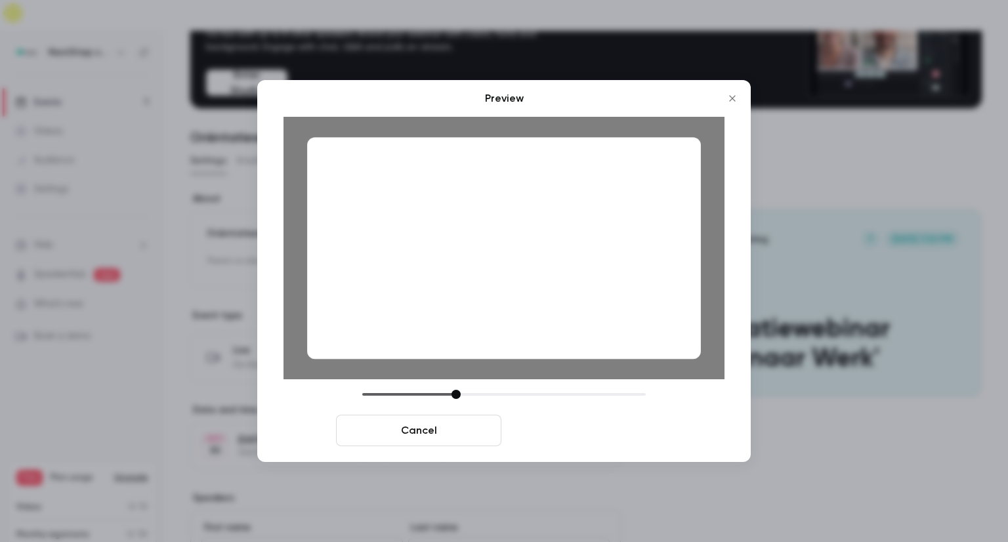
click at [571, 439] on button "Save cover" at bounding box center [589, 431] width 165 height 32
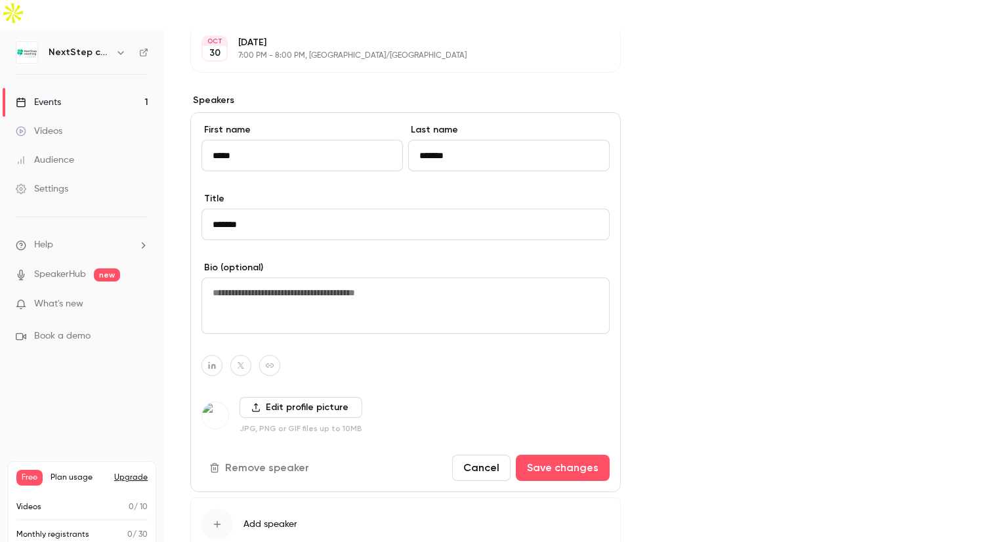
scroll to position [546, 0]
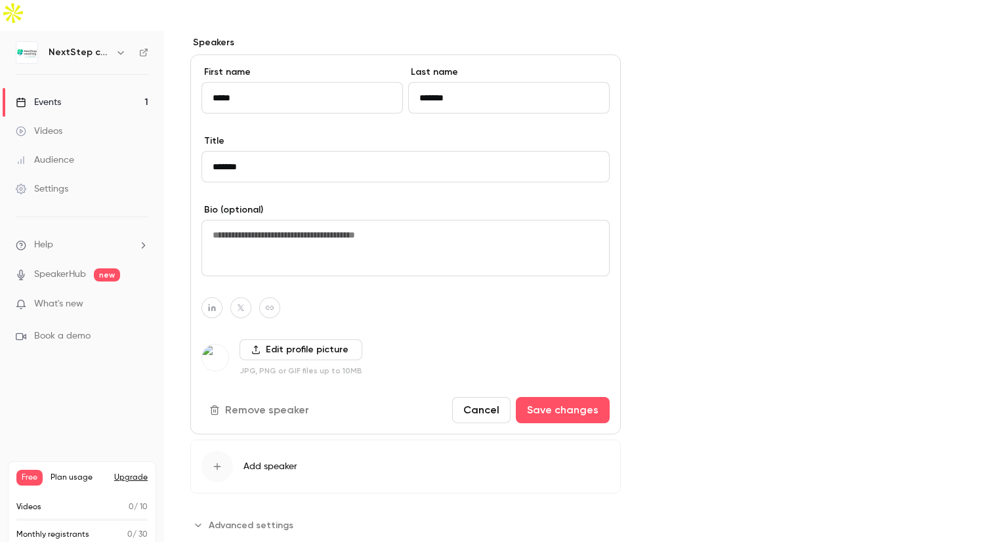
click at [547, 392] on div "First name ***** Last name ******* Title ******* Bio (optional) Edit profile pi…" at bounding box center [405, 244] width 431 height 380
click at [560, 397] on button "Save changes" at bounding box center [563, 410] width 94 height 26
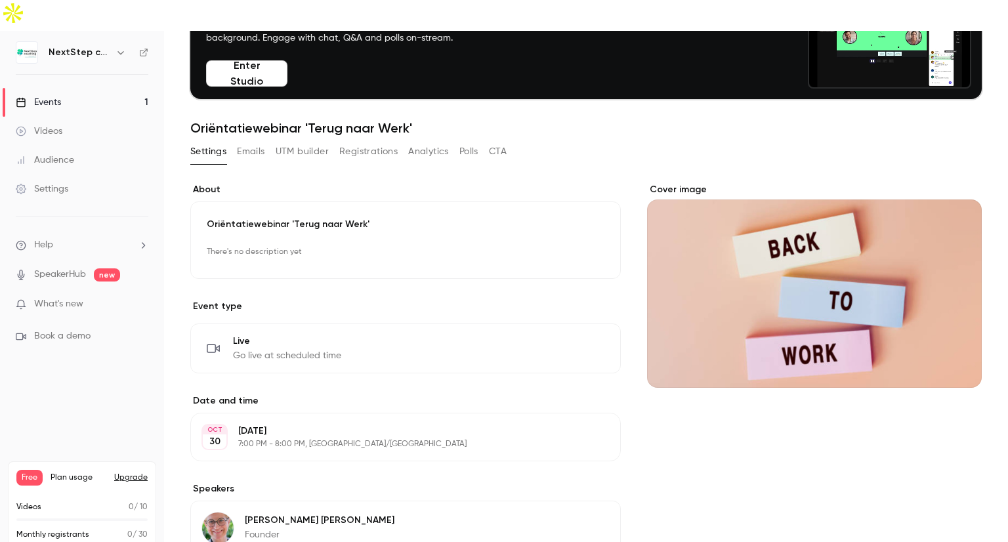
scroll to position [0, 0]
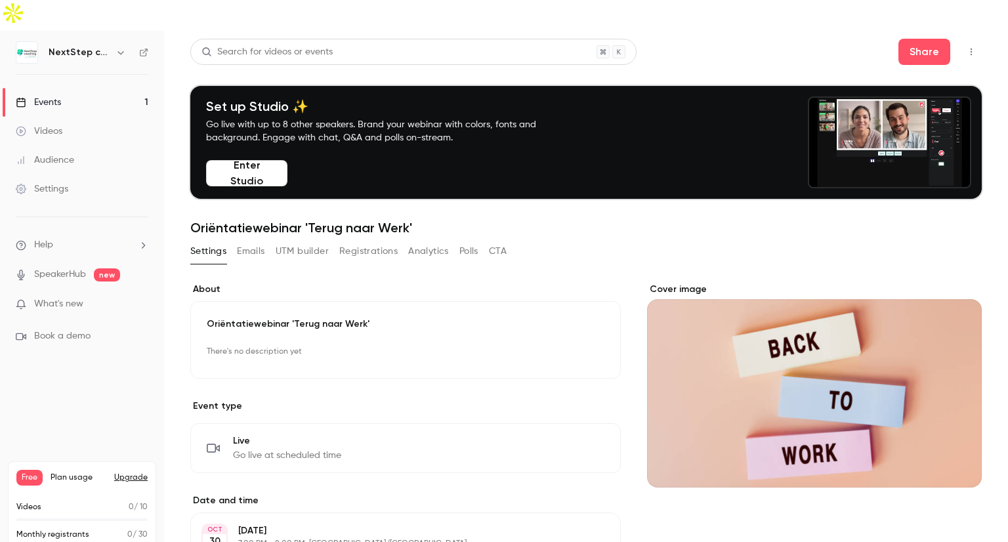
click at [572, 438] on button "Edit" at bounding box center [581, 448] width 48 height 21
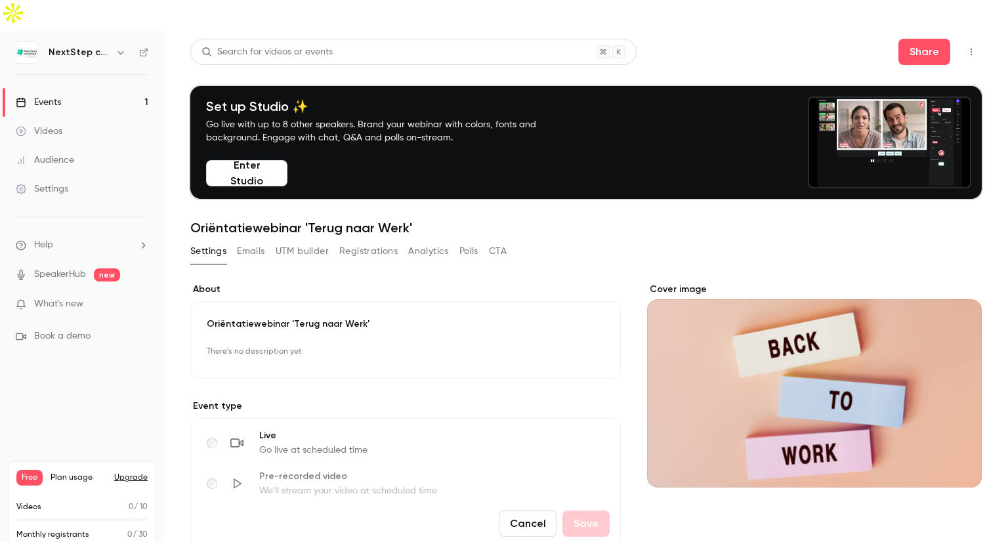
scroll to position [66, 0]
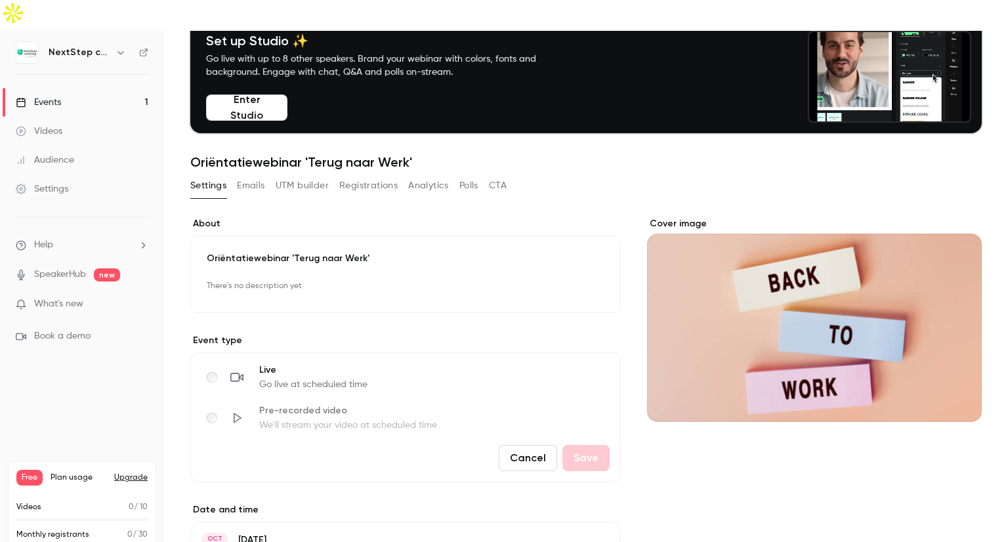
click at [357, 175] on button "Registrations" at bounding box center [368, 185] width 58 height 21
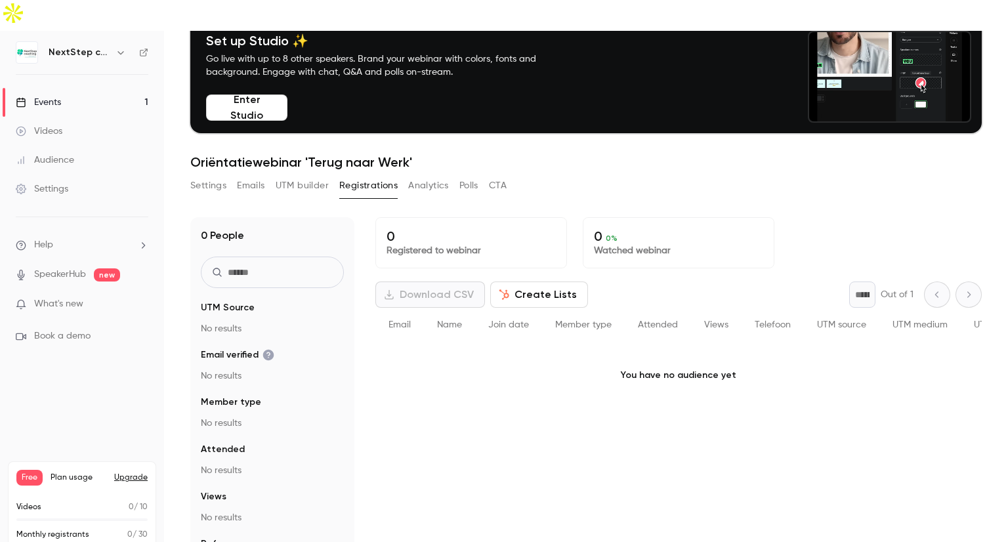
click at [433, 175] on button "Analytics" at bounding box center [428, 185] width 41 height 21
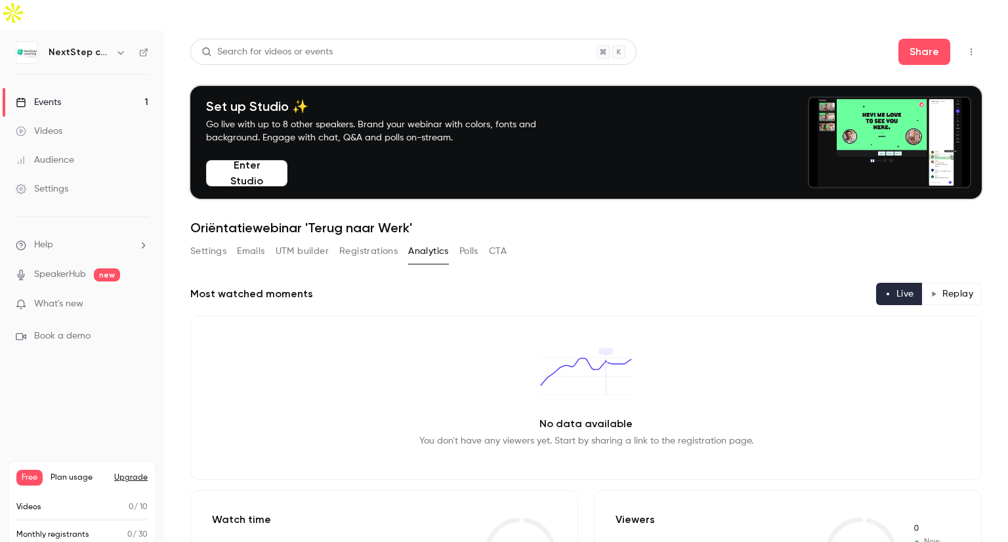
click at [250, 241] on button "Emails" at bounding box center [251, 251] width 28 height 21
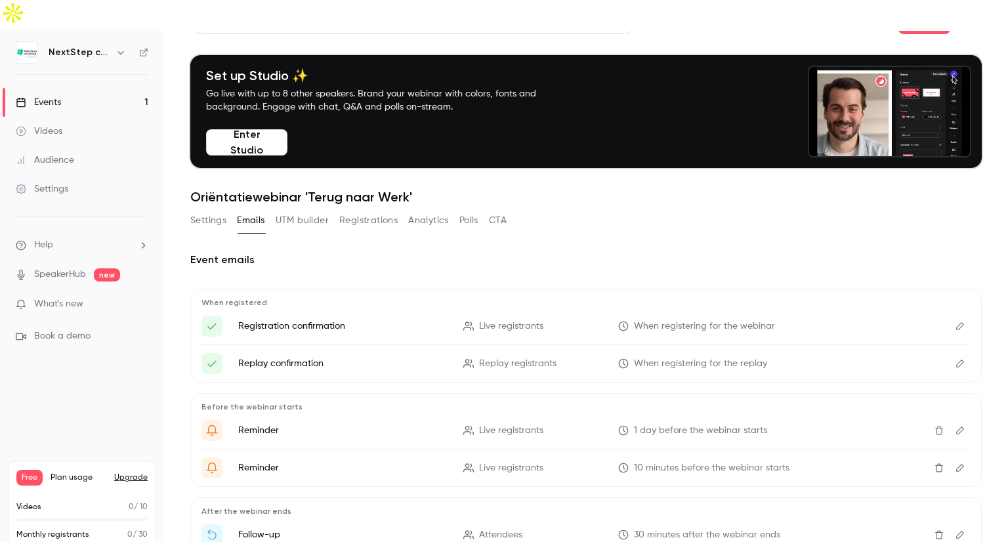
scroll to position [56, 0]
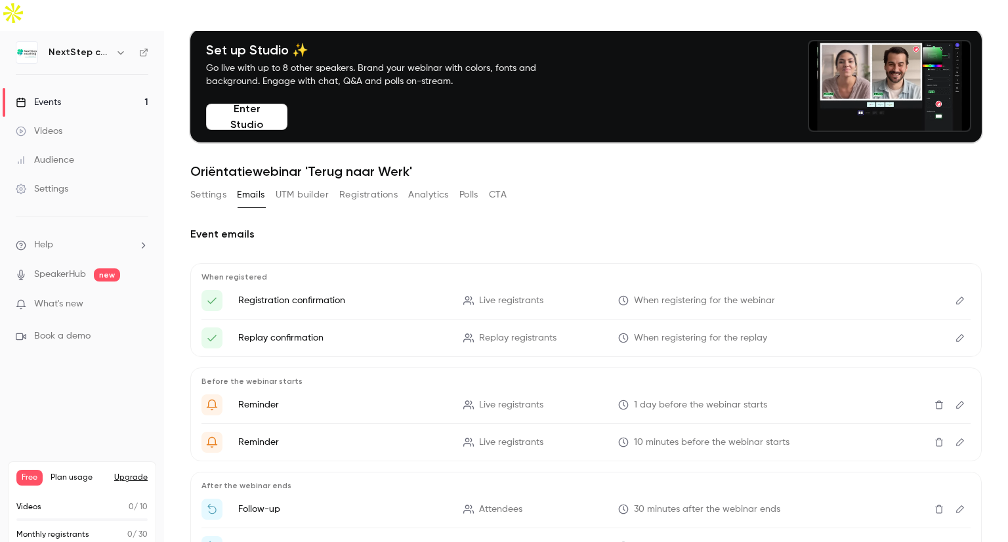
click at [955, 400] on icon "Edit" at bounding box center [960, 404] width 11 height 9
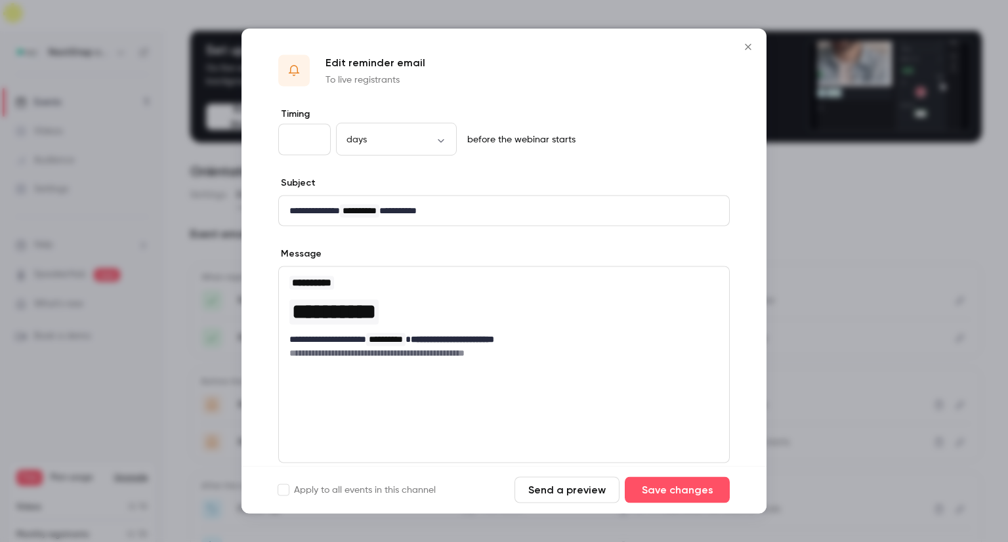
click at [376, 320] on span "**********" at bounding box center [334, 311] width 84 height 21
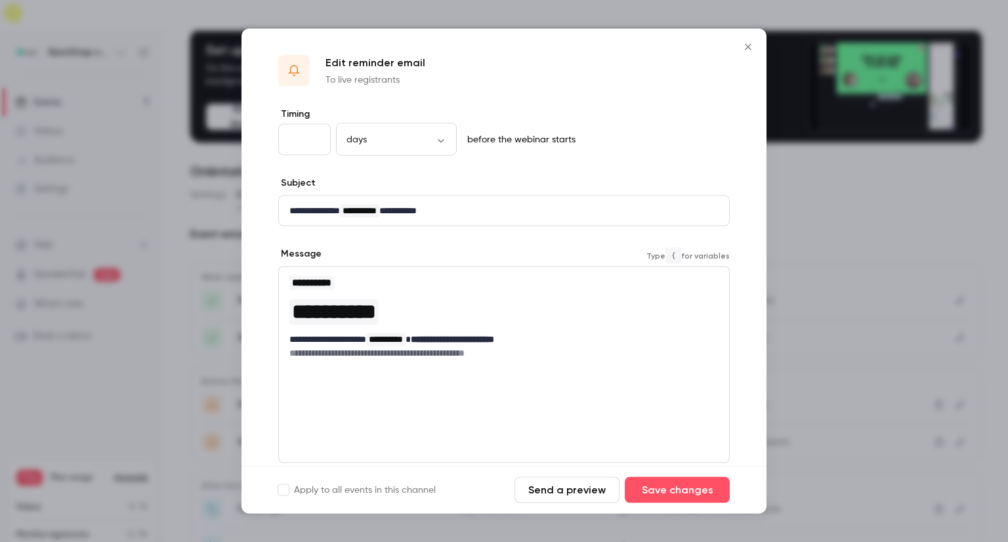
click at [746, 39] on button "Close" at bounding box center [748, 47] width 26 height 26
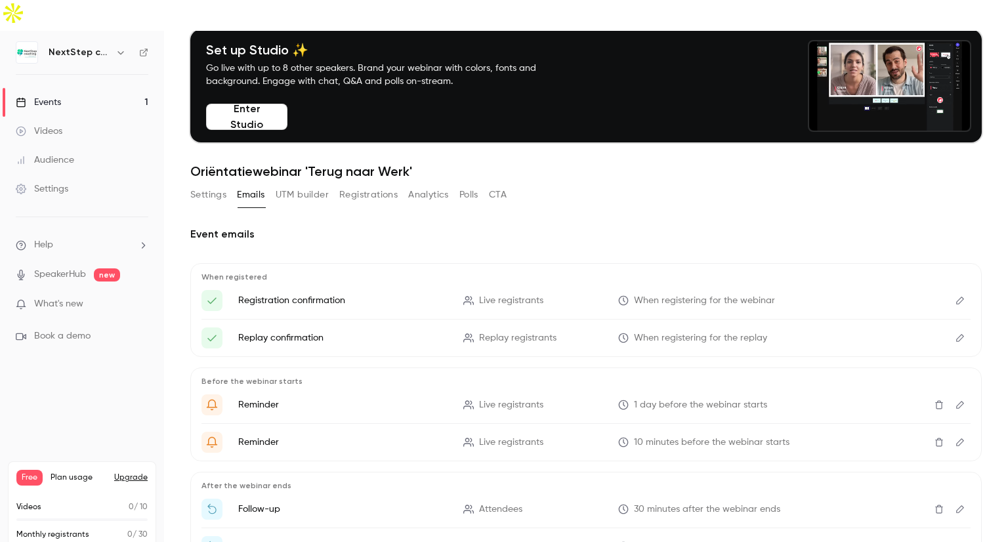
scroll to position [125, 0]
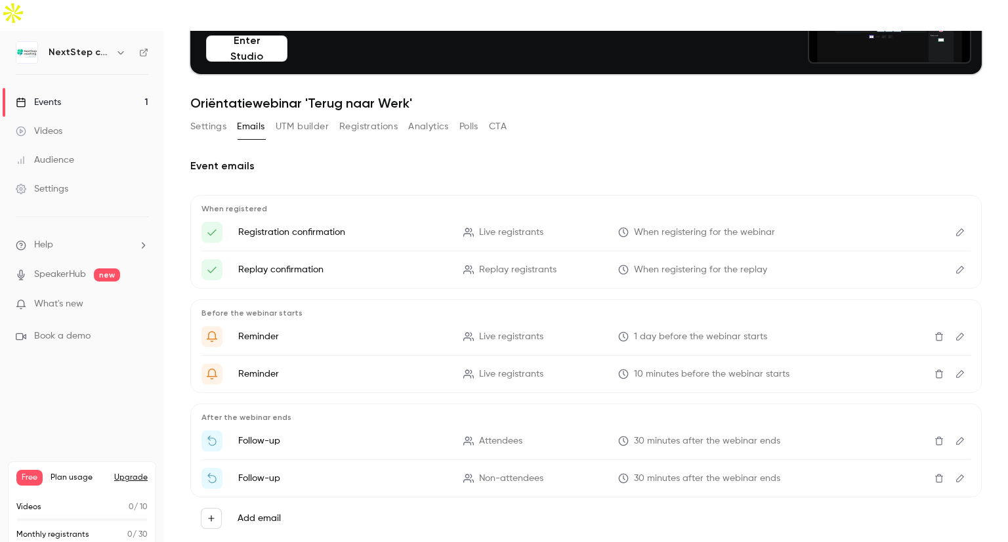
click at [955, 436] on icon "Edit" at bounding box center [960, 440] width 11 height 9
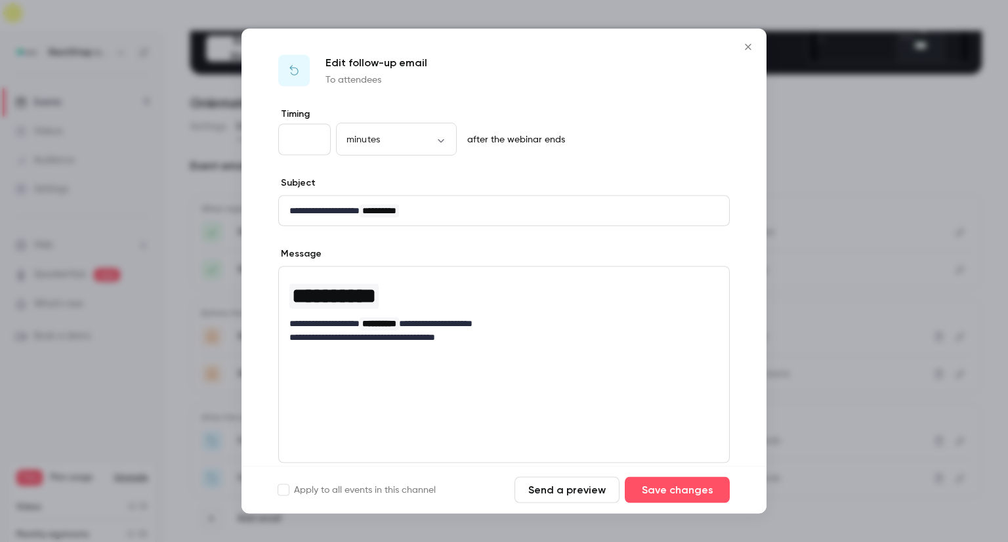
click at [742, 48] on icon "Close" at bounding box center [748, 47] width 16 height 11
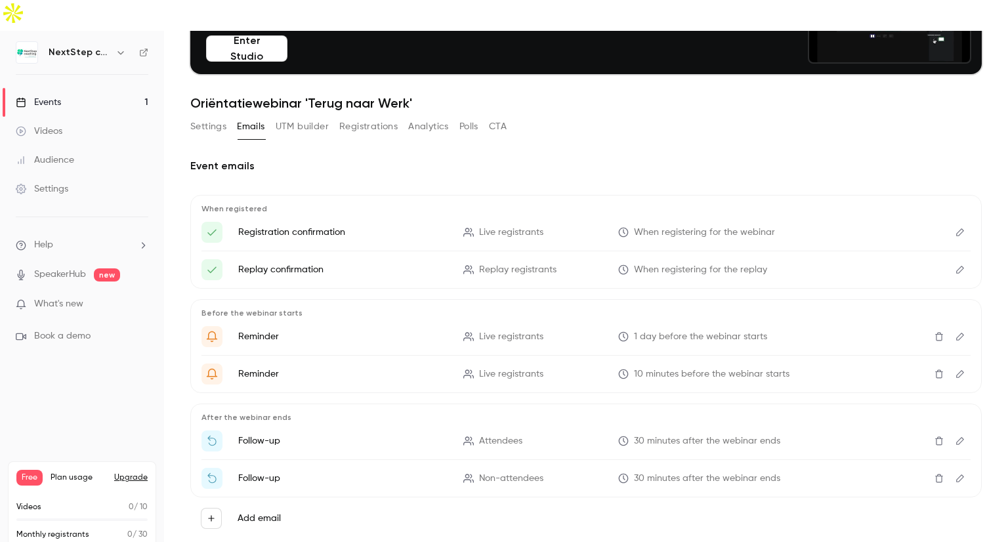
scroll to position [0, 0]
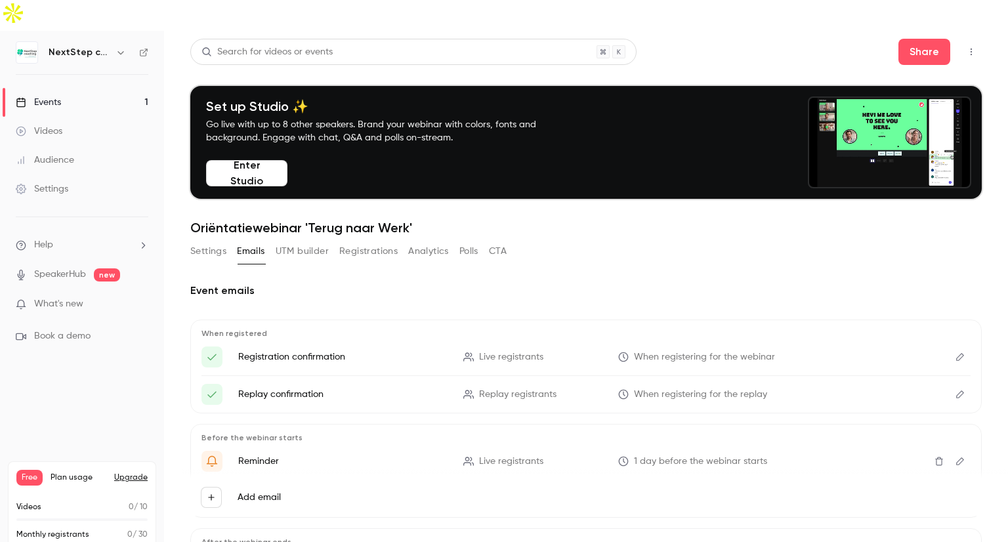
click at [506, 241] on button "CTA" at bounding box center [498, 251] width 18 height 21
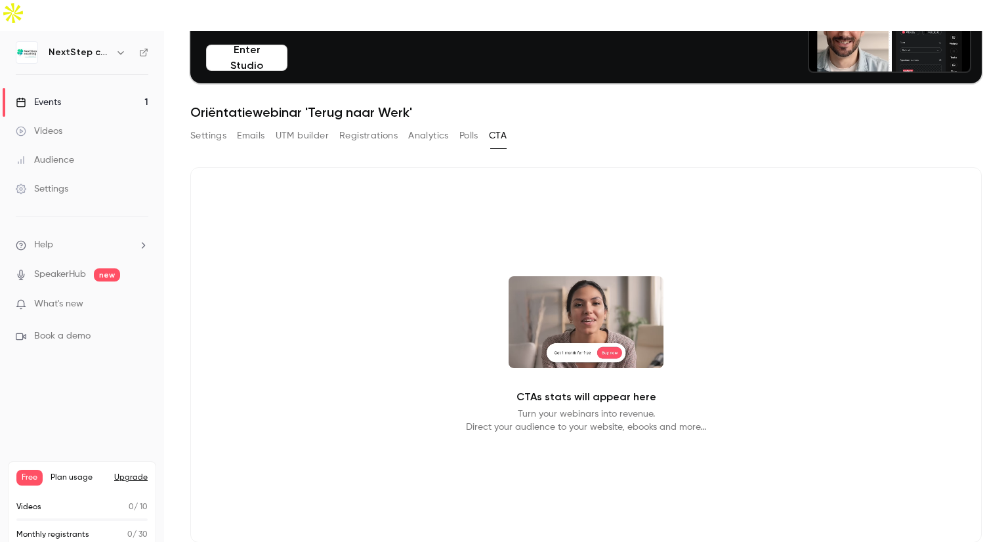
scroll to position [125, 0]
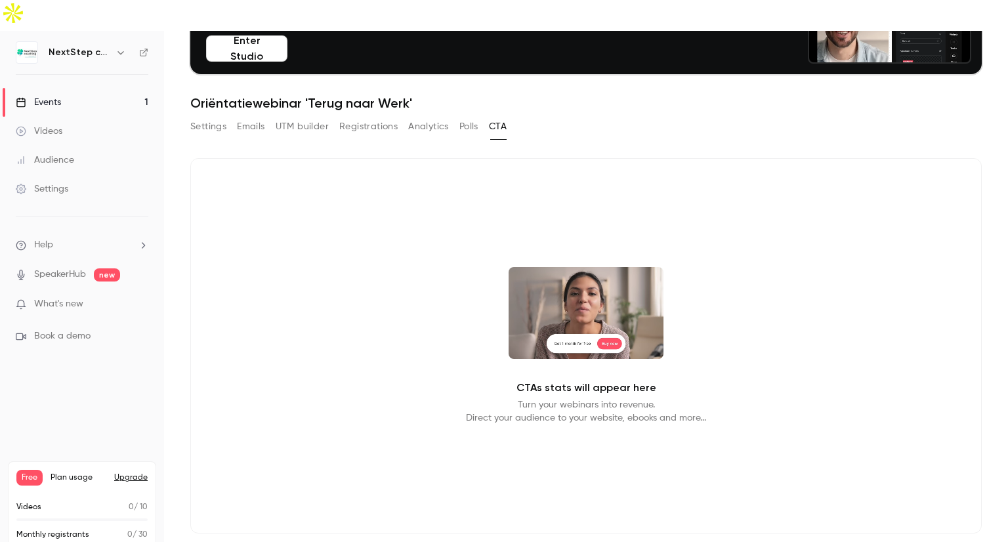
click at [576, 313] on video at bounding box center [586, 313] width 155 height 92
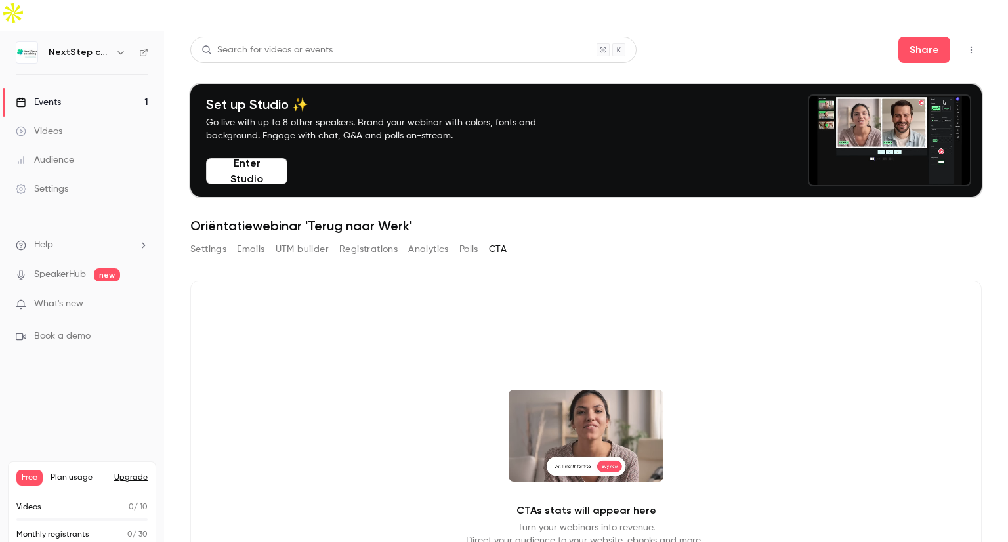
scroll to position [0, 0]
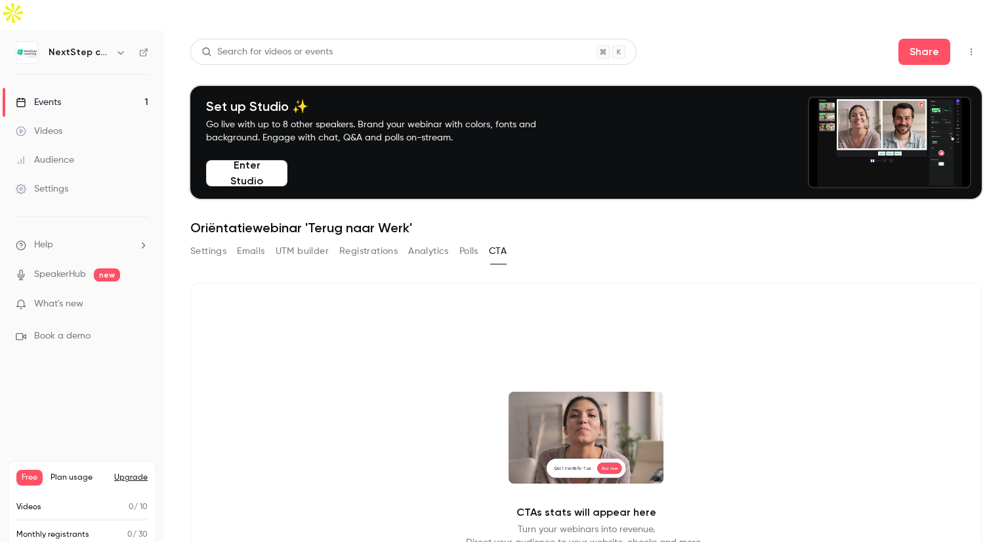
click at [249, 241] on button "Emails" at bounding box center [251, 251] width 28 height 21
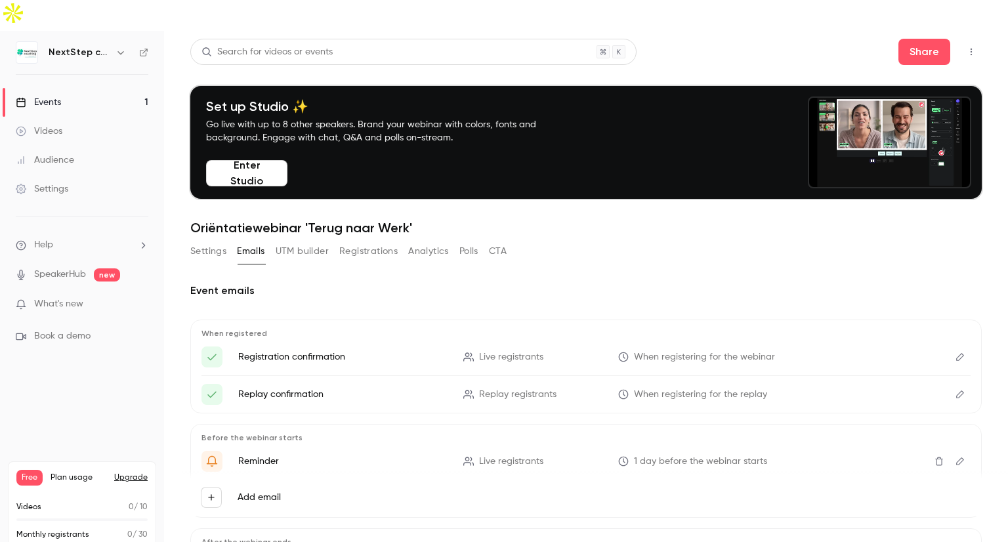
click at [964, 41] on button "button" at bounding box center [971, 51] width 21 height 21
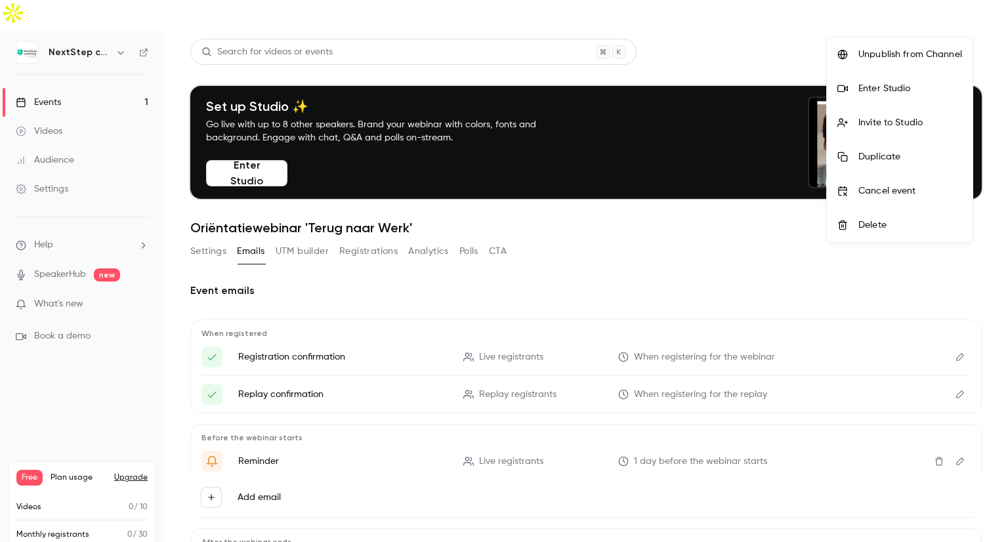
click at [925, 18] on div at bounding box center [504, 271] width 1008 height 542
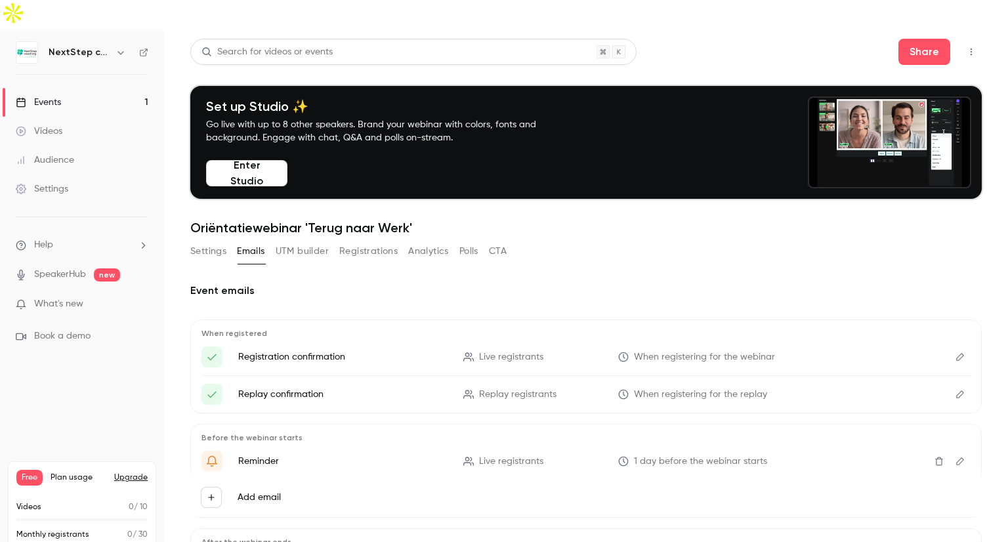
click at [925, 39] on button "Share" at bounding box center [925, 52] width 52 height 26
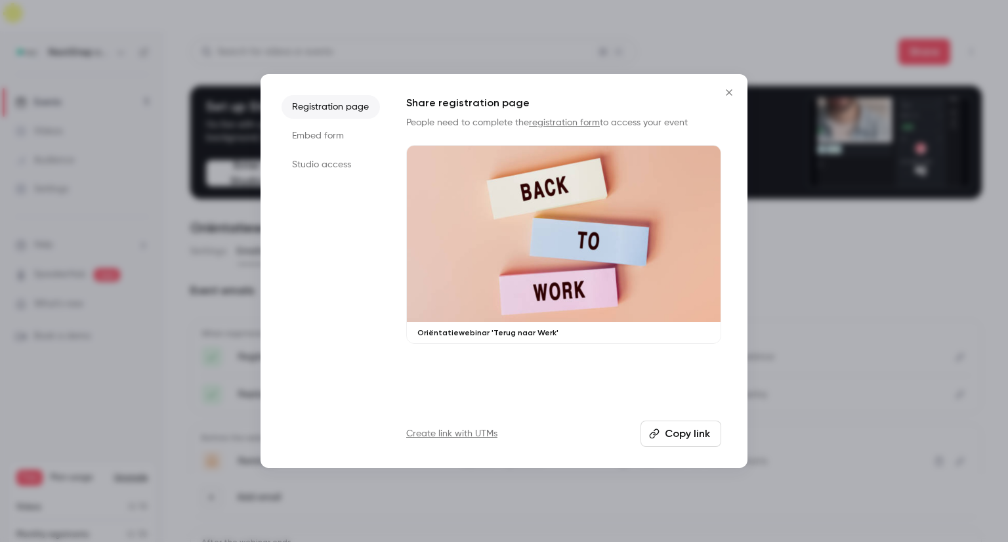
click at [666, 434] on button "Copy link" at bounding box center [681, 434] width 81 height 26
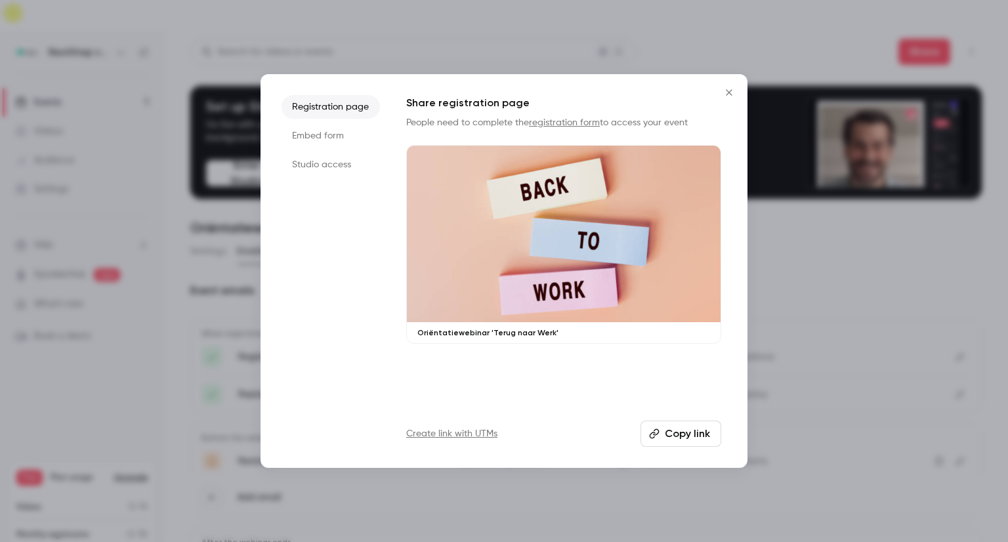
click at [729, 89] on icon "Close" at bounding box center [729, 92] width 16 height 11
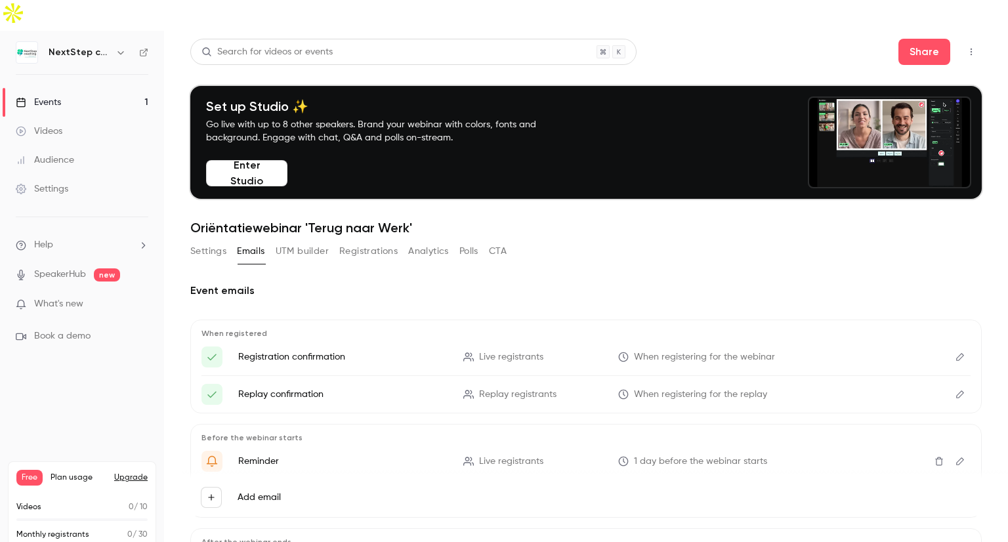
click at [966, 47] on icon "button" at bounding box center [971, 51] width 11 height 9
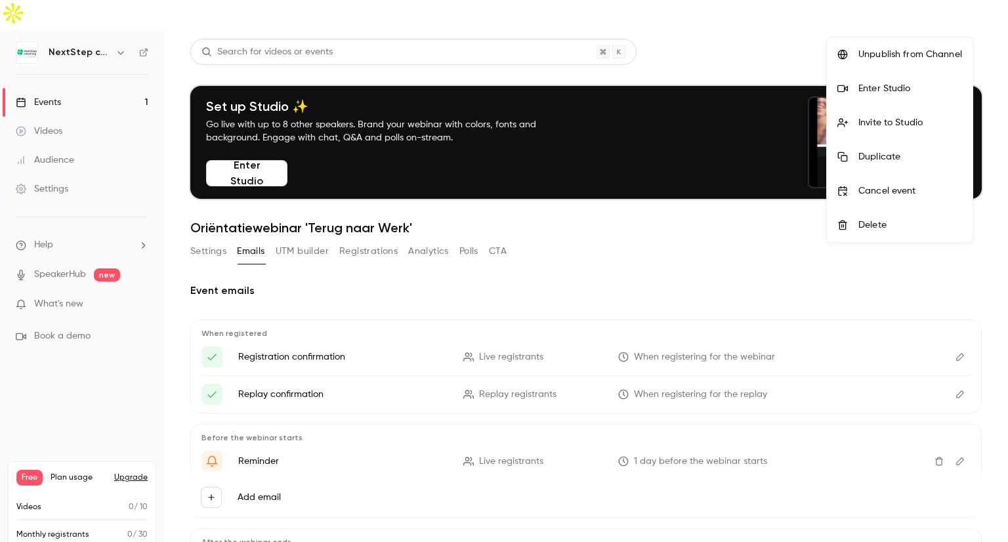
click at [57, 161] on div at bounding box center [504, 271] width 1008 height 542
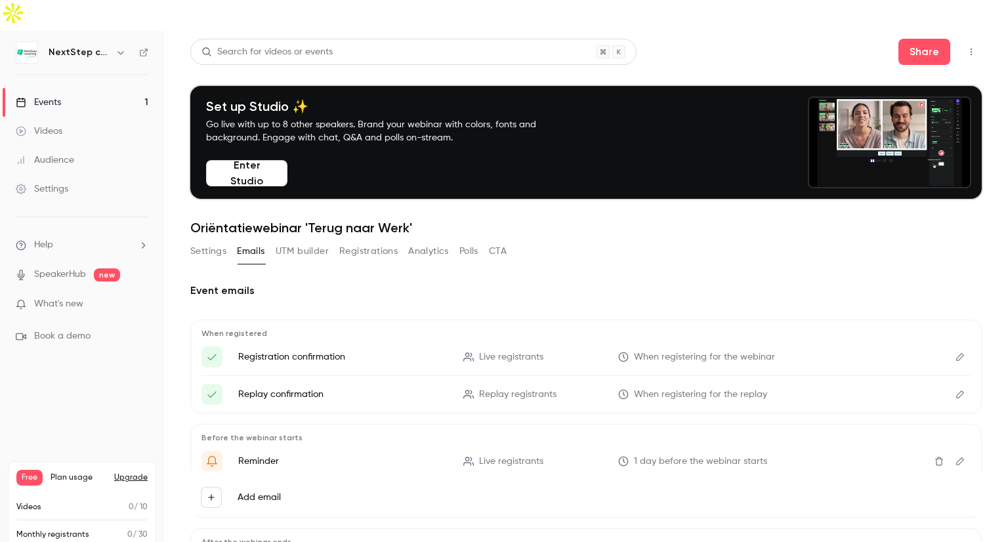
click at [56, 182] on div "Settings" at bounding box center [42, 188] width 53 height 13
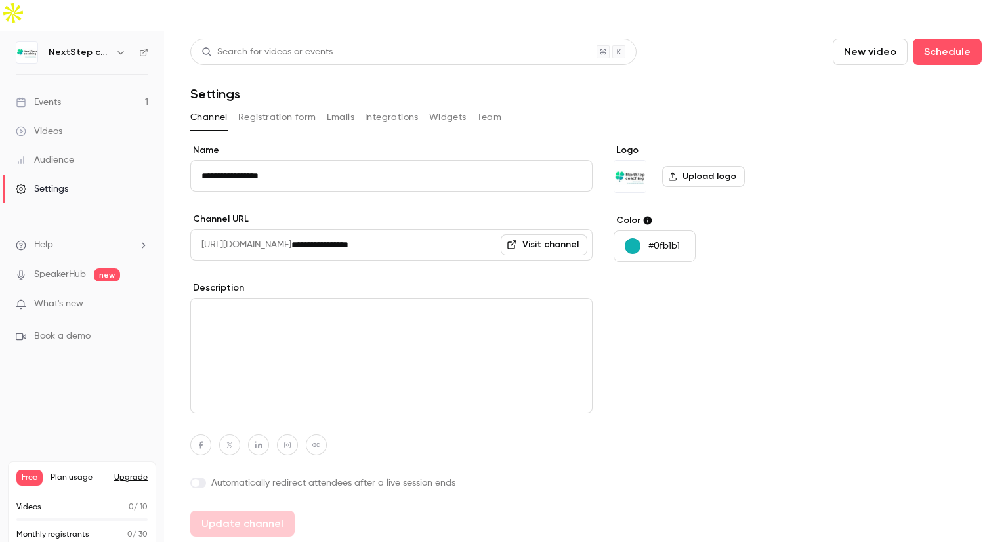
click at [75, 46] on h6 "NextStep coaching" at bounding box center [80, 52] width 62 height 13
click at [116, 47] on icon "button" at bounding box center [121, 52] width 11 height 11
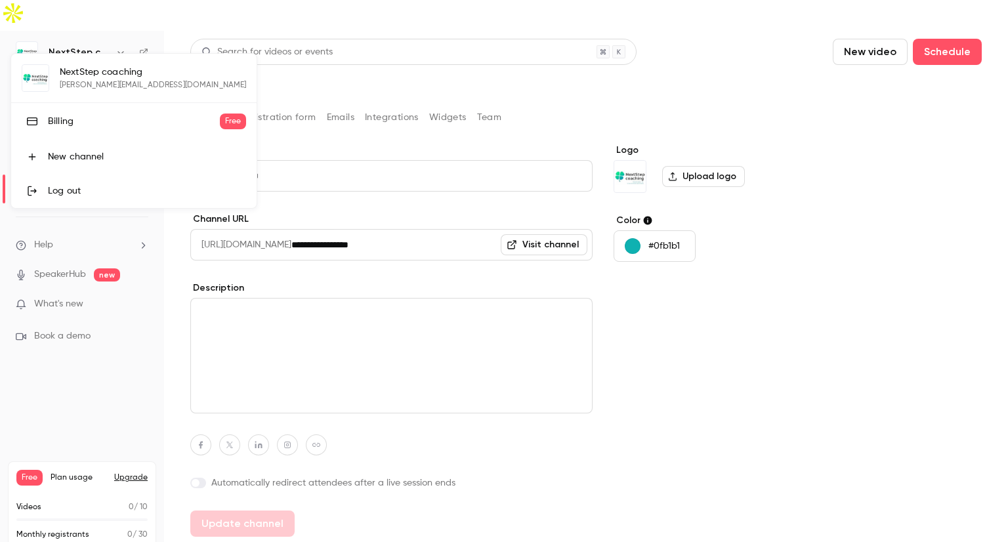
click at [71, 116] on div "Billing" at bounding box center [134, 121] width 172 height 13
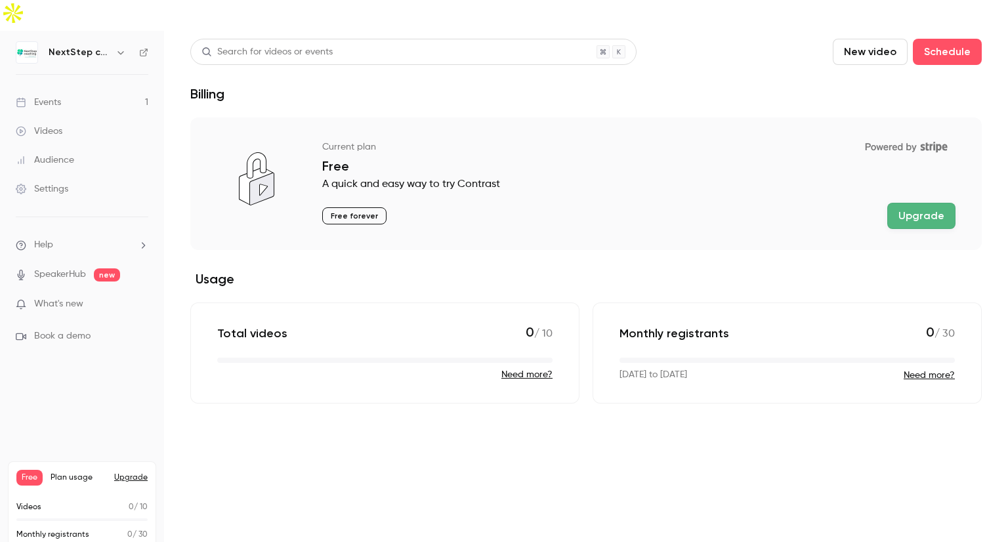
click at [141, 49] on icon at bounding box center [144, 53] width 8 height 8
click at [643, 136] on div "Current plan Powered by Stripe Free A quick and easy way to try Contrast Free f…" at bounding box center [638, 182] width 633 height 93
click at [94, 238] on li "Help" at bounding box center [82, 245] width 133 height 14
click at [202, 236] on span "Help center" at bounding box center [205, 239] width 50 height 14
click at [53, 96] on div "Events" at bounding box center [38, 102] width 45 height 13
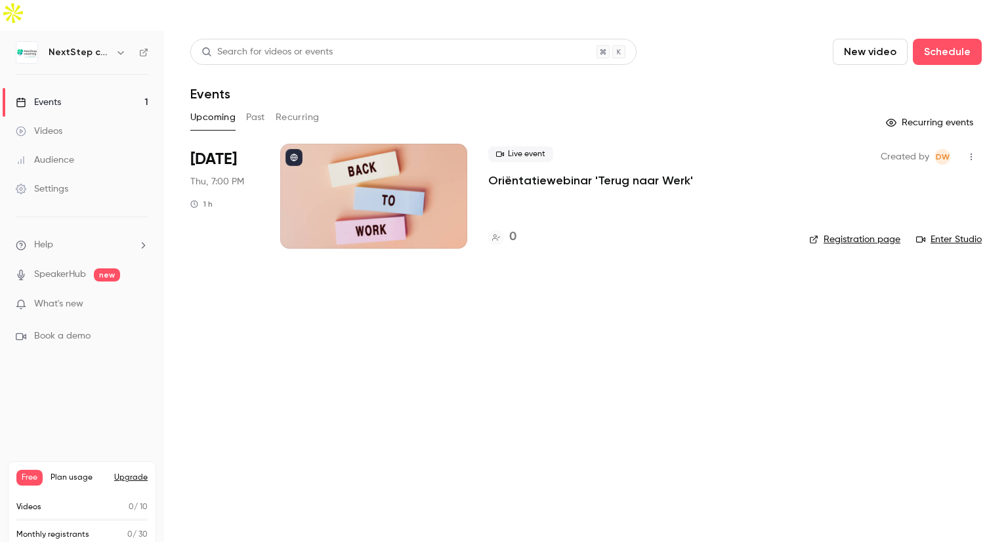
click at [971, 154] on icon "button" at bounding box center [971, 157] width 1 height 7
click at [876, 294] on div "Delete" at bounding box center [921, 295] width 100 height 13
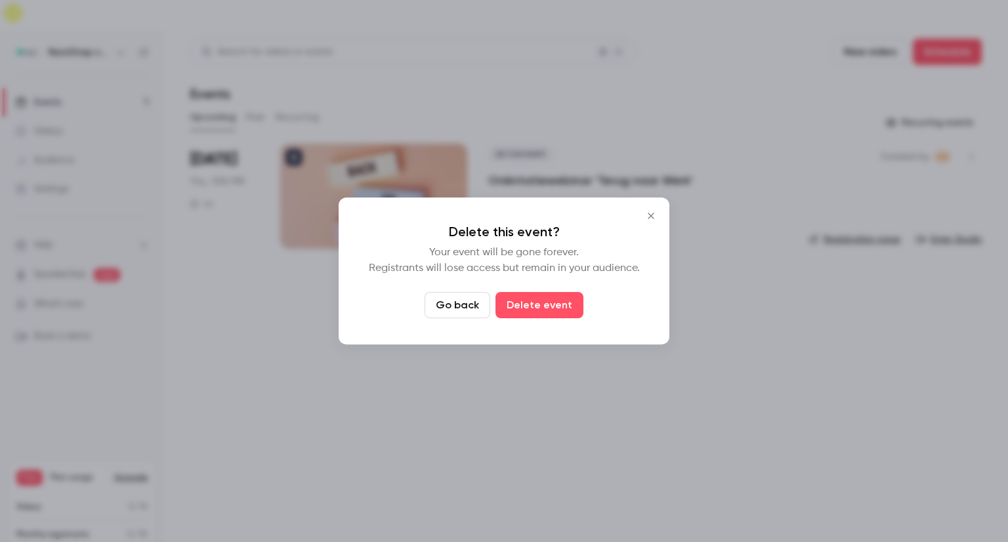
click at [553, 303] on button "Delete event" at bounding box center [540, 305] width 88 height 26
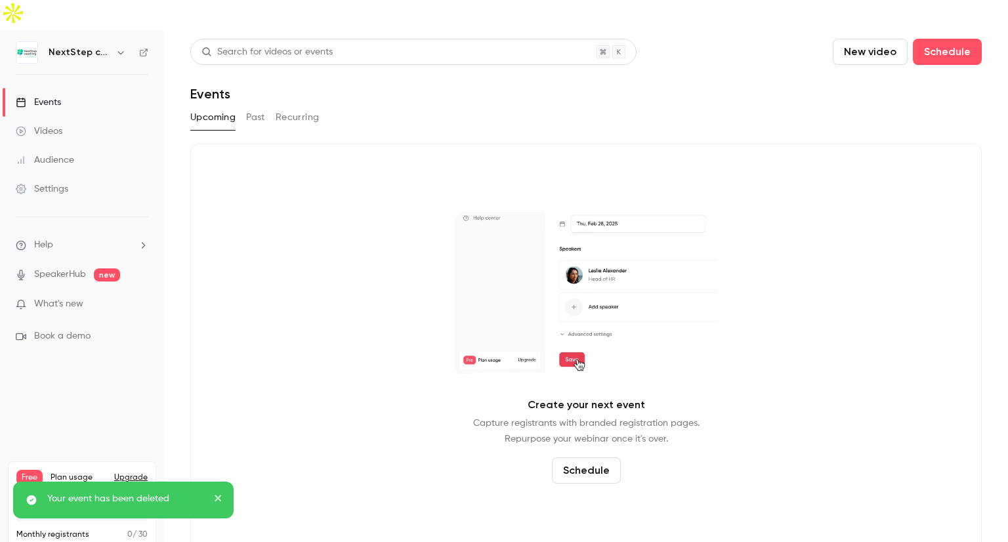
click at [364, 240] on div "Create your next event Capture registrants with branded registration pages. Rep…" at bounding box center [586, 348] width 792 height 408
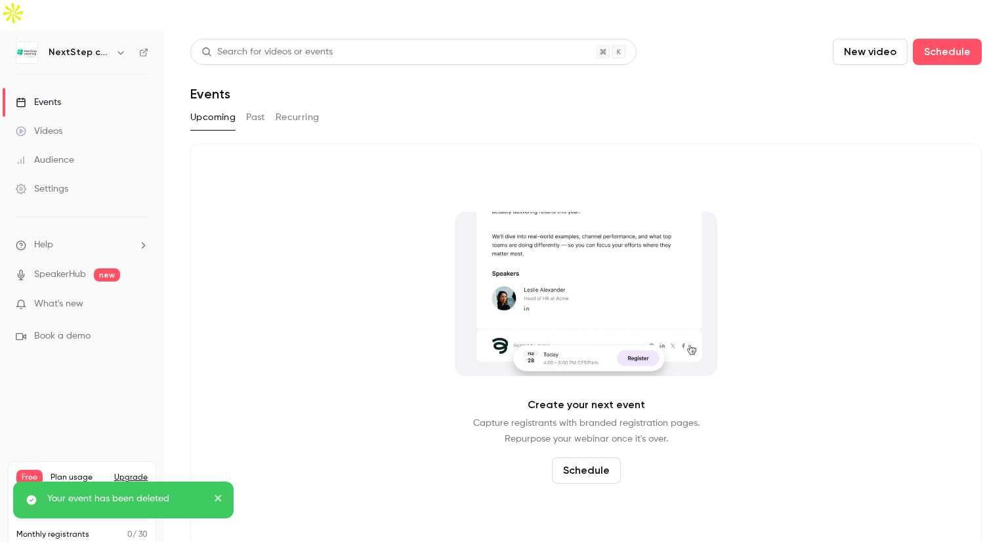
click at [55, 182] on div "Settings" at bounding box center [42, 188] width 53 height 13
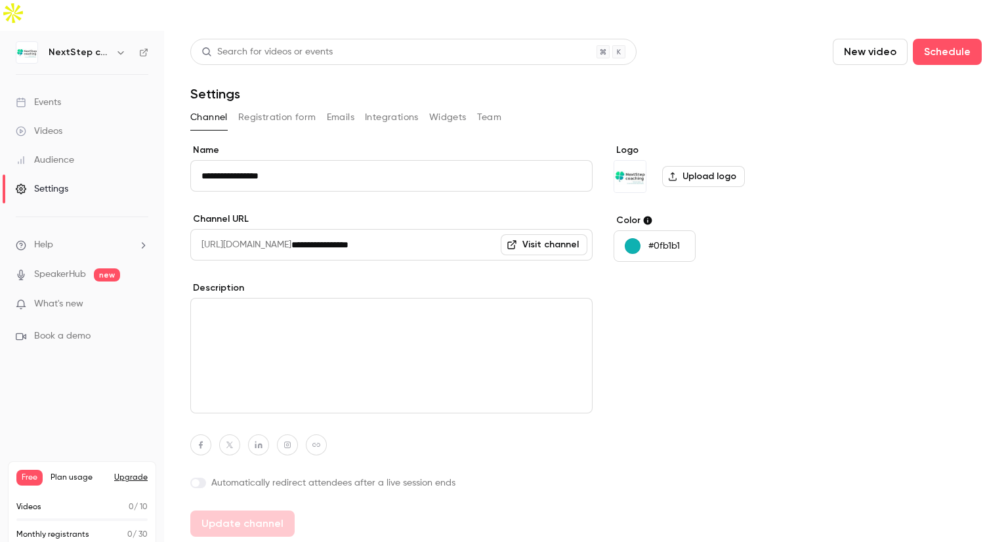
click at [635, 161] on img "Logo" at bounding box center [630, 177] width 32 height 32
click at [731, 166] on label "Upload logo" at bounding box center [703, 176] width 83 height 21
click at [0, 0] on input "Upload logo" at bounding box center [0, 0] width 0 height 0
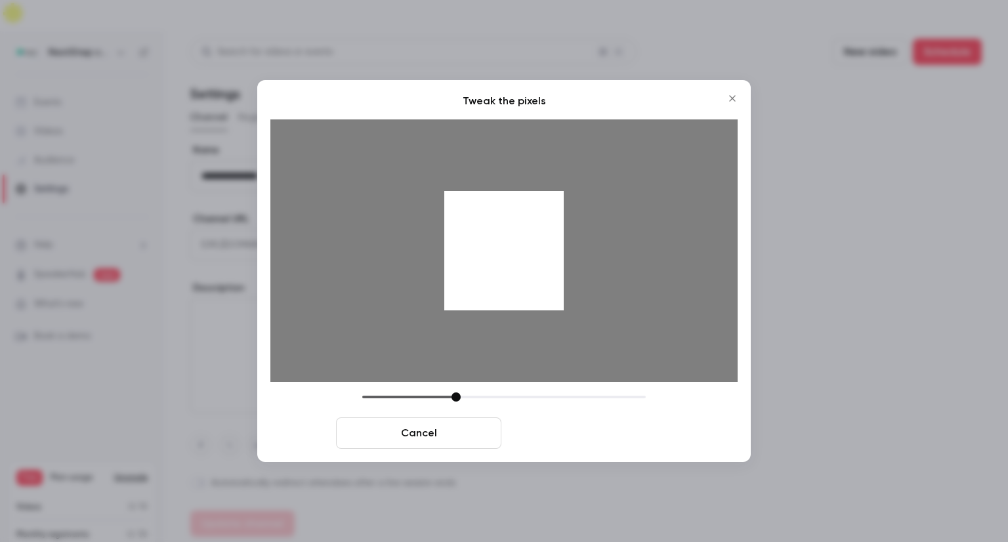
click at [531, 421] on button "Crop and save" at bounding box center [589, 433] width 165 height 32
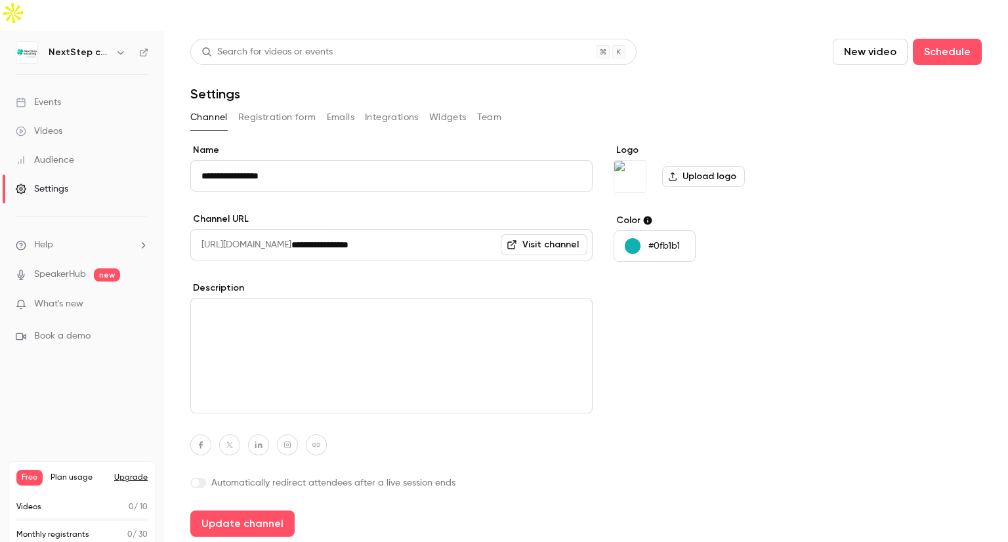
click at [247, 160] on input "**********" at bounding box center [391, 176] width 402 height 32
type input "**********"
click at [352, 229] on input "**********" at bounding box center [441, 245] width 301 height 32
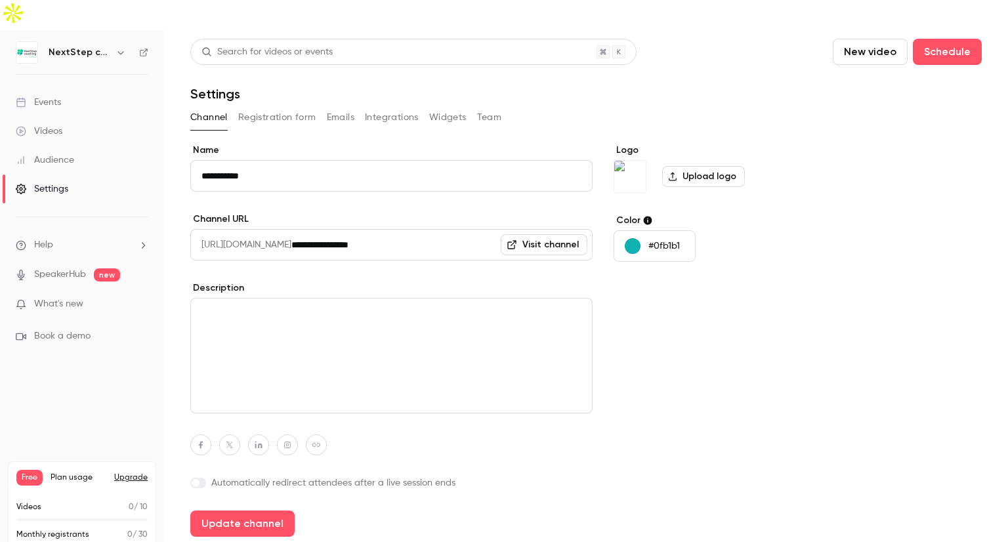
drag, startPoint x: 328, startPoint y: 215, endPoint x: 440, endPoint y: 232, distance: 113.0
click at [440, 232] on div "**********" at bounding box center [391, 340] width 402 height 393
type input "**********"
click at [423, 303] on textarea at bounding box center [391, 356] width 402 height 116
click at [236, 511] on button "Update channel" at bounding box center [242, 524] width 104 height 26
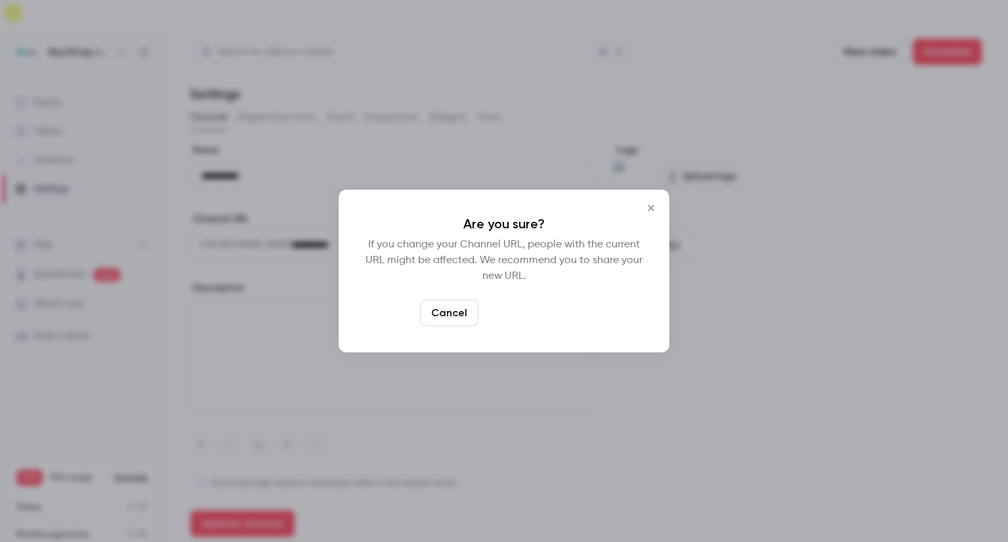
click at [516, 308] on button "Yes, change URL" at bounding box center [536, 313] width 105 height 26
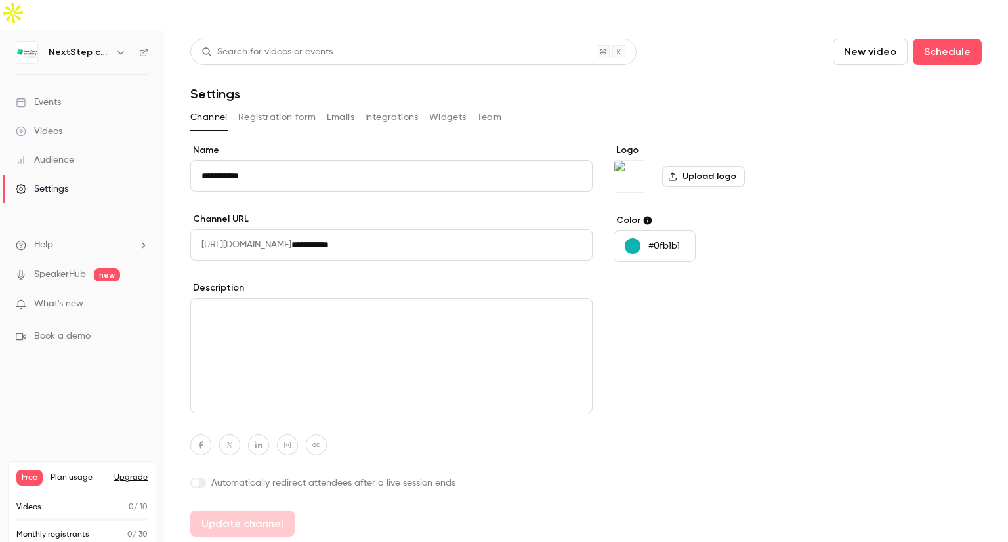
type input "**********"
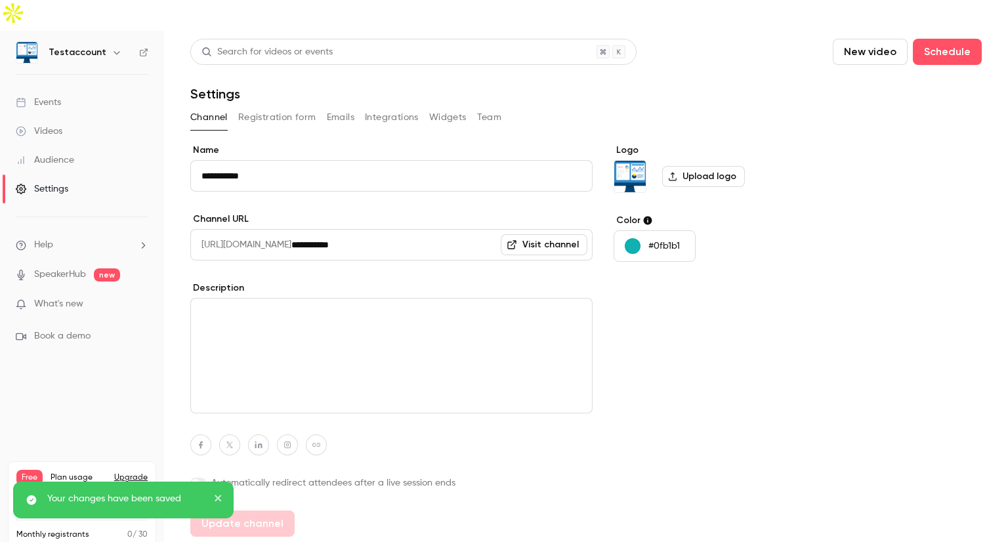
click at [488, 107] on button "Team" at bounding box center [489, 117] width 25 height 21
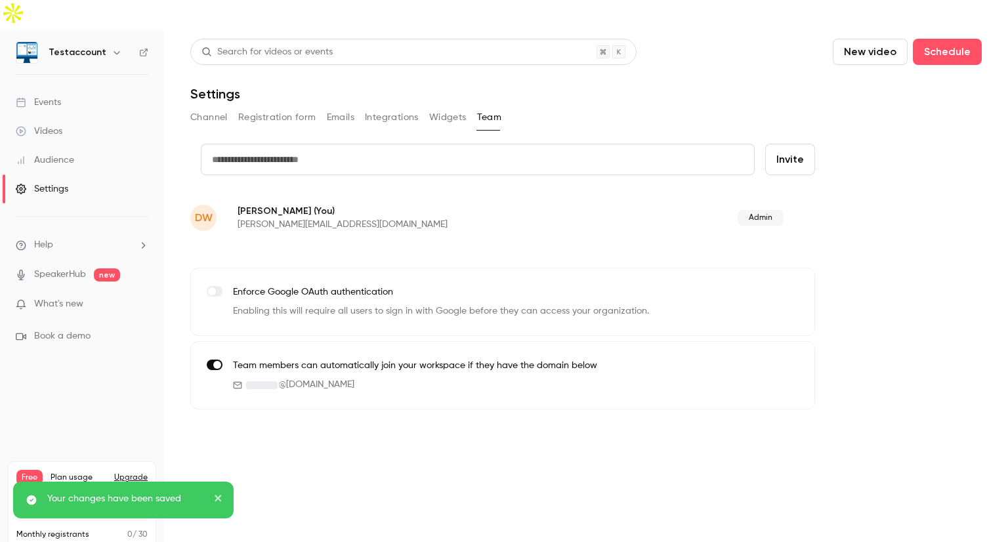
click at [725, 210] on div "Admin" at bounding box center [704, 218] width 222 height 16
click at [203, 210] on span "DW" at bounding box center [204, 218] width 18 height 16
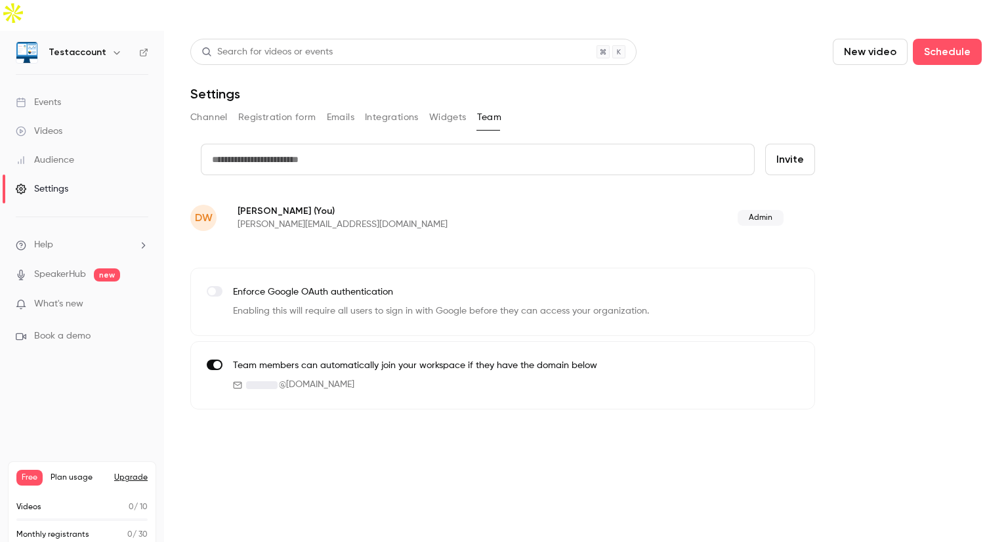
click at [211, 107] on button "Channel" at bounding box center [208, 117] width 37 height 21
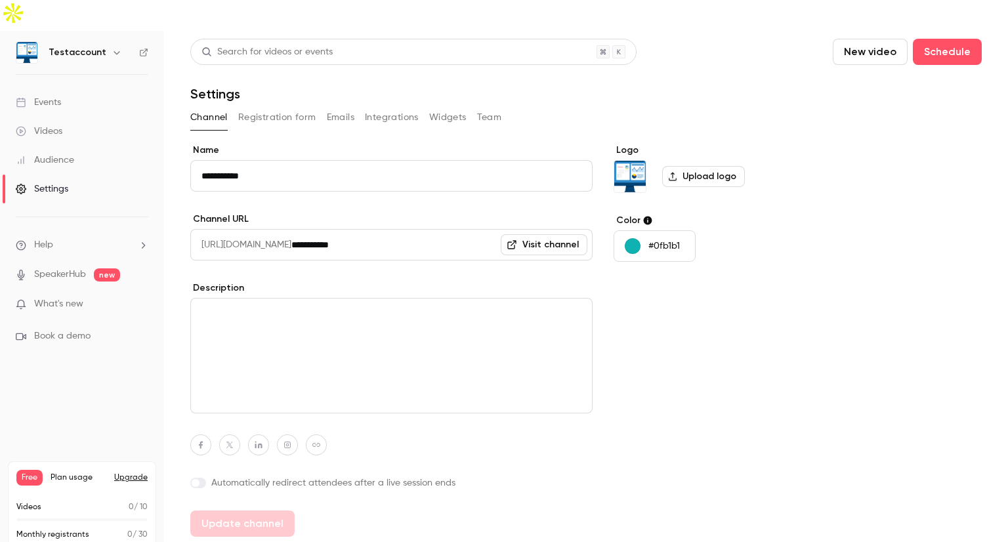
click at [71, 88] on link "Events" at bounding box center [82, 102] width 164 height 29
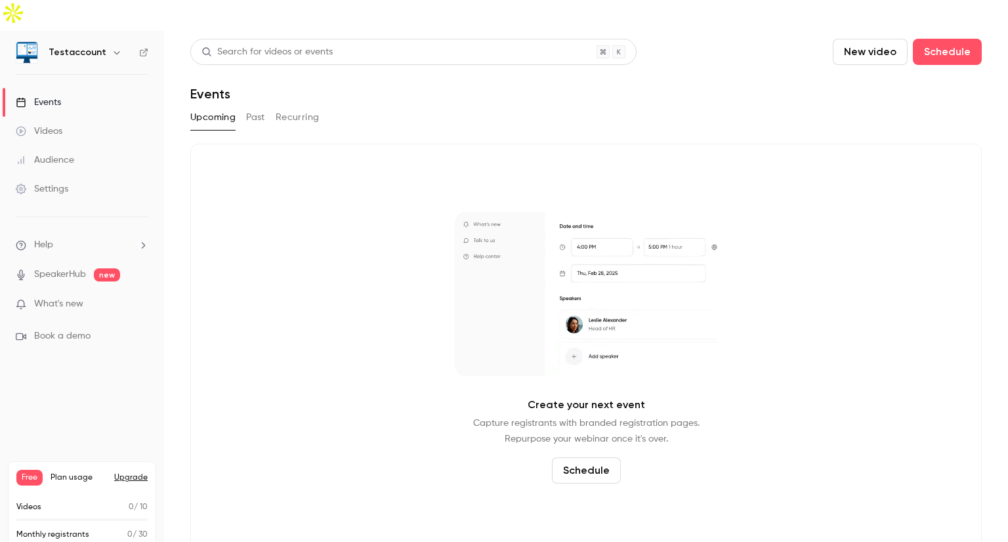
click at [112, 47] on icon "button" at bounding box center [117, 52] width 11 height 11
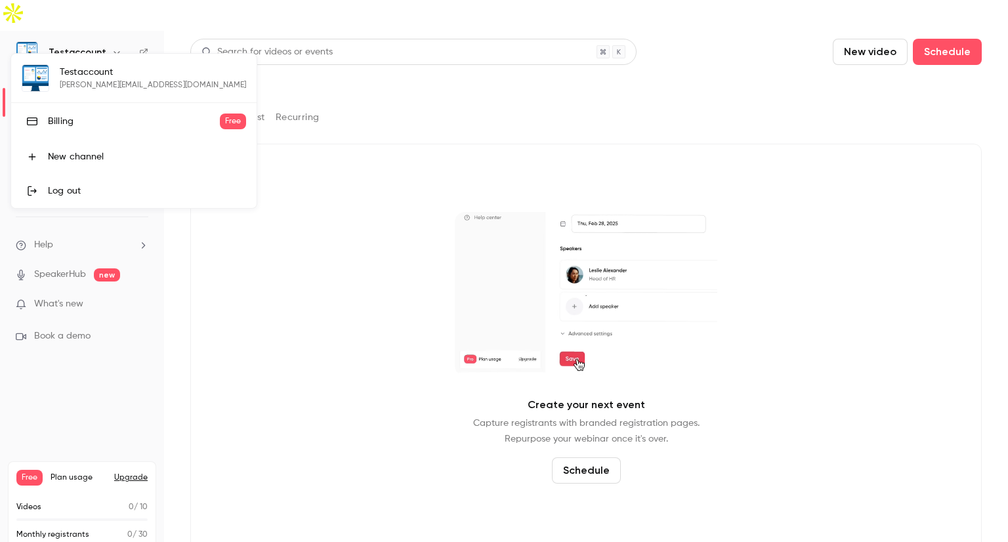
click at [112, 81] on div "Testaccount [EMAIL_ADDRESS][DOMAIN_NAME] Billing Free New channel Log out" at bounding box center [133, 131] width 245 height 154
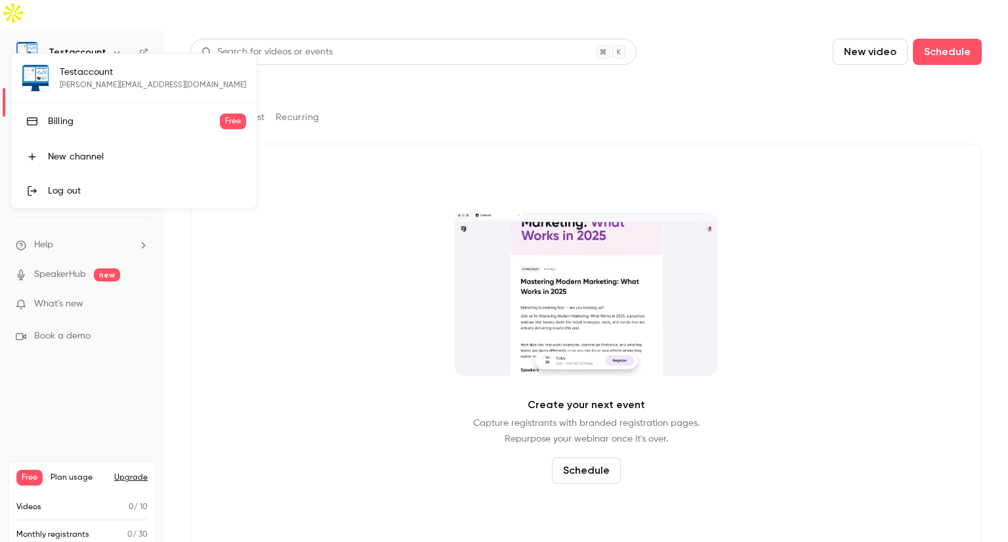
click at [347, 442] on div at bounding box center [504, 271] width 1008 height 542
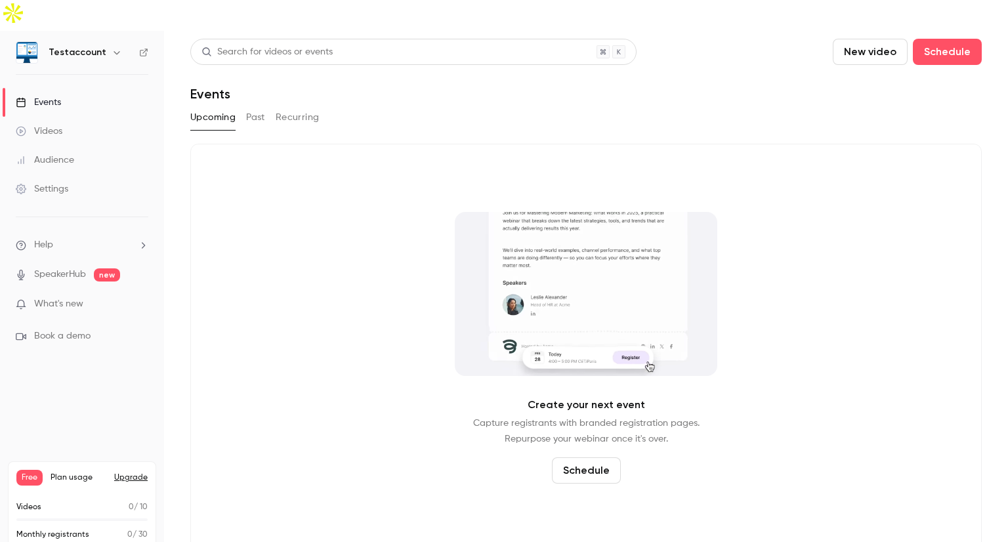
click at [35, 501] on div "Videos 0 / 10 Monthly registrants 0 / 30" at bounding box center [81, 528] width 131 height 55
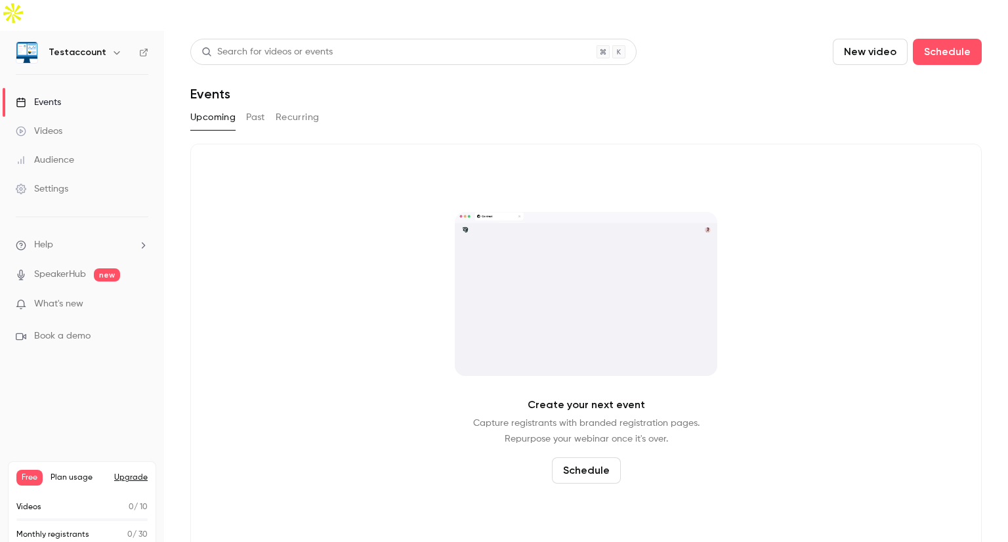
click at [91, 297] on p "What's new" at bounding box center [72, 304] width 112 height 14
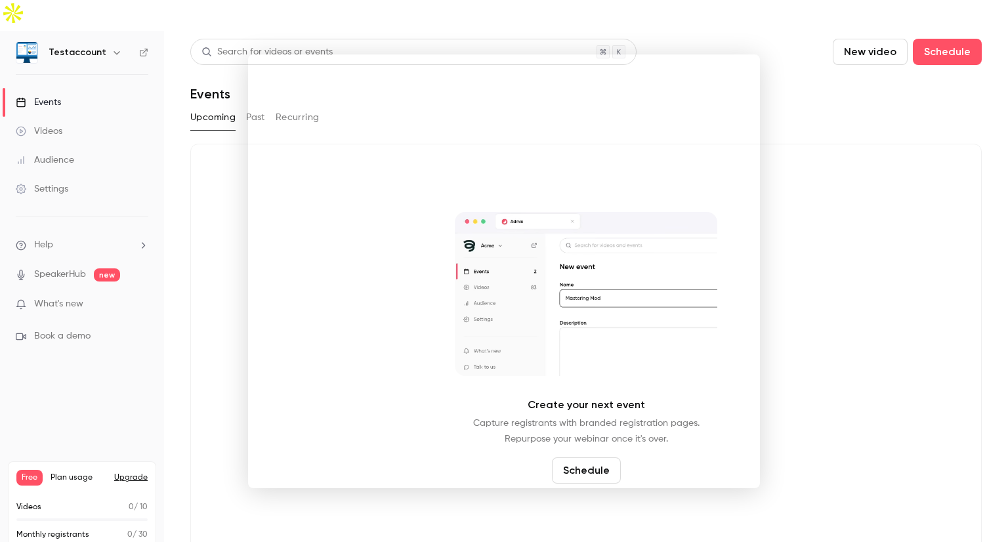
click at [813, 253] on div at bounding box center [504, 271] width 1008 height 542
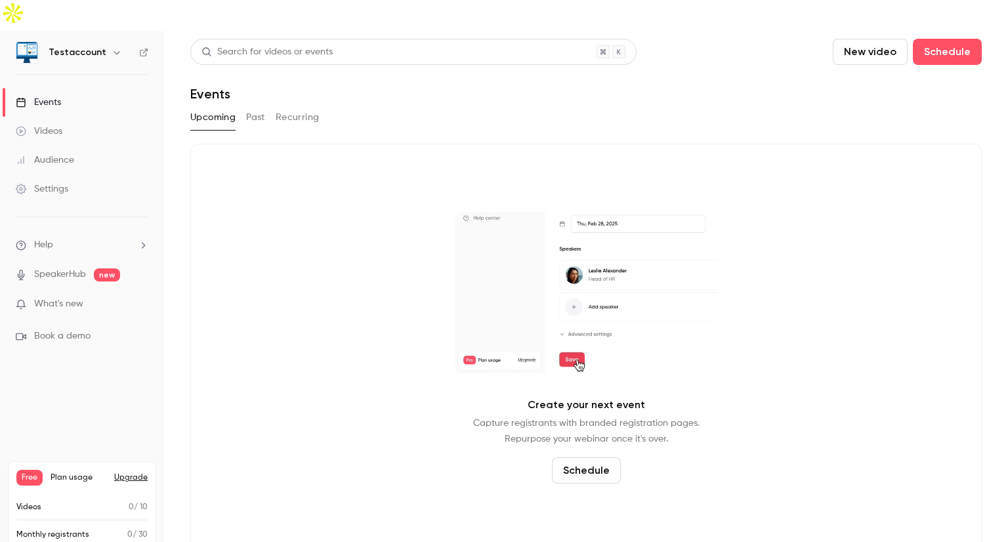
click at [43, 182] on div "Settings" at bounding box center [42, 188] width 53 height 13
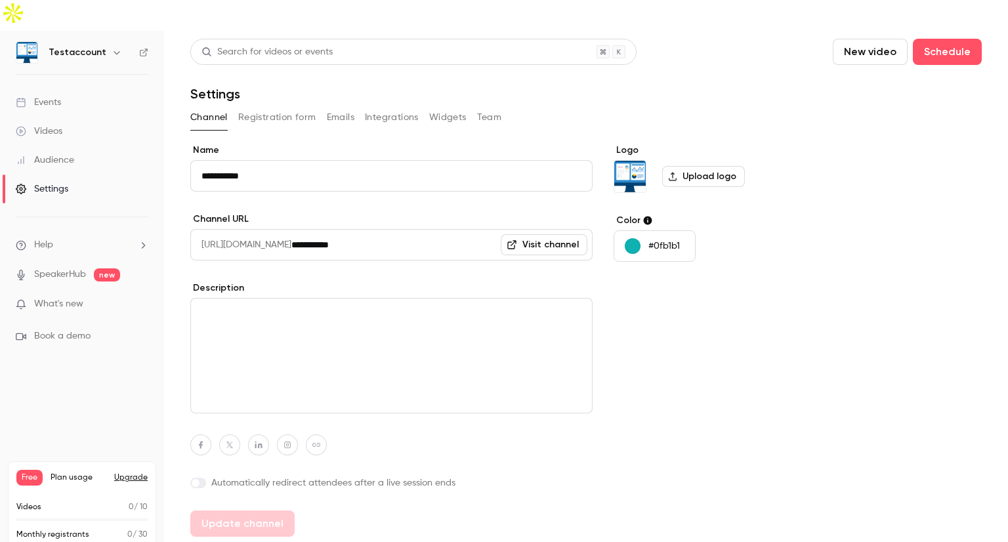
click at [382, 107] on button "Integrations" at bounding box center [392, 117] width 54 height 21
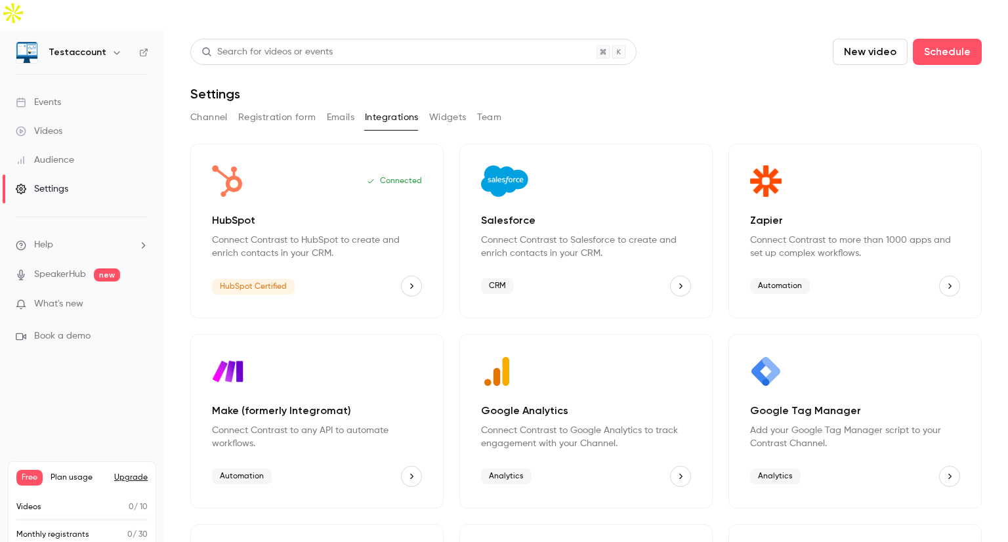
click at [356, 272] on div "Connected HubSpot Connect Contrast to HubSpot to create and enrich contacts in …" at bounding box center [316, 231] width 253 height 175
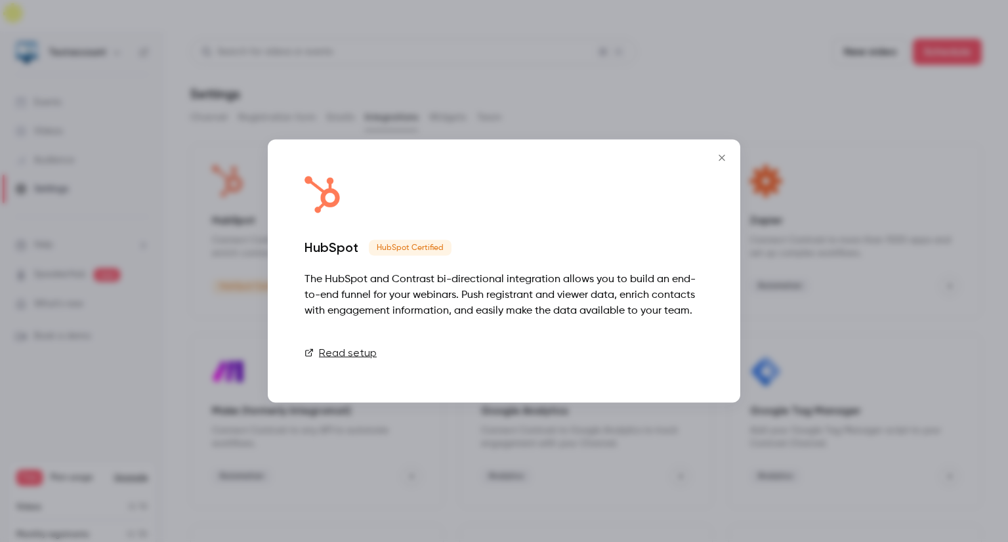
click at [656, 354] on button "Disconnect" at bounding box center [664, 353] width 79 height 26
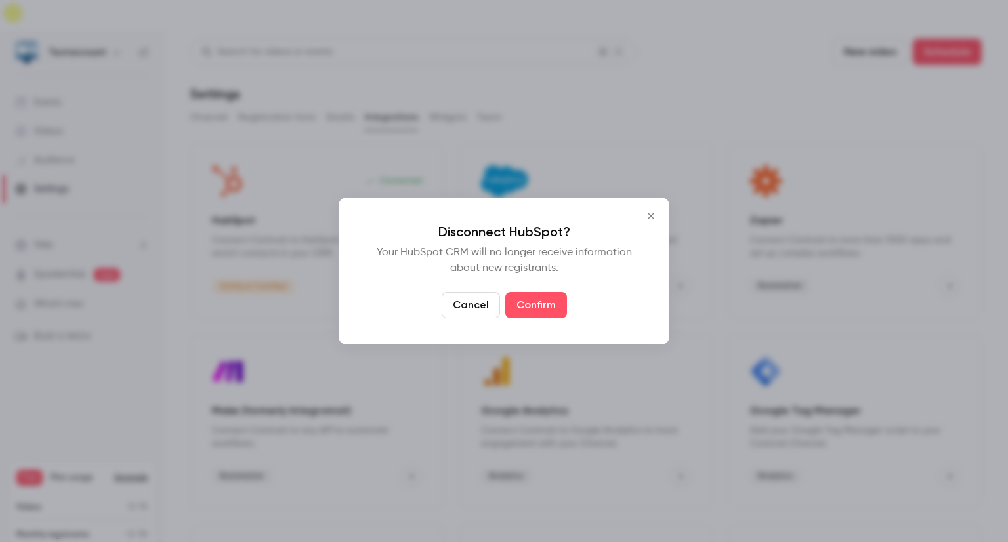
click at [538, 301] on button "Confirm" at bounding box center [536, 305] width 62 height 26
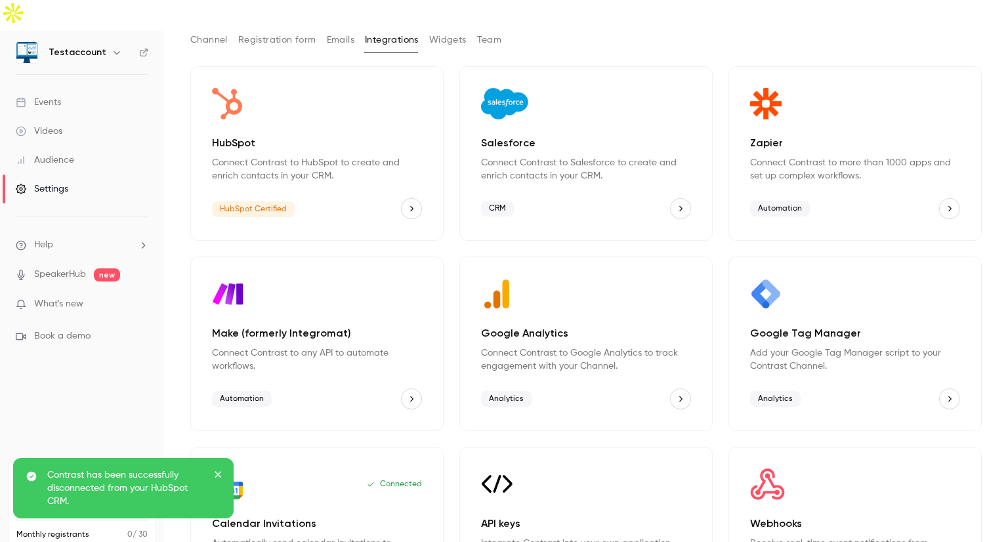
scroll to position [133, 0]
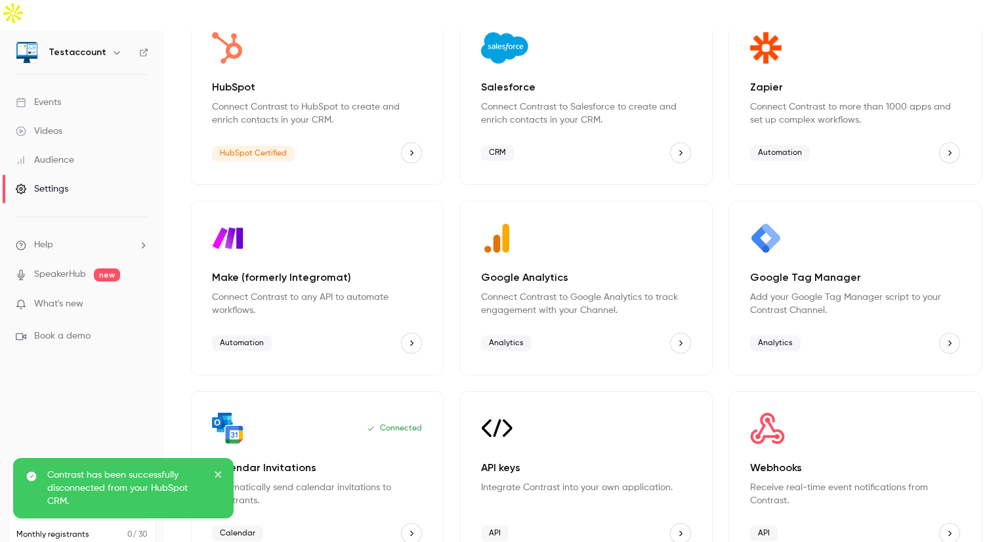
click at [396, 523] on div "Calendar" at bounding box center [317, 533] width 210 height 21
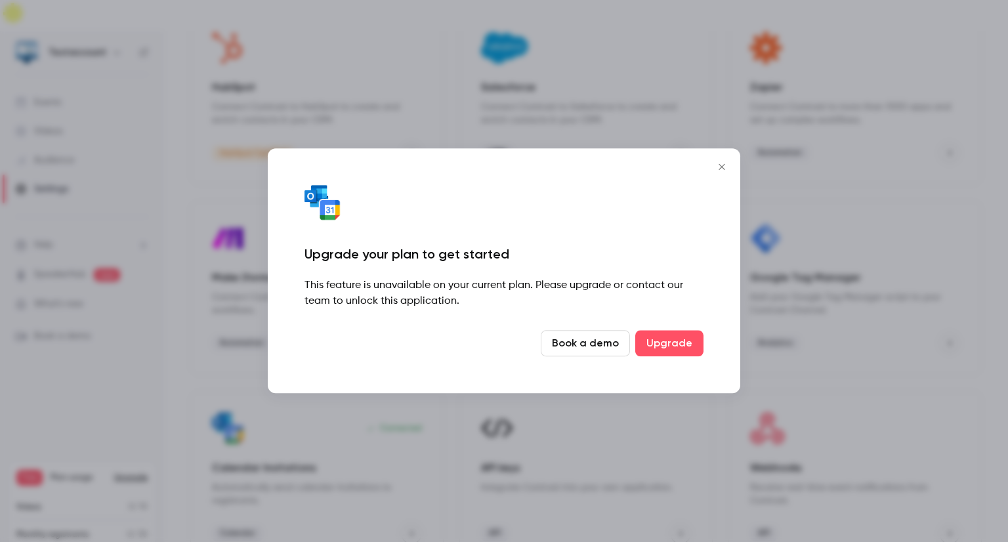
click at [725, 167] on icon "Close" at bounding box center [722, 166] width 16 height 11
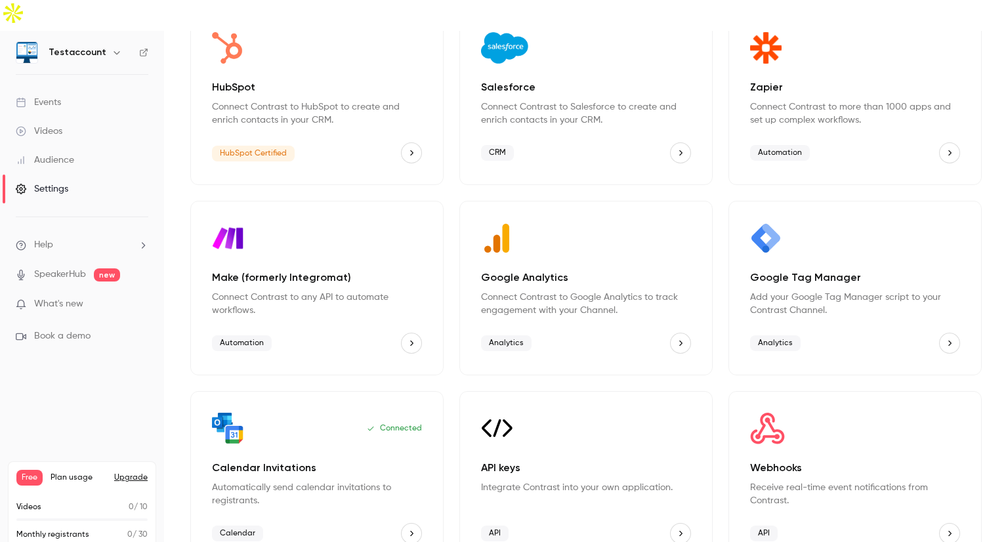
click at [331, 391] on div "Connected Calendar Invitations Automatically send calendar invitations to regis…" at bounding box center [316, 478] width 253 height 175
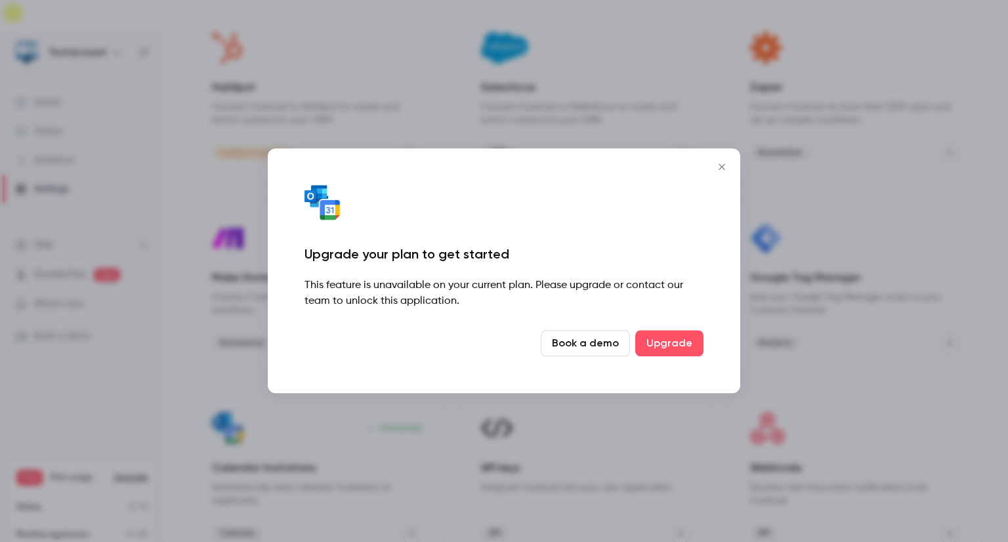
drag, startPoint x: 690, startPoint y: 245, endPoint x: 730, endPoint y: 232, distance: 41.5
click at [703, 241] on div "Upgrade your plan to get started This feature is unavailable on your current pl…" at bounding box center [504, 270] width 473 height 245
click at [729, 166] on icon "Close" at bounding box center [722, 166] width 16 height 11
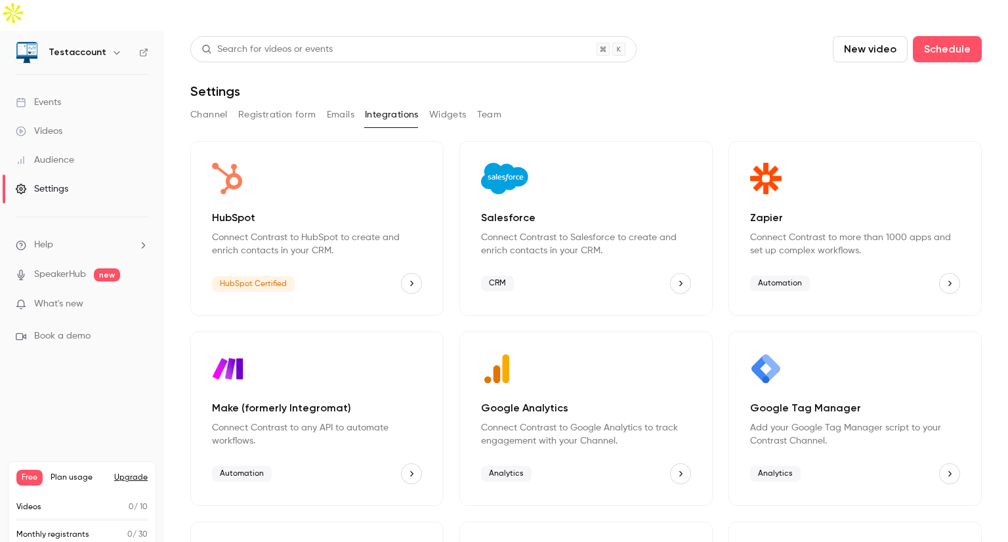
scroll to position [0, 0]
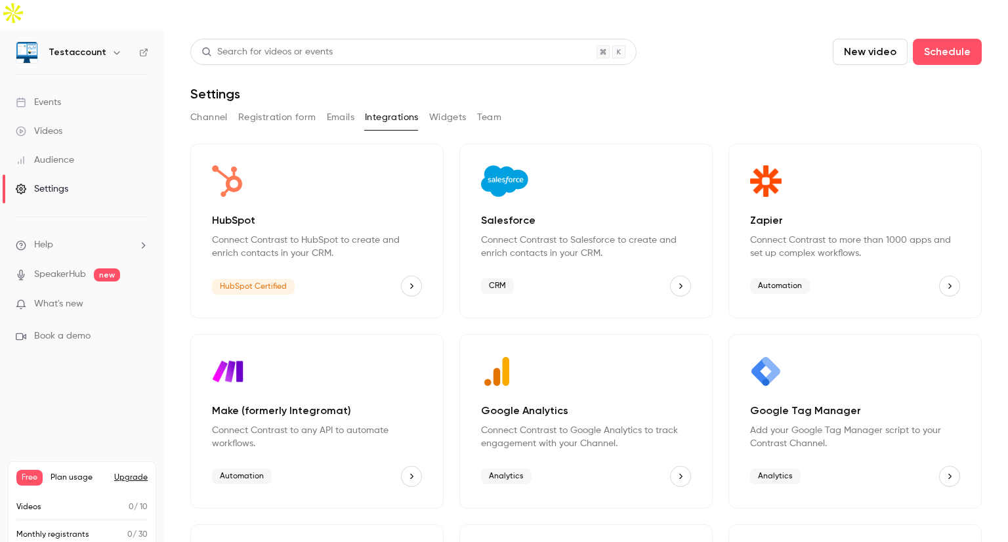
click at [837, 144] on div "Zapier Connect Contrast to more than 1000 apps and set up complex workflows. Au…" at bounding box center [855, 231] width 253 height 175
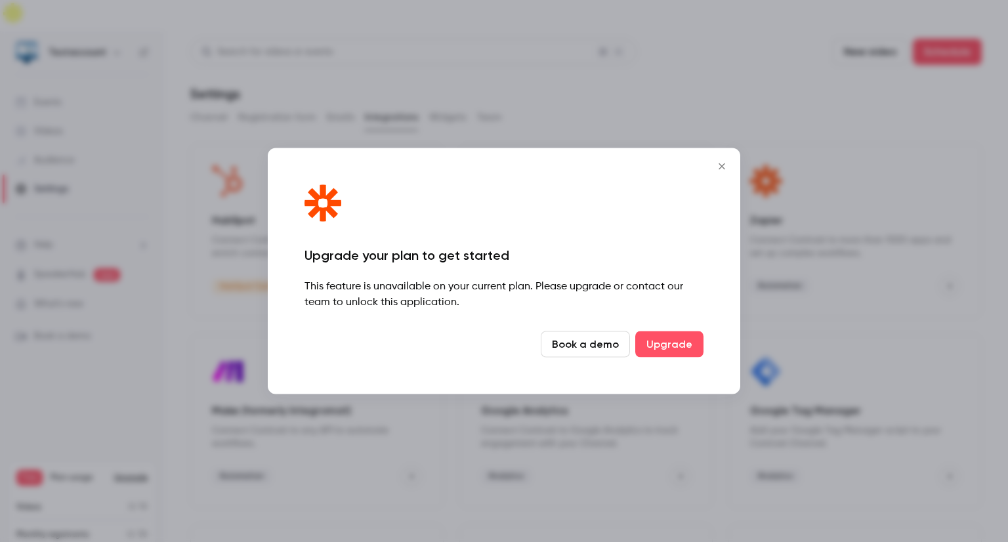
click at [704, 162] on div "Upgrade your plan to get started This feature is unavailable on your current pl…" at bounding box center [504, 271] width 473 height 246
click at [715, 163] on icon "Close" at bounding box center [722, 166] width 16 height 11
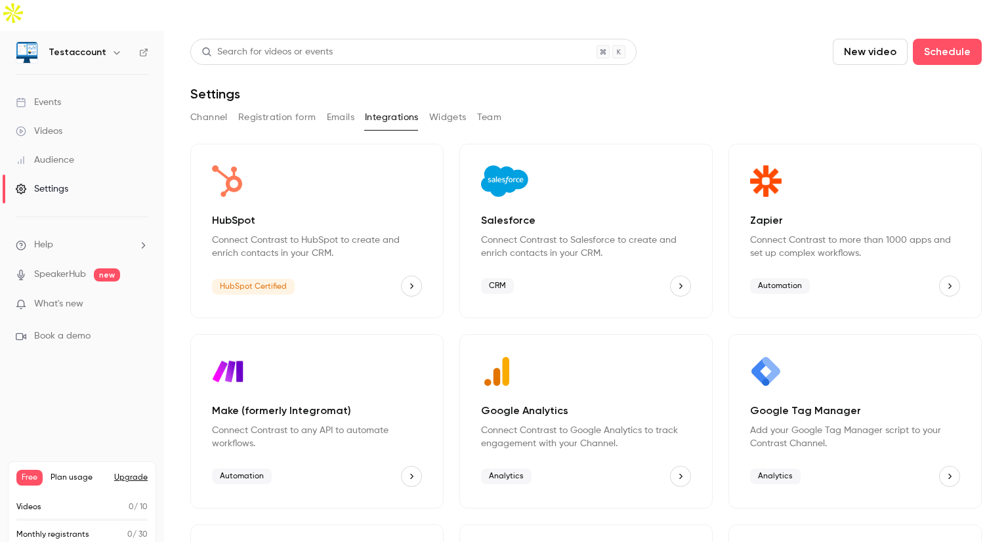
click at [105, 41] on div "Testaccount" at bounding box center [82, 52] width 133 height 22
click at [95, 46] on h6 "Testaccount" at bounding box center [78, 52] width 58 height 13
click at [112, 47] on icon "button" at bounding box center [117, 52] width 11 height 11
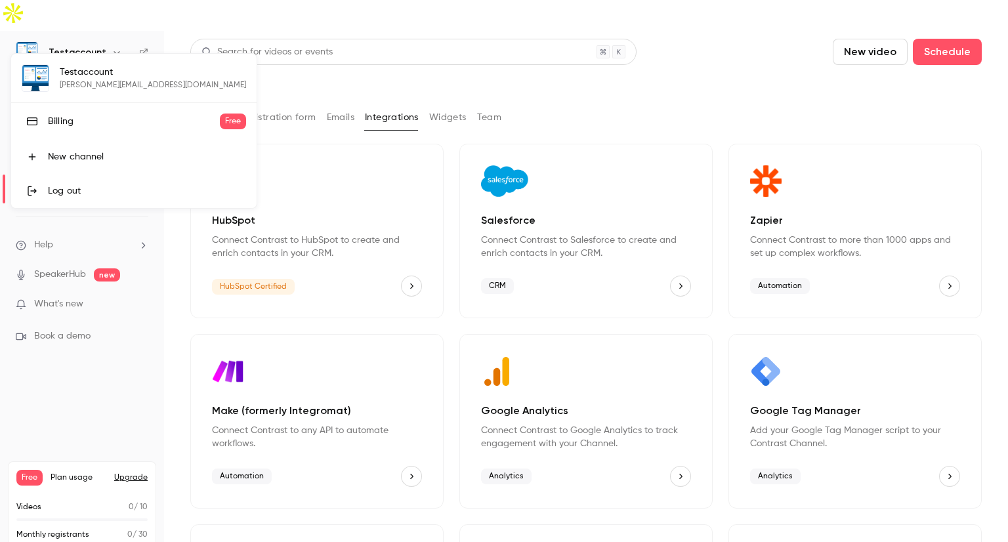
click at [92, 186] on div "Log out" at bounding box center [147, 190] width 198 height 13
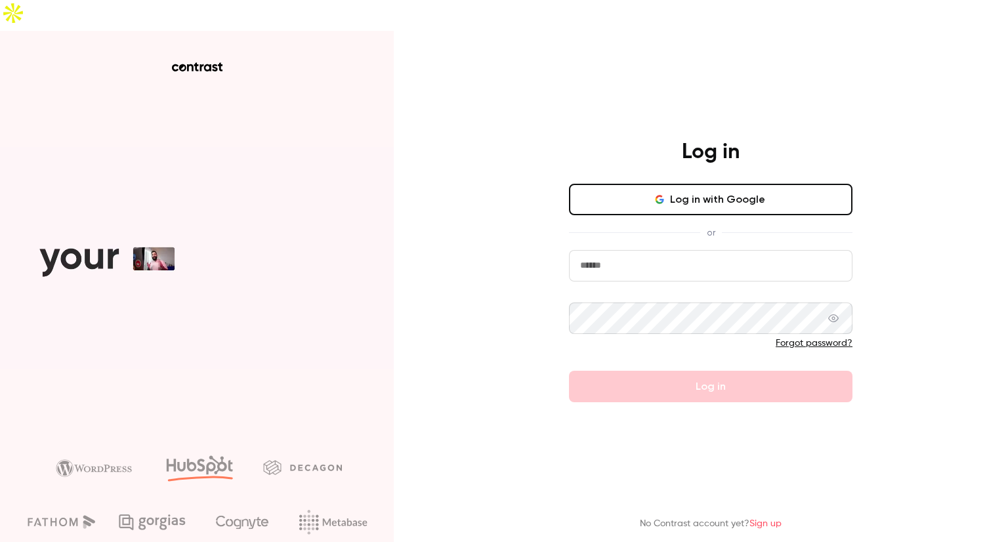
click at [461, 71] on div "Log in Log in with Google or Forgot password? Log in No Contrast account yet? S…" at bounding box center [504, 302] width 1008 height 542
